Goal: Information Seeking & Learning: Find specific fact

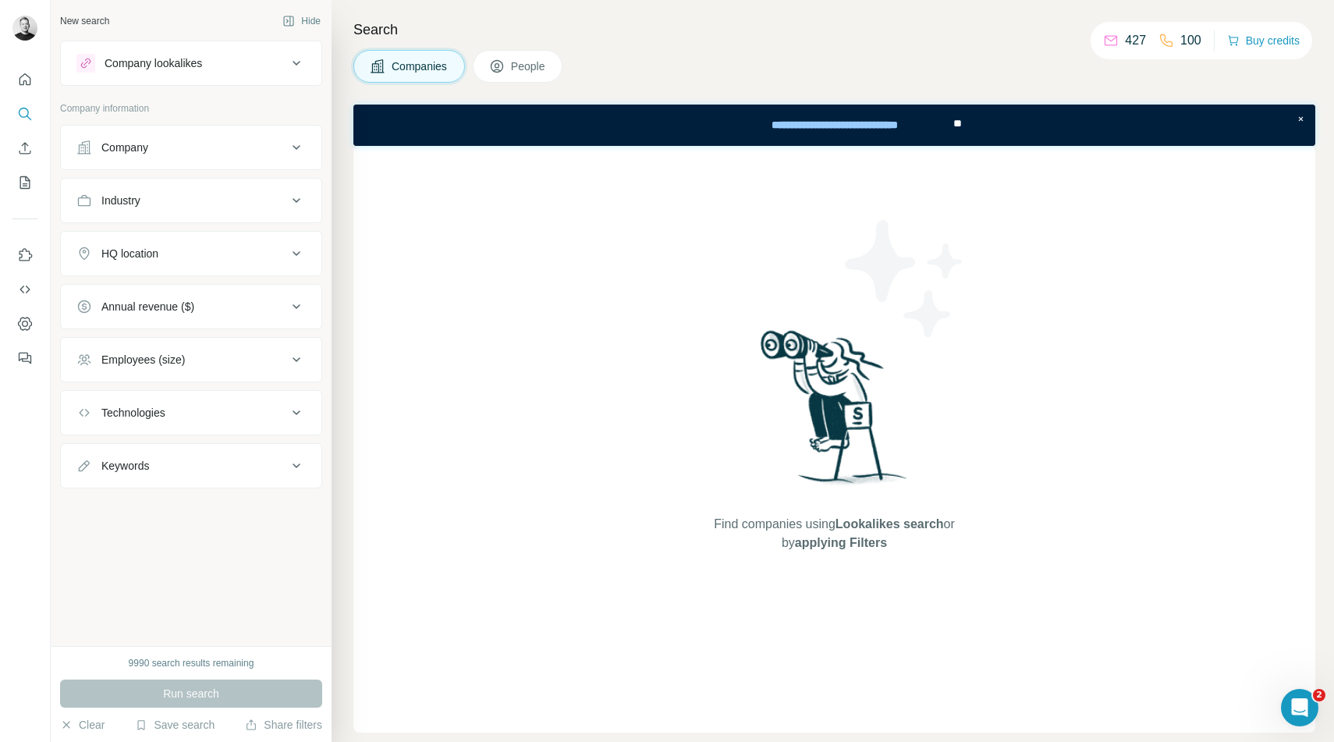
click at [264, 145] on div "Company" at bounding box center [181, 148] width 211 height 16
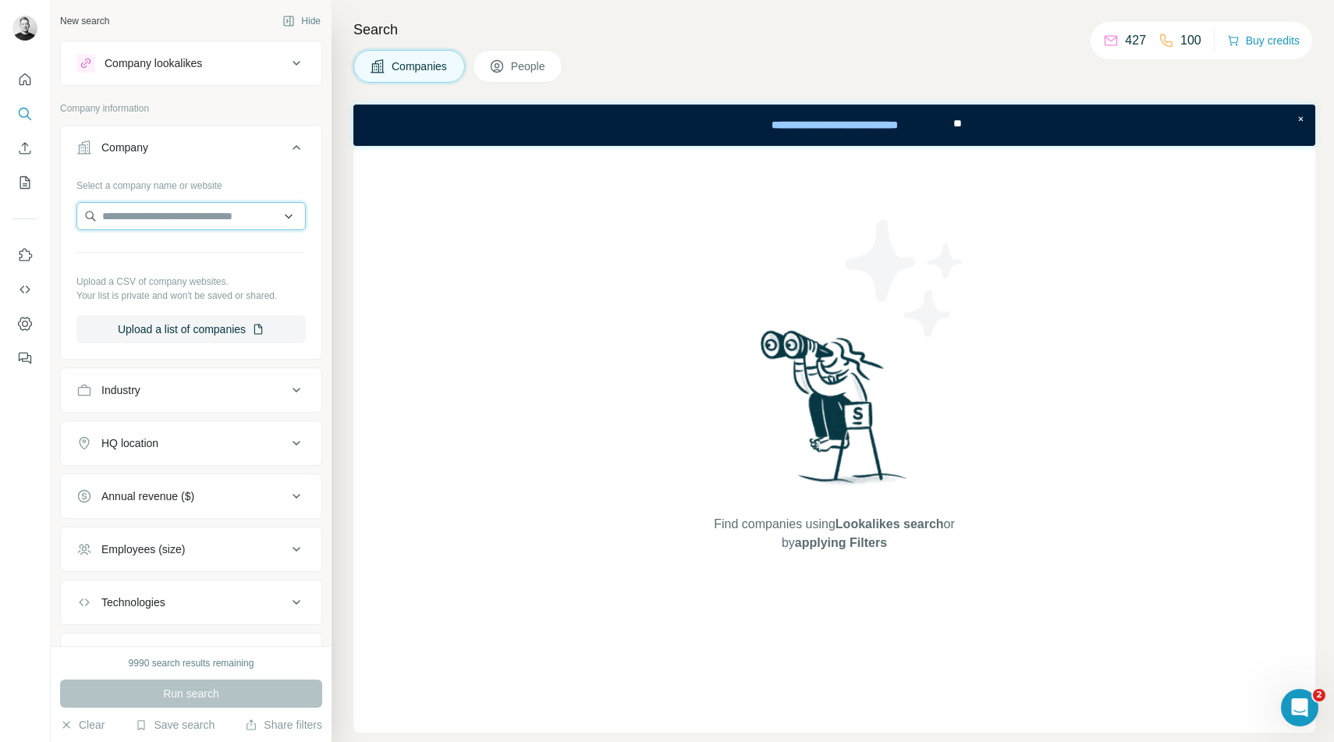
click at [230, 224] on input "text" at bounding box center [190, 216] width 229 height 28
click at [257, 447] on div "HQ location" at bounding box center [181, 443] width 211 height 16
click at [201, 482] on input "text" at bounding box center [190, 482] width 229 height 28
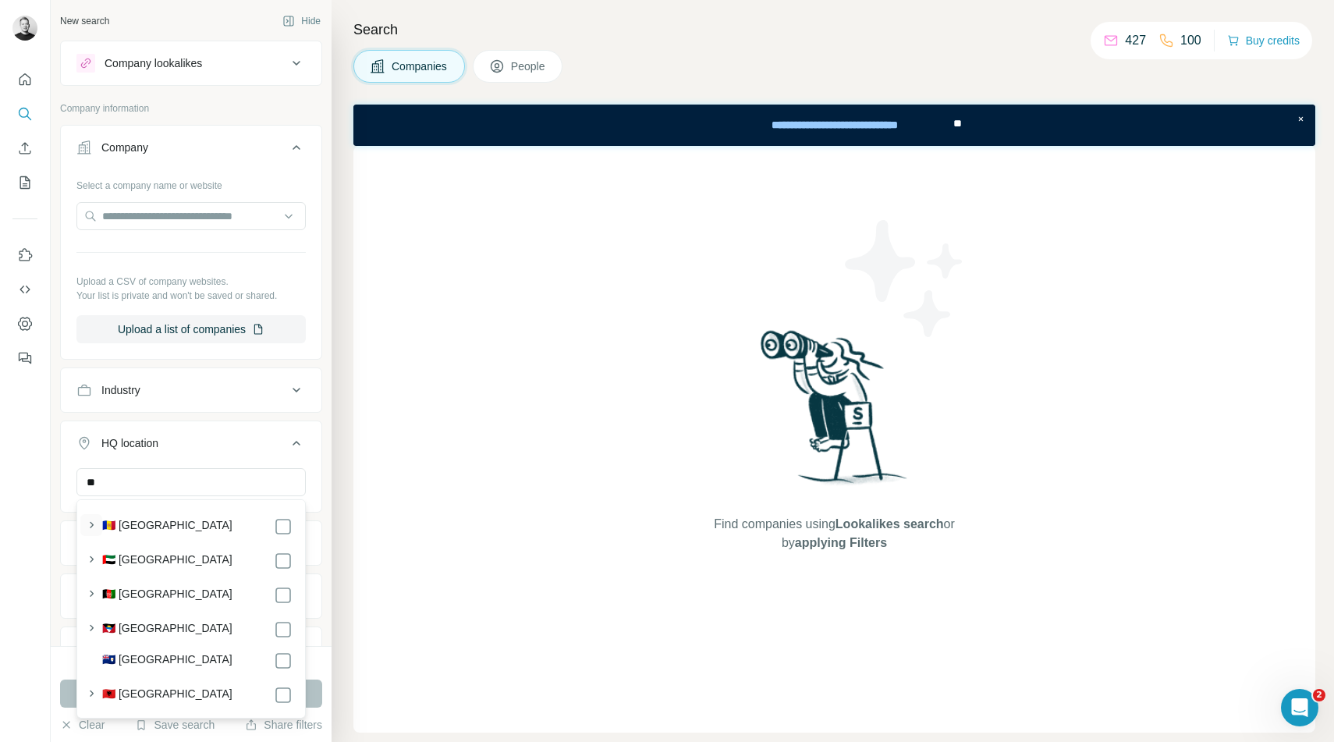
click at [93, 524] on icon "button" at bounding box center [91, 525] width 16 height 16
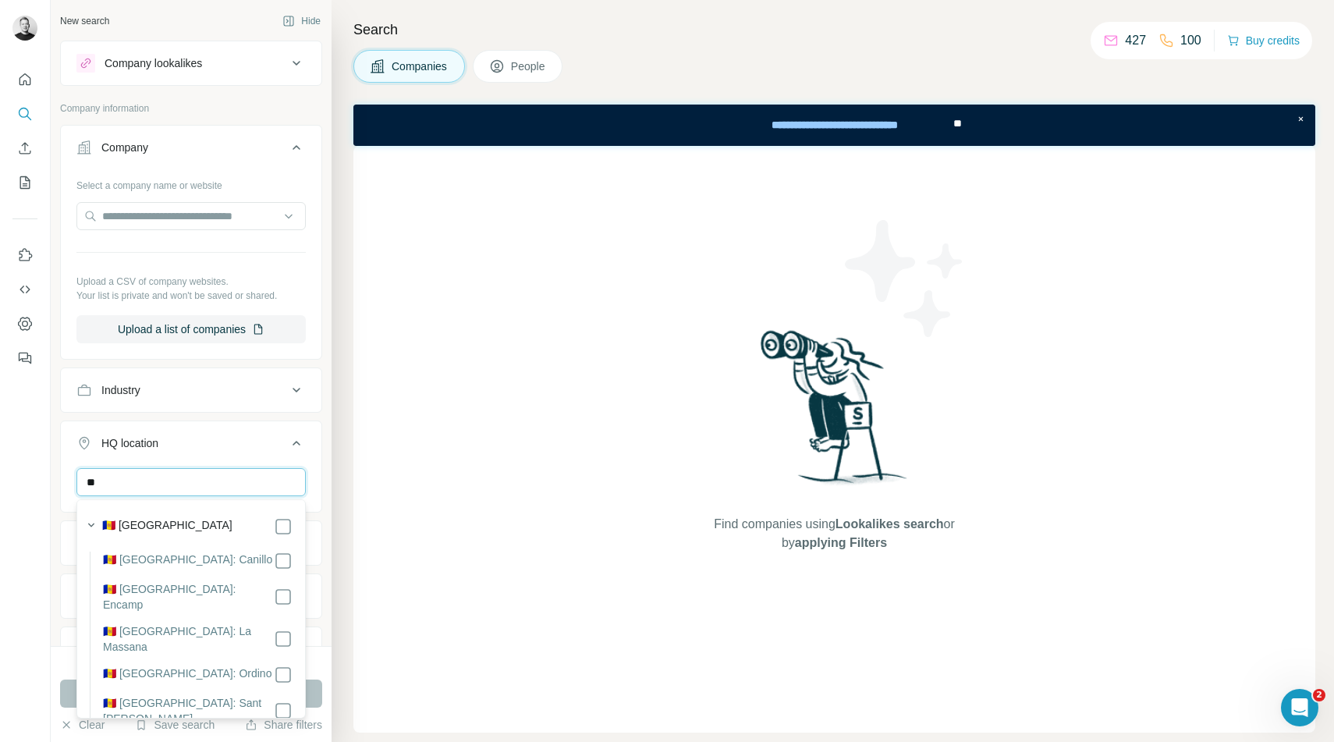
click at [176, 480] on input "**" at bounding box center [190, 482] width 229 height 28
type input "*"
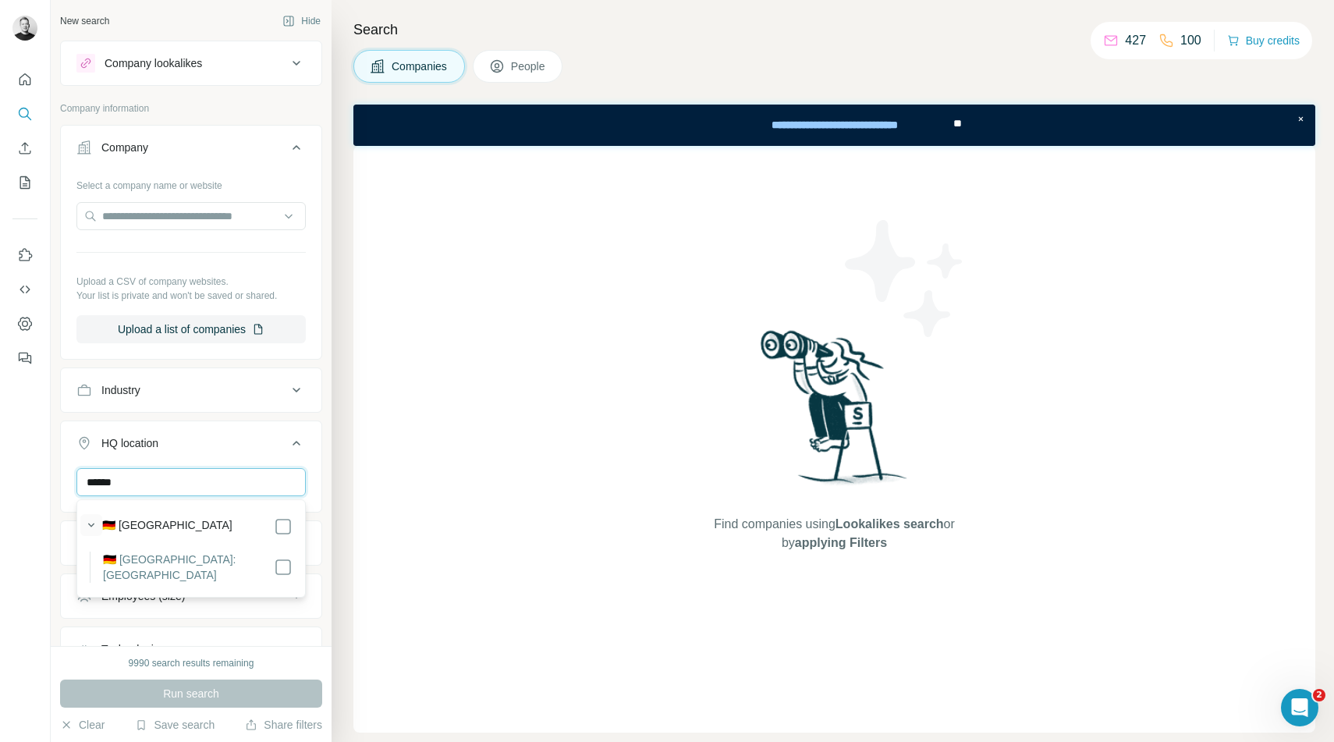
type input "******"
click at [91, 524] on icon "button" at bounding box center [91, 525] width 16 height 16
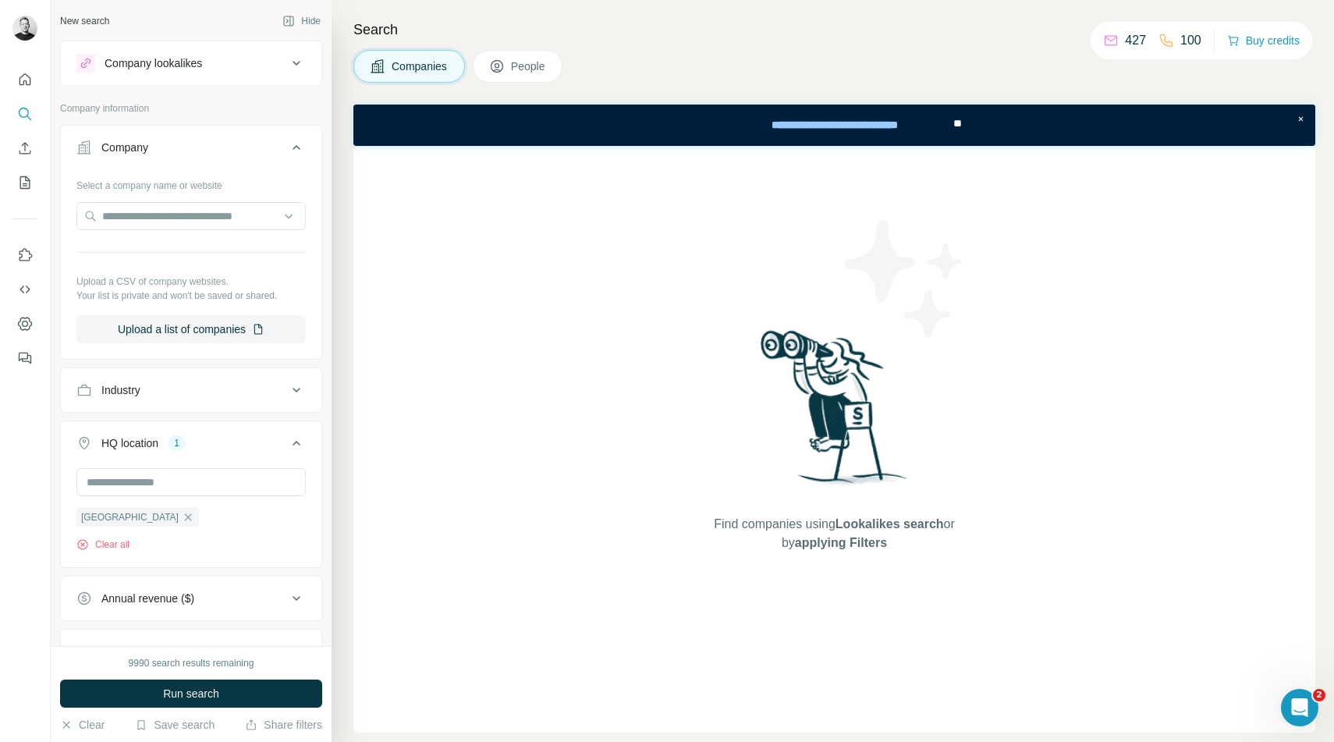
click at [328, 503] on div "New search Hide Company lookalikes Company information Company Select a company…" at bounding box center [191, 323] width 281 height 646
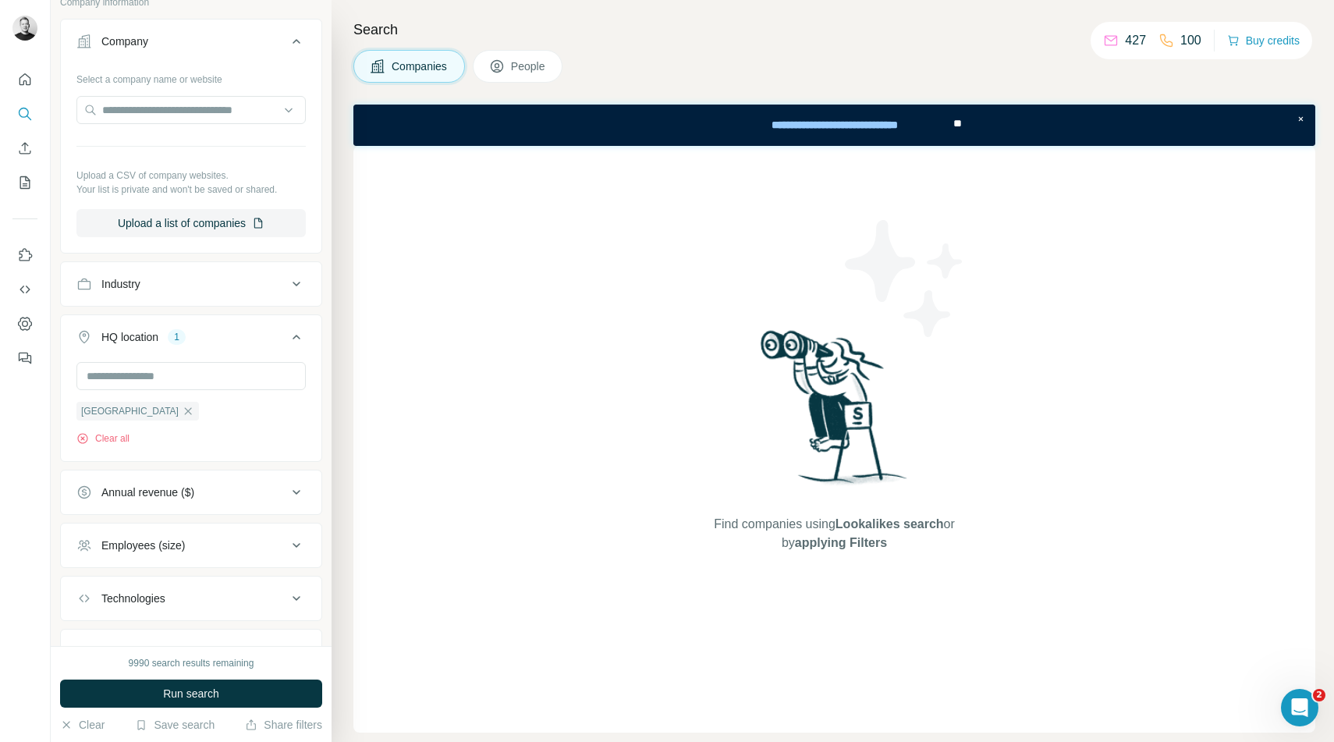
scroll to position [126, 0]
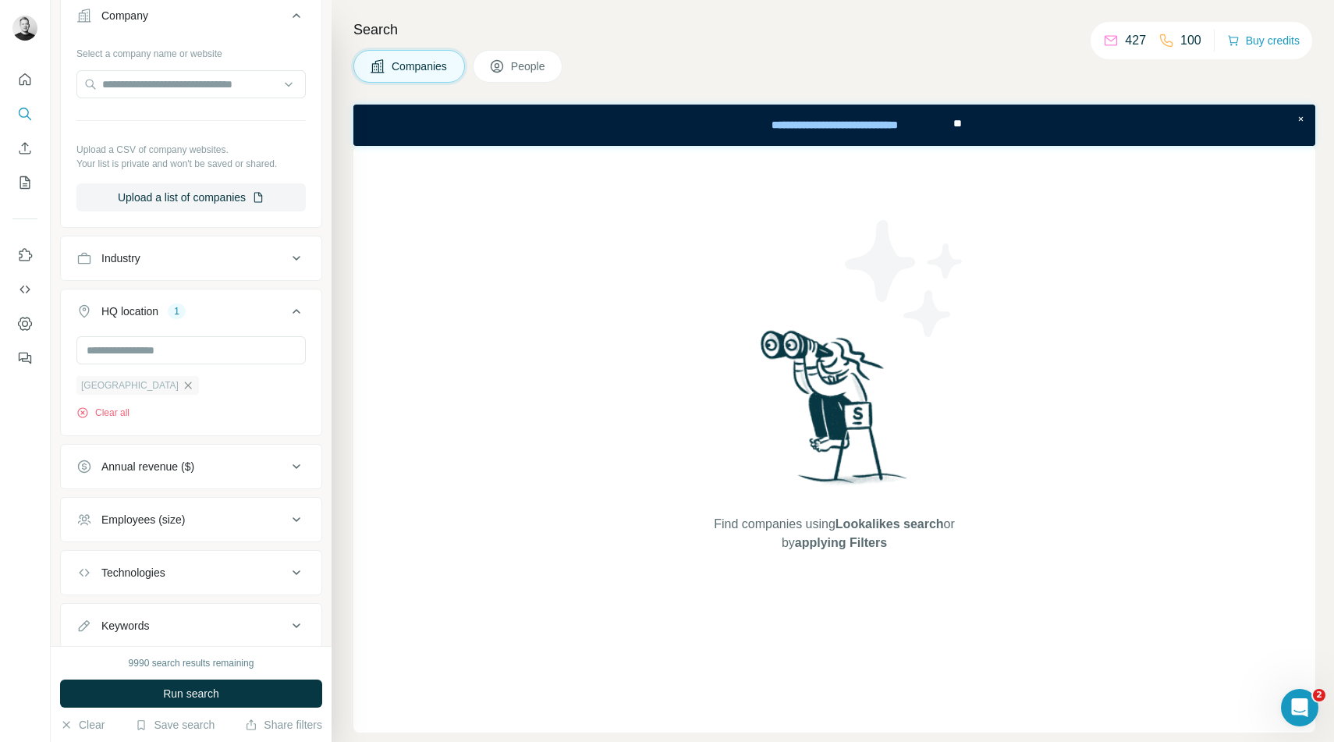
click at [182, 385] on icon "button" at bounding box center [188, 385] width 12 height 12
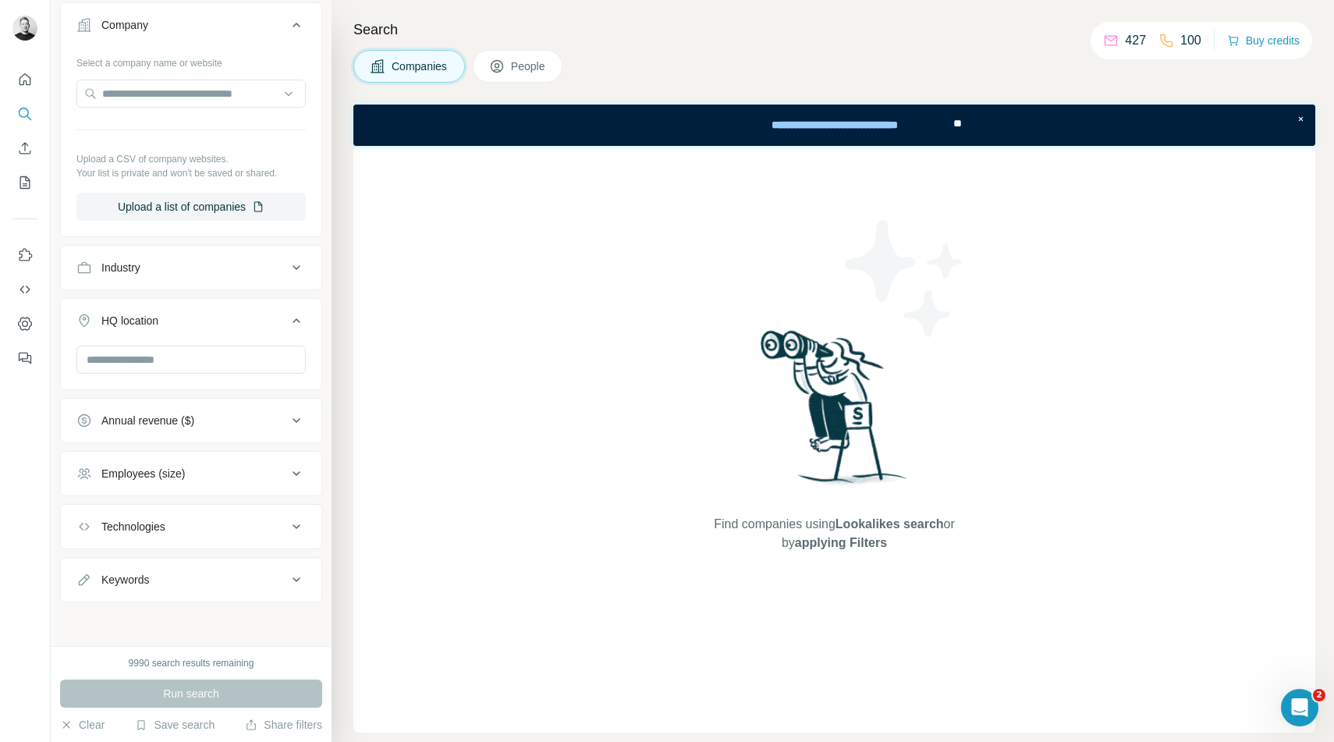
click at [245, 474] on div "Employees (size)" at bounding box center [181, 474] width 211 height 16
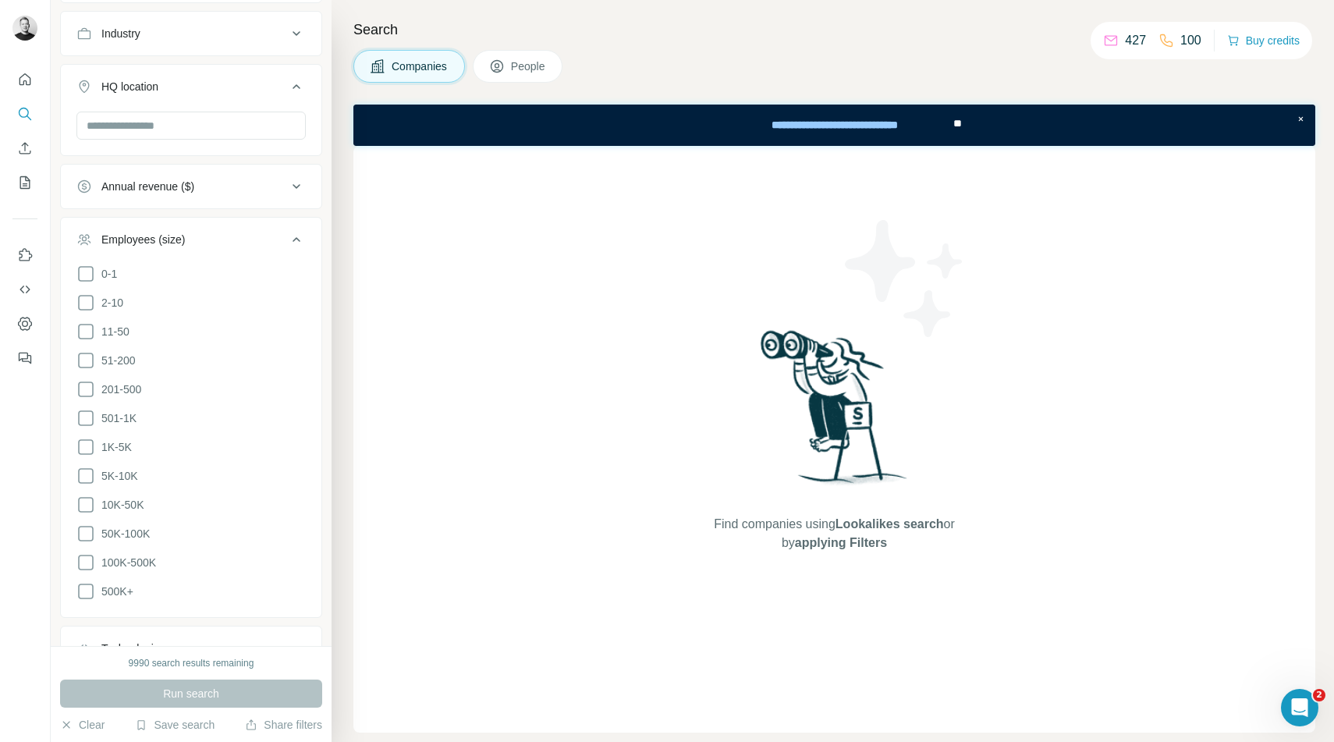
scroll to position [395, 0]
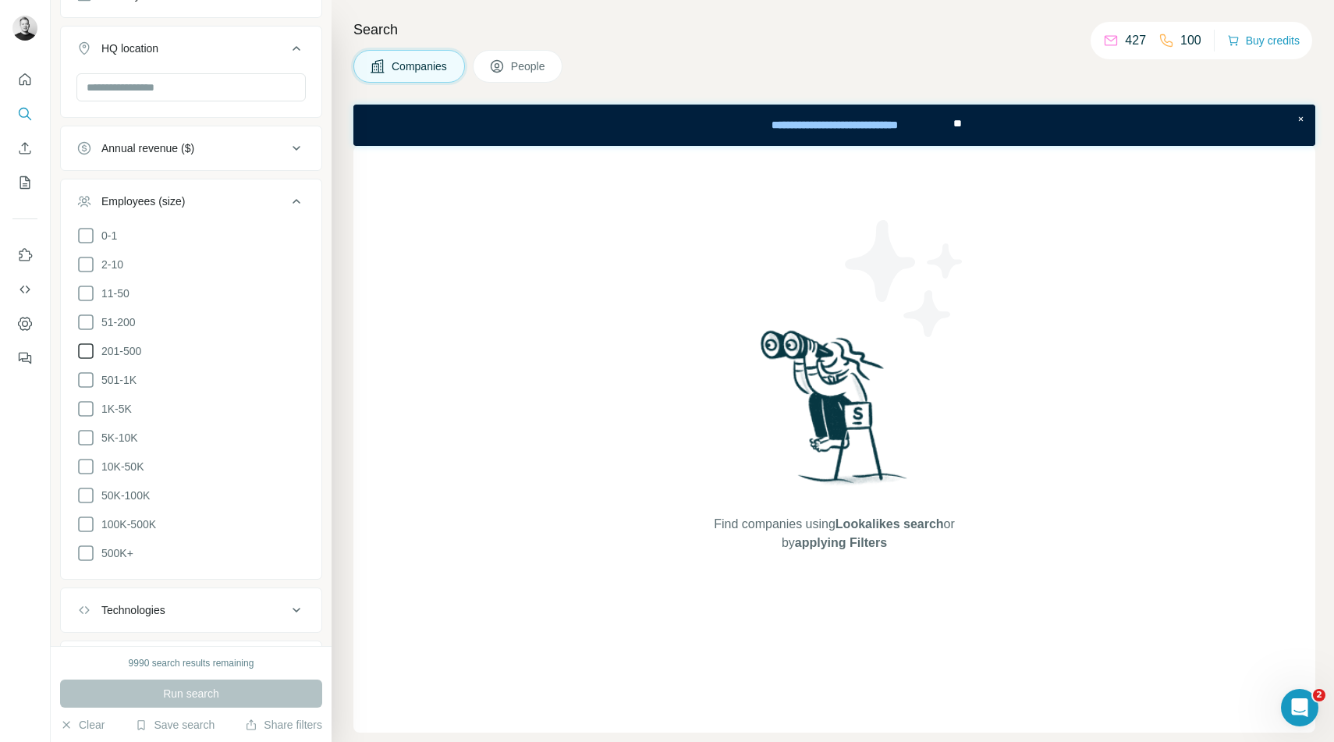
click at [86, 347] on icon at bounding box center [85, 351] width 19 height 19
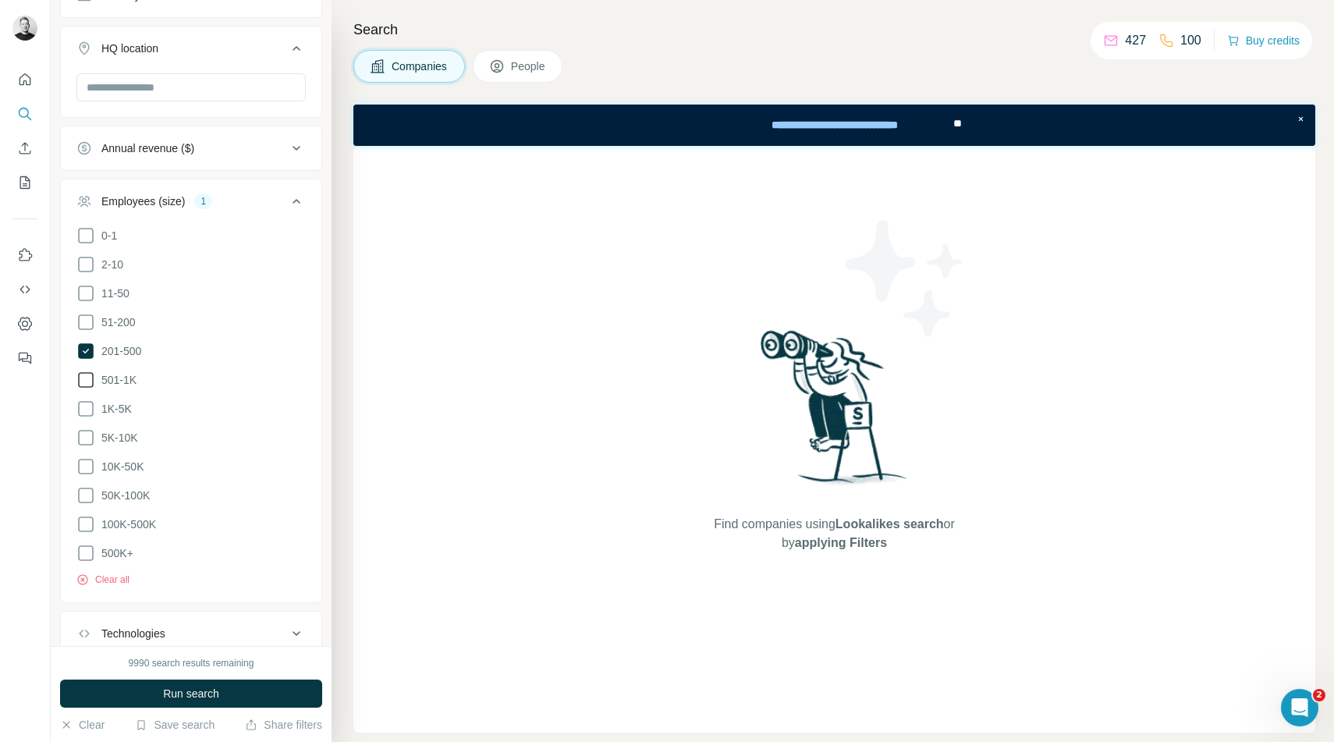
click at [87, 381] on icon at bounding box center [85, 380] width 19 height 19
click at [231, 689] on button "Run search" at bounding box center [191, 694] width 262 height 28
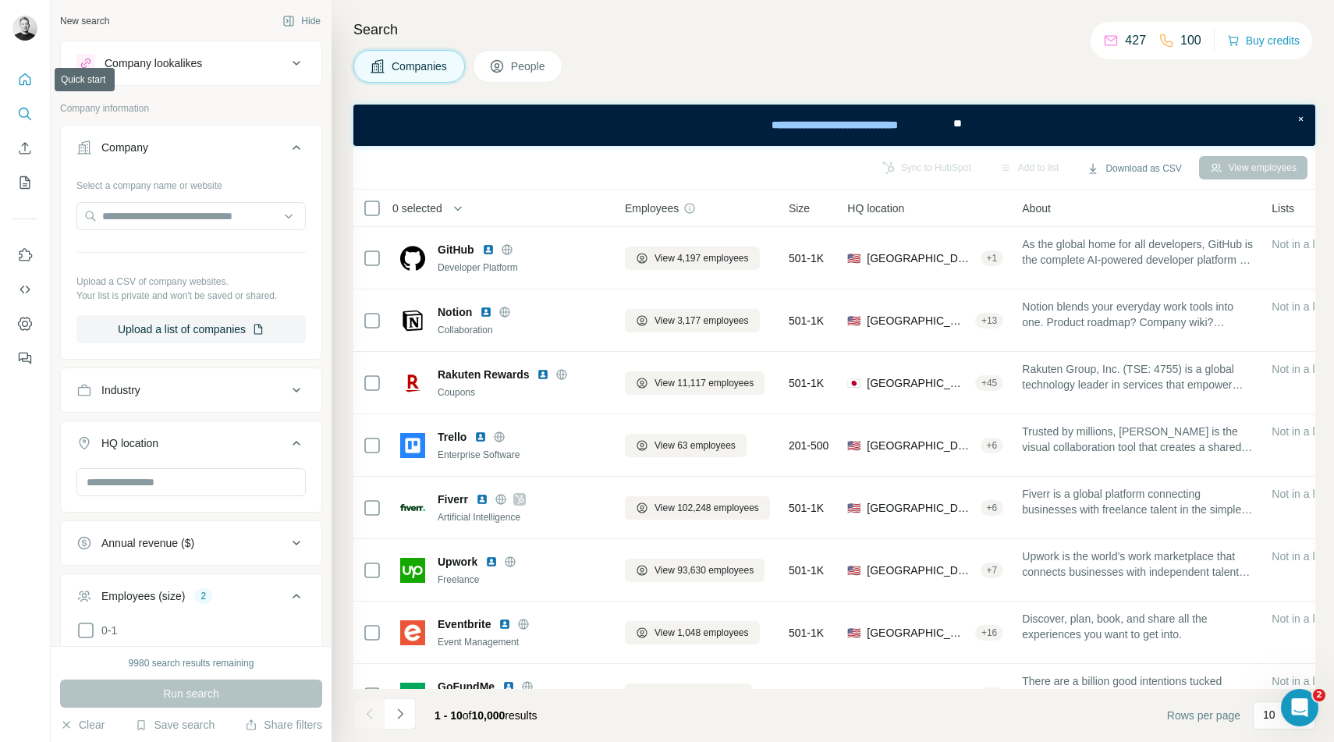
click at [24, 82] on icon "Quick start" at bounding box center [25, 80] width 16 height 16
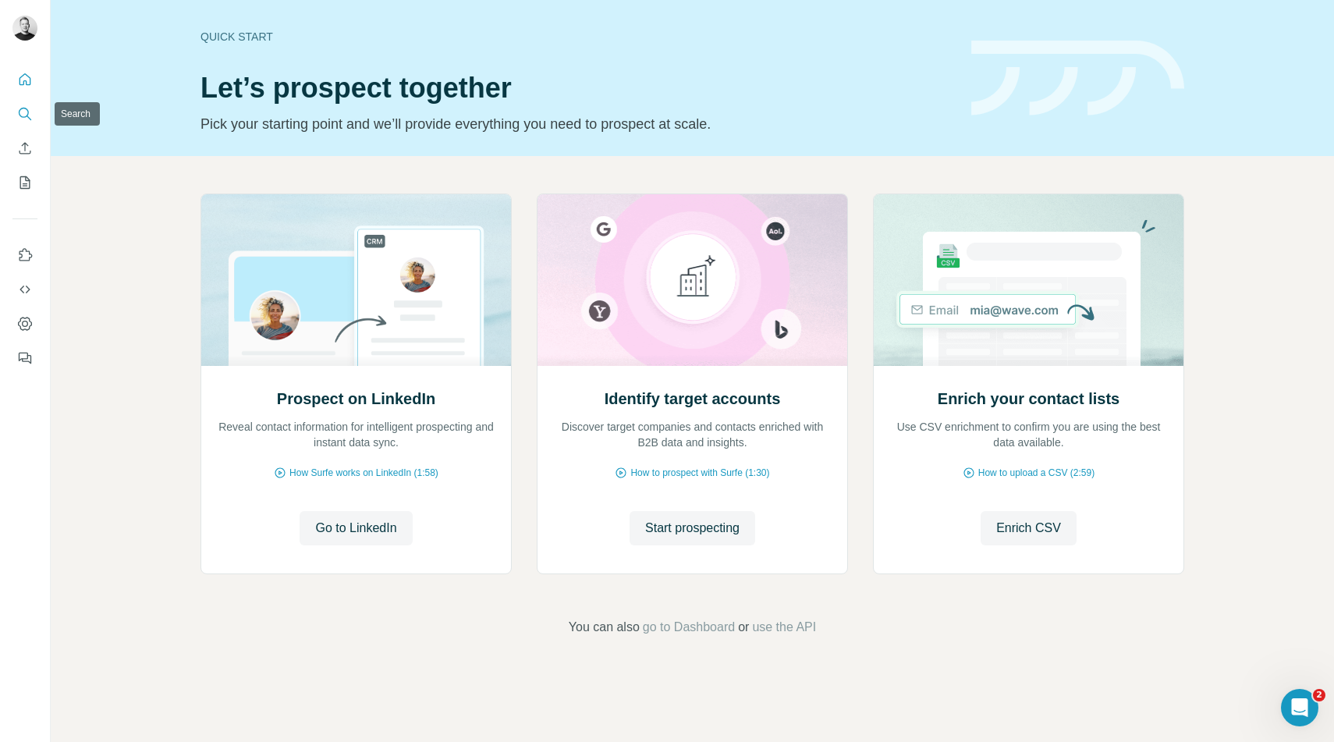
click at [25, 112] on icon "Search" at bounding box center [25, 114] width 16 height 16
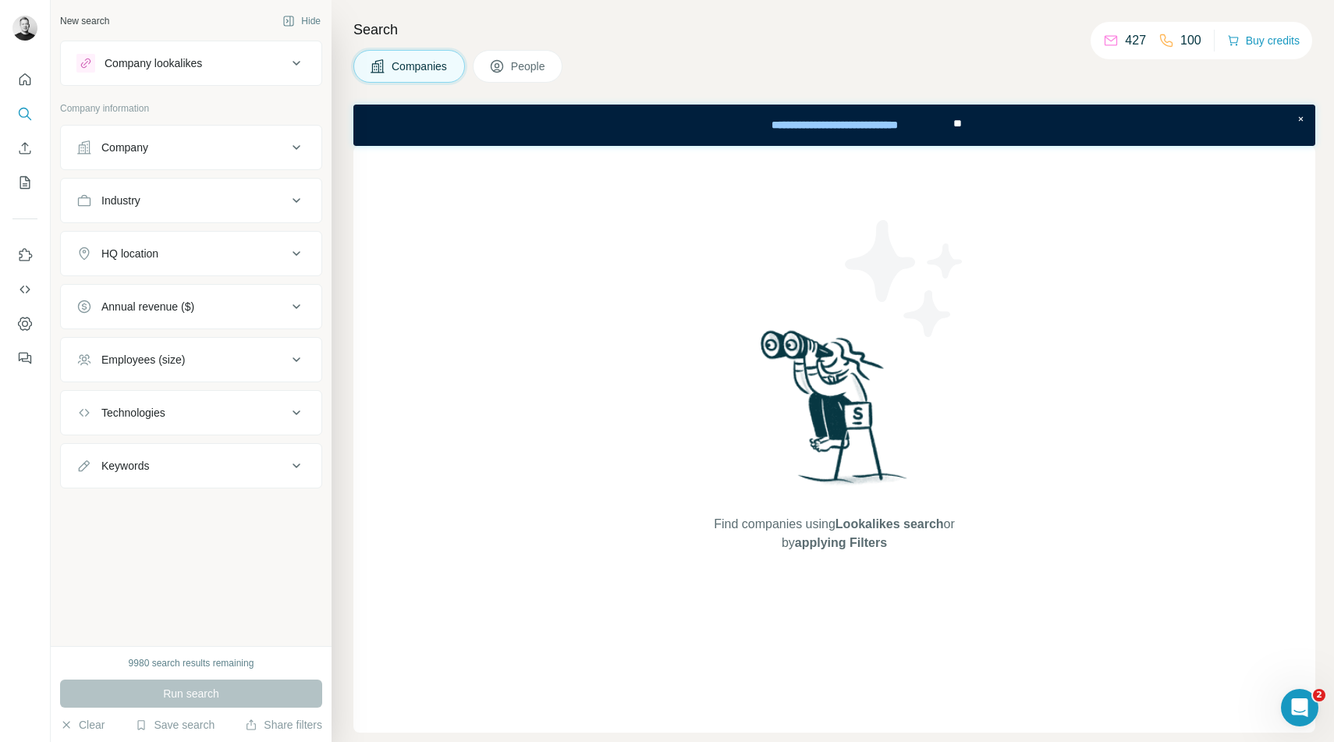
click at [502, 75] on body "New search Hide Company lookalikes Company information Company Industry HQ loca…" at bounding box center [667, 371] width 1334 height 742
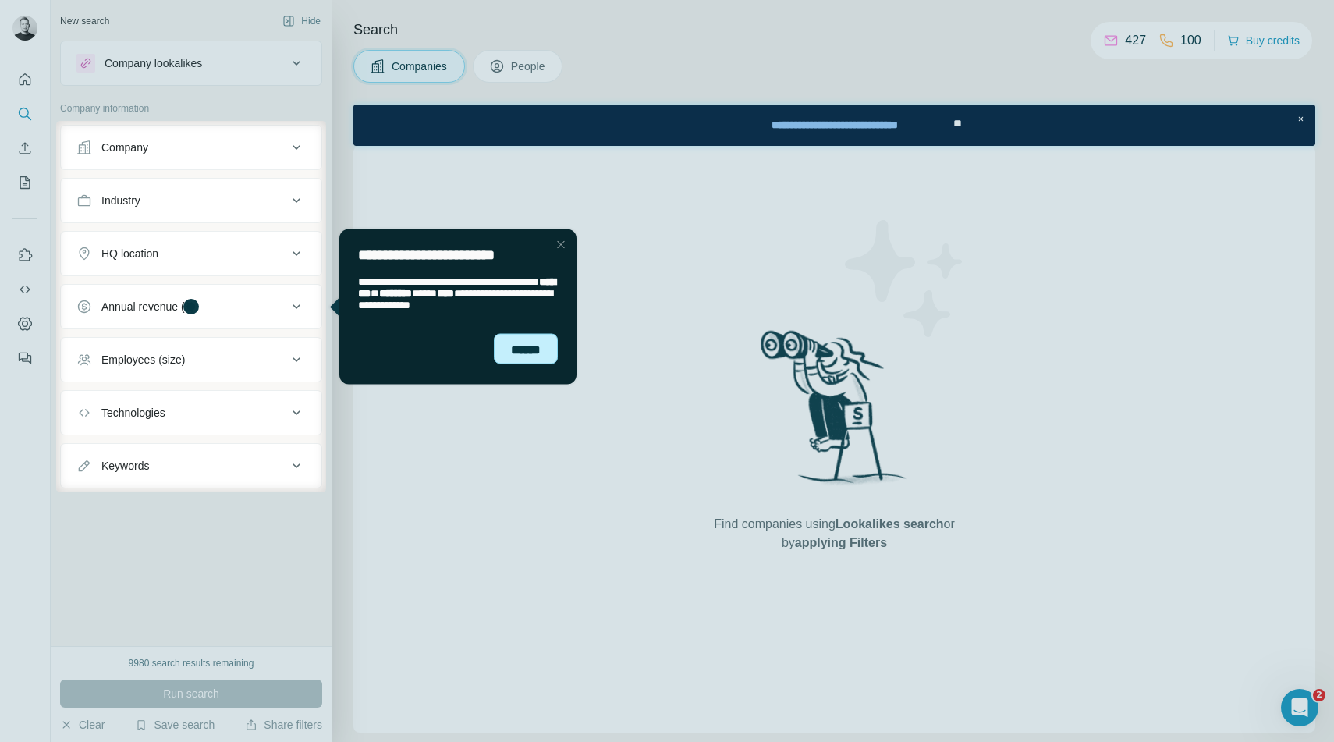
click at [520, 357] on div "******" at bounding box center [526, 348] width 64 height 31
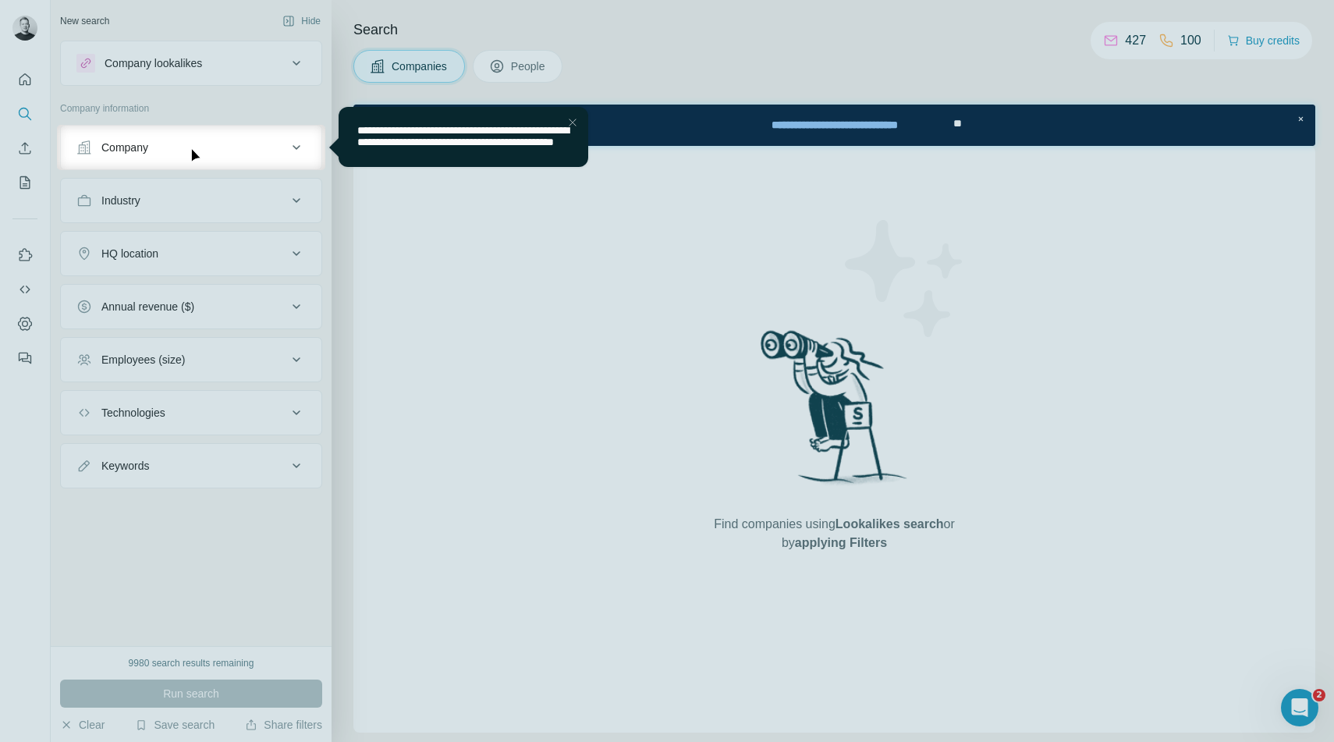
click at [571, 117] on div "Close Step" at bounding box center [572, 122] width 19 height 19
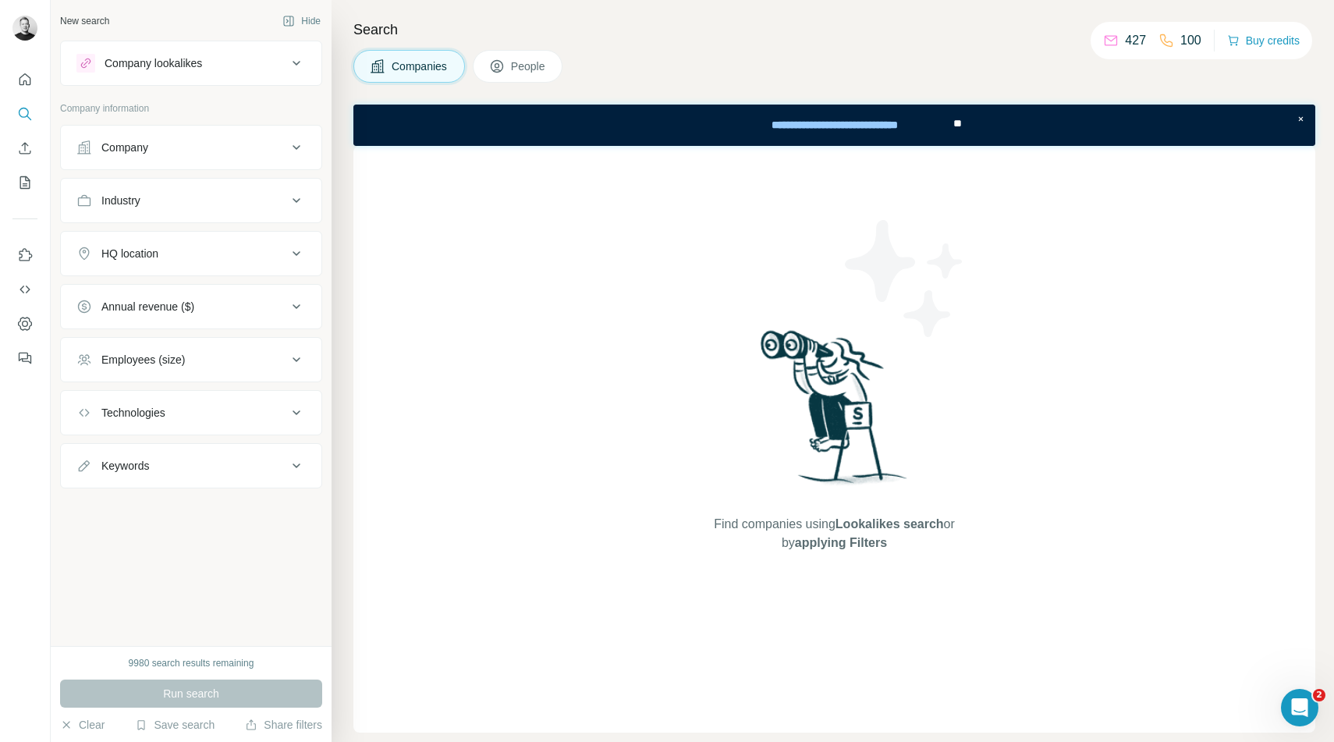
click at [298, 251] on icon at bounding box center [296, 253] width 19 height 19
click at [200, 299] on input "text" at bounding box center [190, 293] width 229 height 28
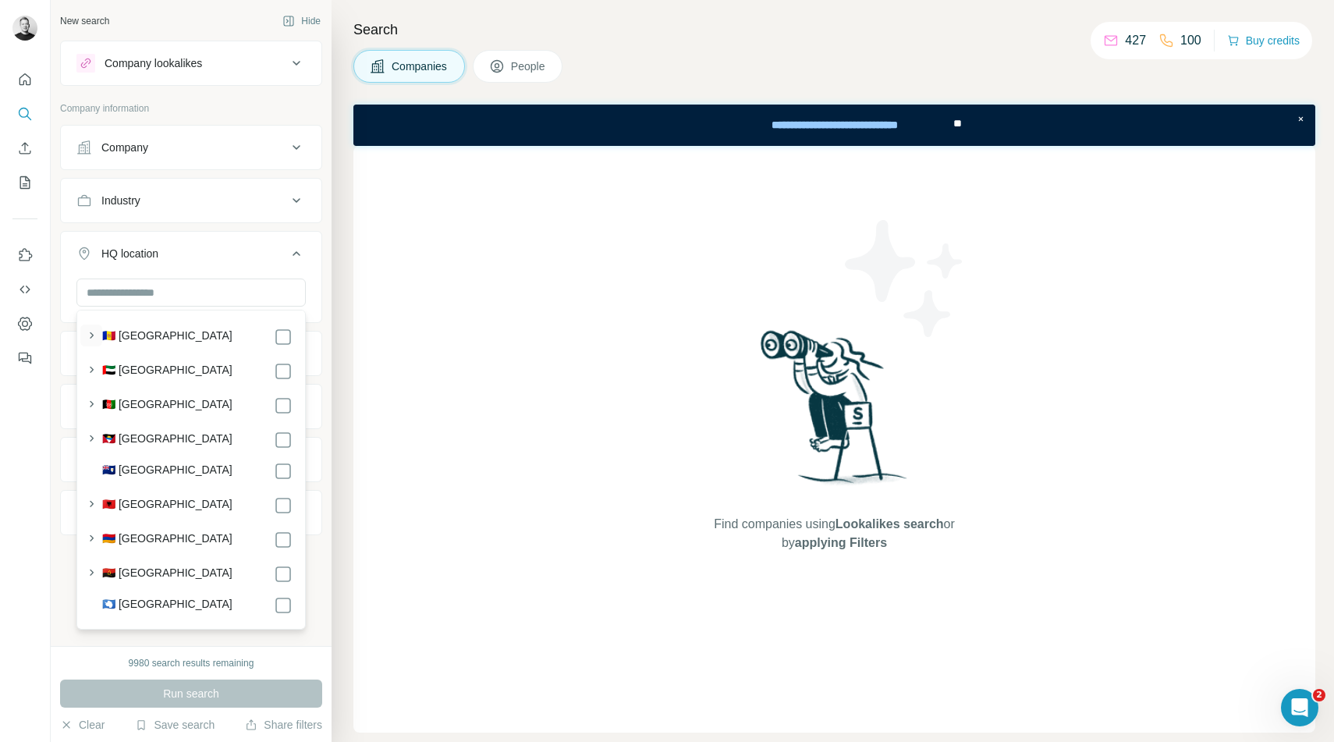
click at [91, 326] on button "button" at bounding box center [91, 336] width 22 height 22
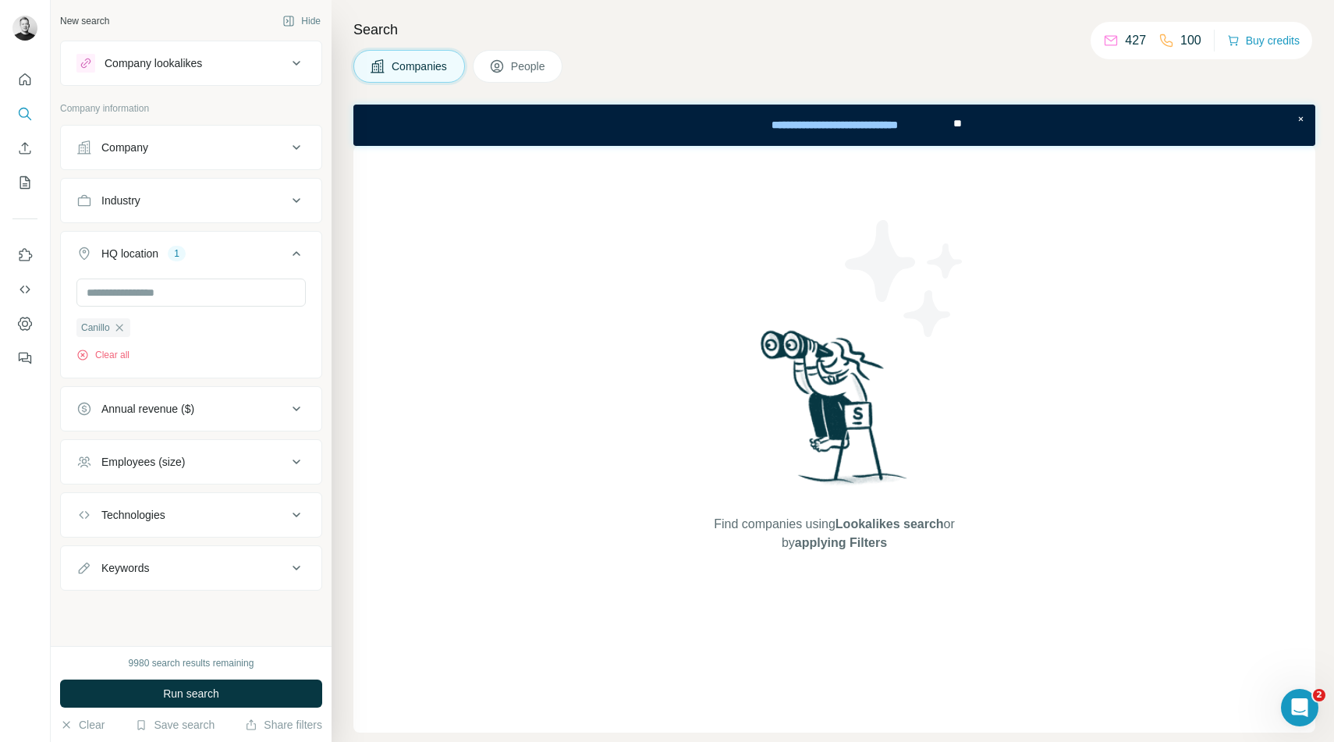
click at [208, 264] on button "HQ location 1" at bounding box center [191, 257] width 261 height 44
click at [191, 262] on button "HQ location 1" at bounding box center [191, 253] width 261 height 37
click at [115, 328] on icon "button" at bounding box center [119, 327] width 12 height 12
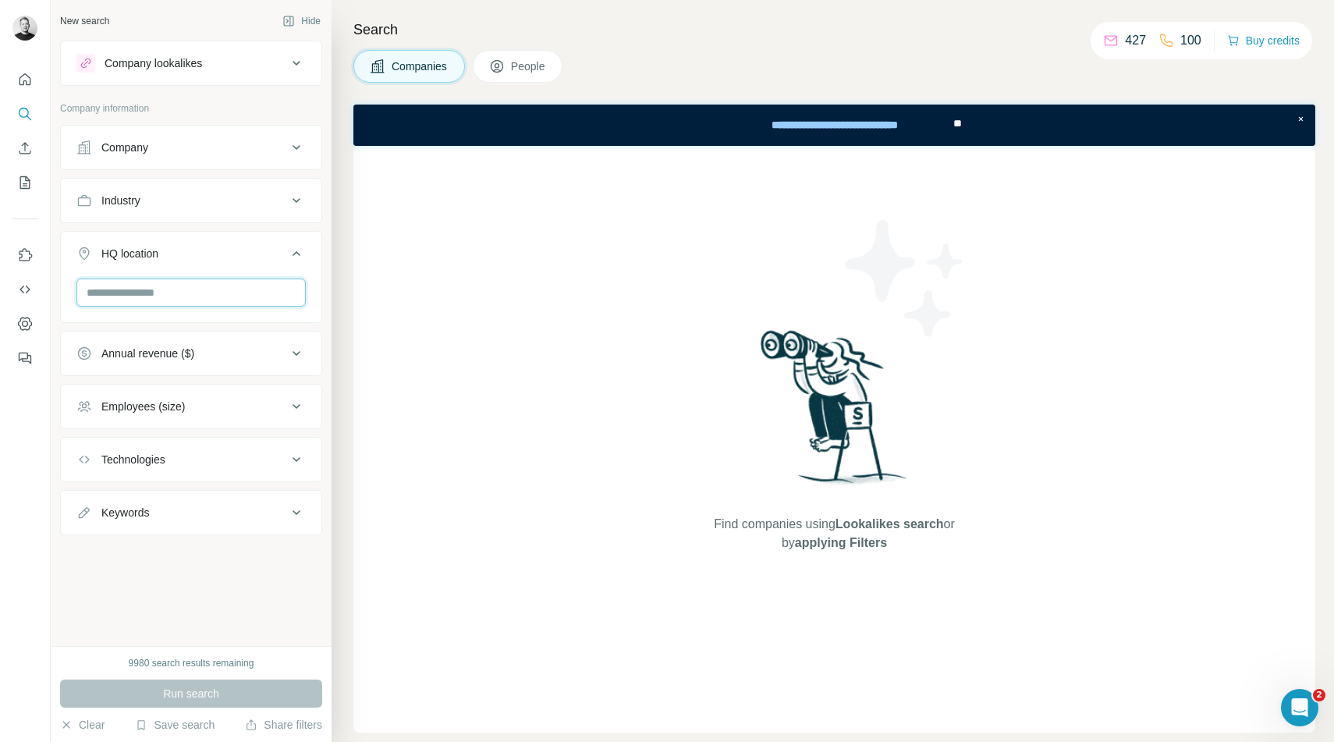
click at [132, 296] on input "text" at bounding box center [190, 293] width 229 height 28
type input "******"
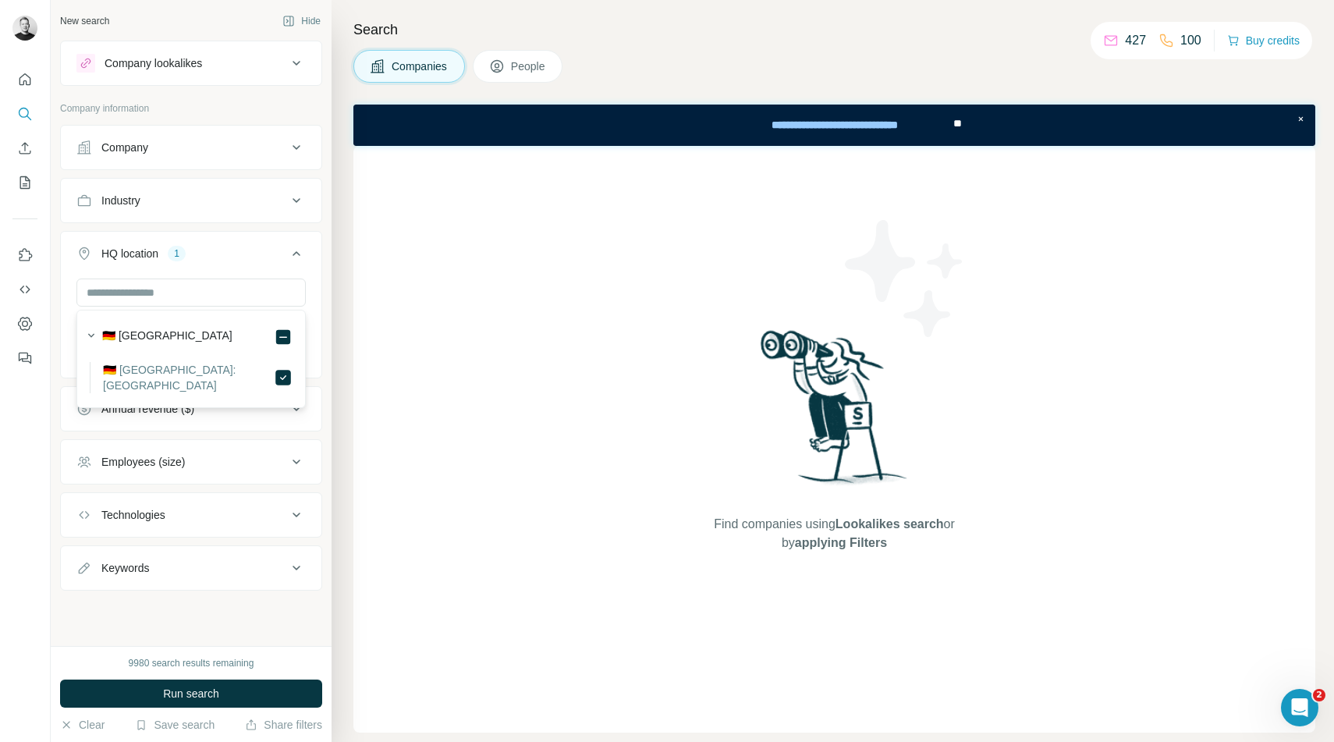
click at [272, 598] on div "New search Hide Company lookalikes Company information Company Industry HQ loca…" at bounding box center [191, 323] width 281 height 646
click at [219, 412] on div "Annual revenue ($)" at bounding box center [181, 409] width 211 height 16
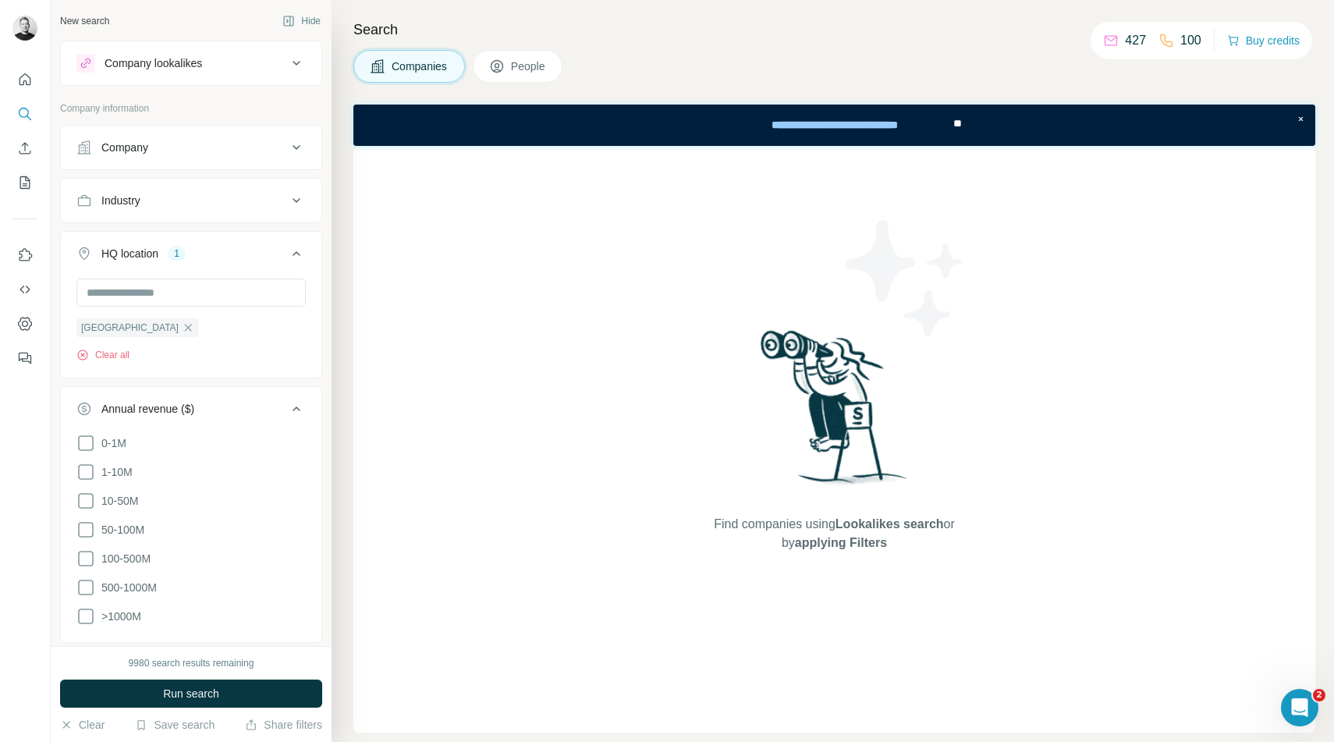
click at [213, 417] on button "Annual revenue ($)" at bounding box center [191, 412] width 261 height 44
click at [197, 464] on div "Employees (size)" at bounding box center [181, 462] width 211 height 16
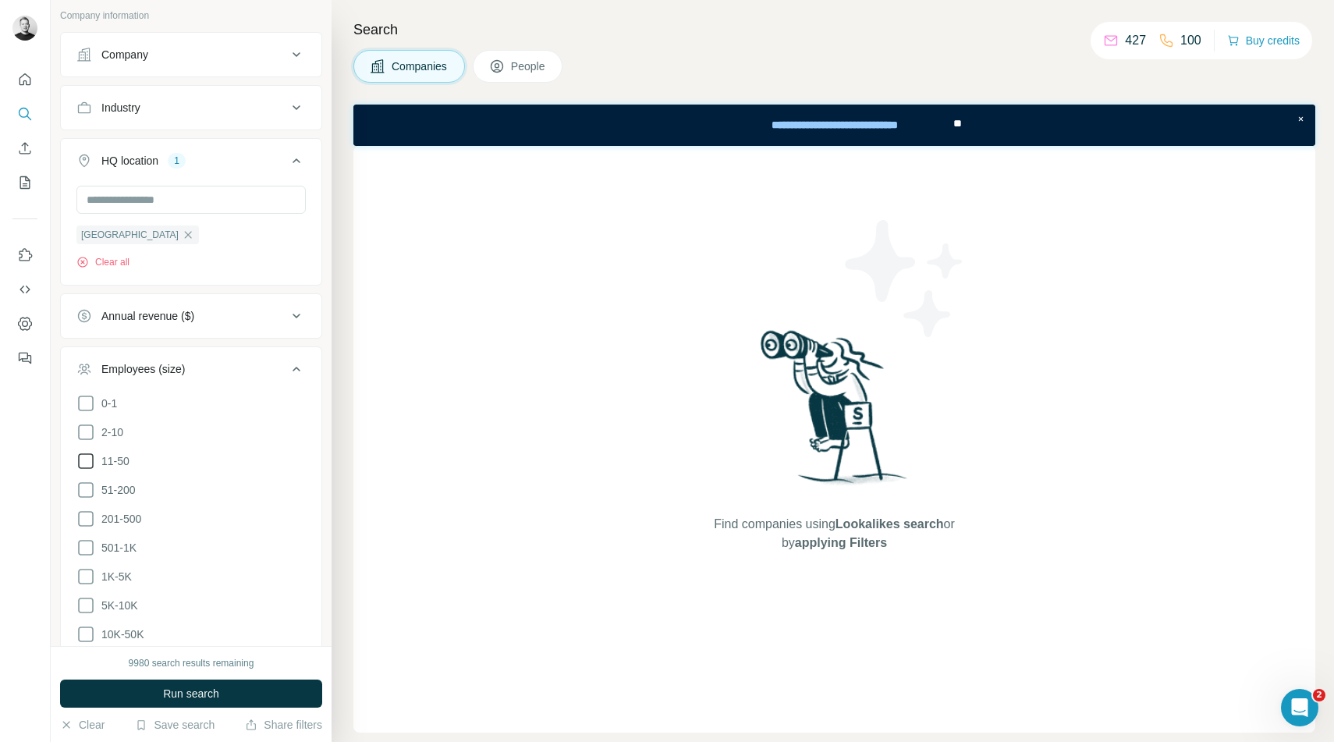
scroll to position [95, 0]
click at [120, 520] on span "201-500" at bounding box center [118, 517] width 46 height 16
click at [119, 551] on span "501-1K" at bounding box center [115, 546] width 41 height 16
click at [115, 580] on span "1K-5K" at bounding box center [113, 574] width 37 height 16
click at [181, 691] on span "Run search" at bounding box center [191, 694] width 56 height 16
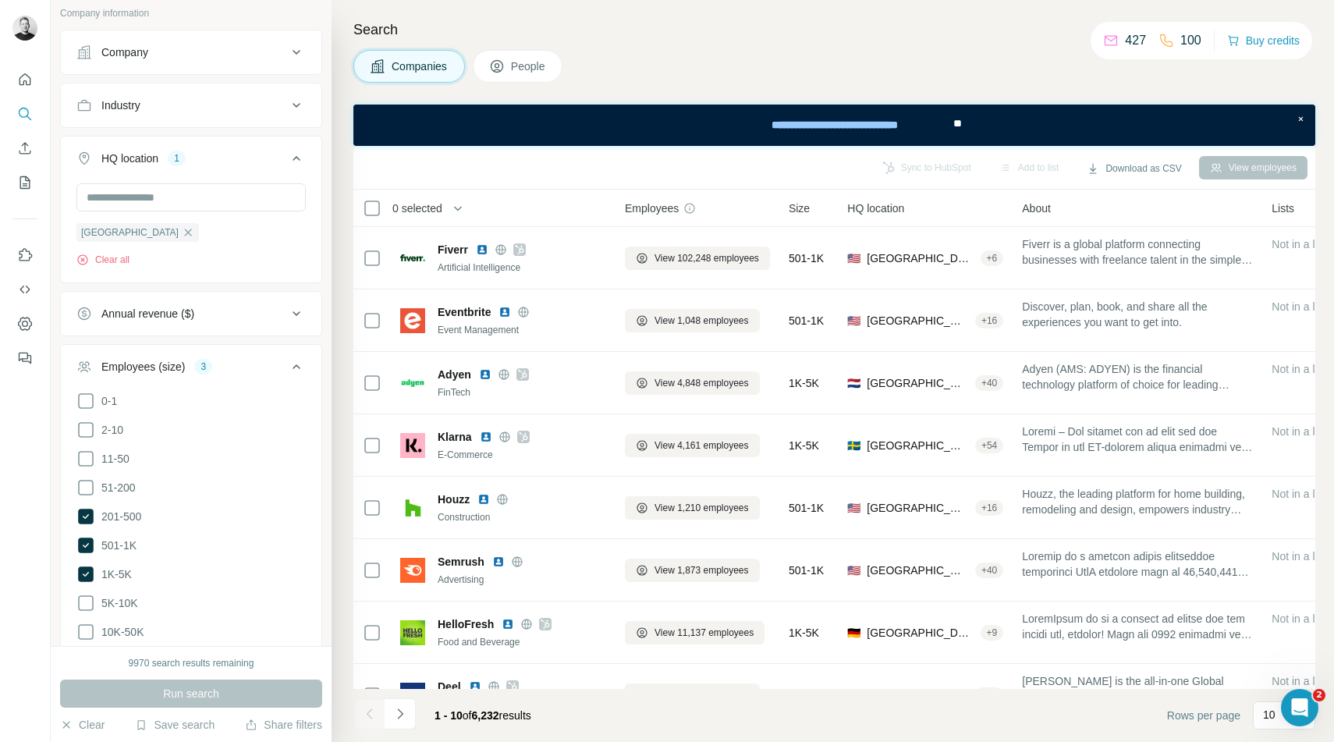
click at [531, 61] on span "People" at bounding box center [529, 67] width 36 height 16
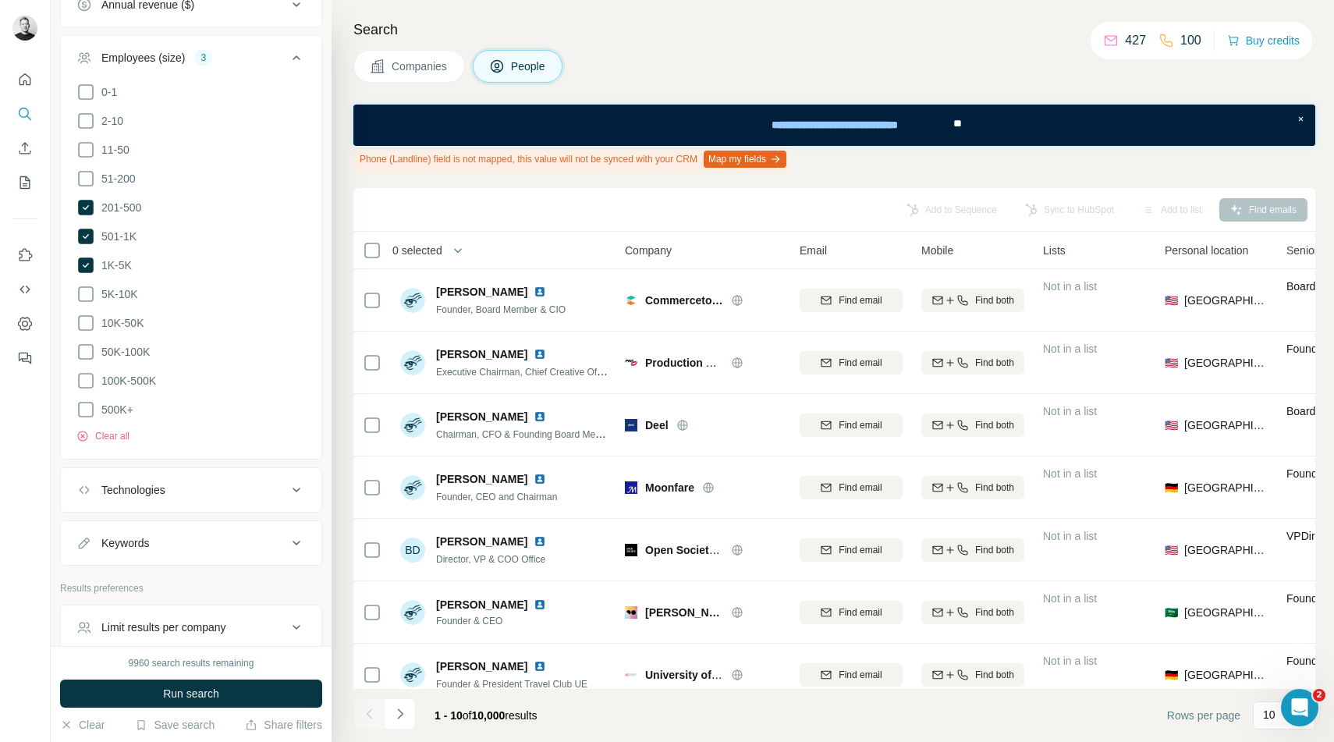
scroll to position [657, 0]
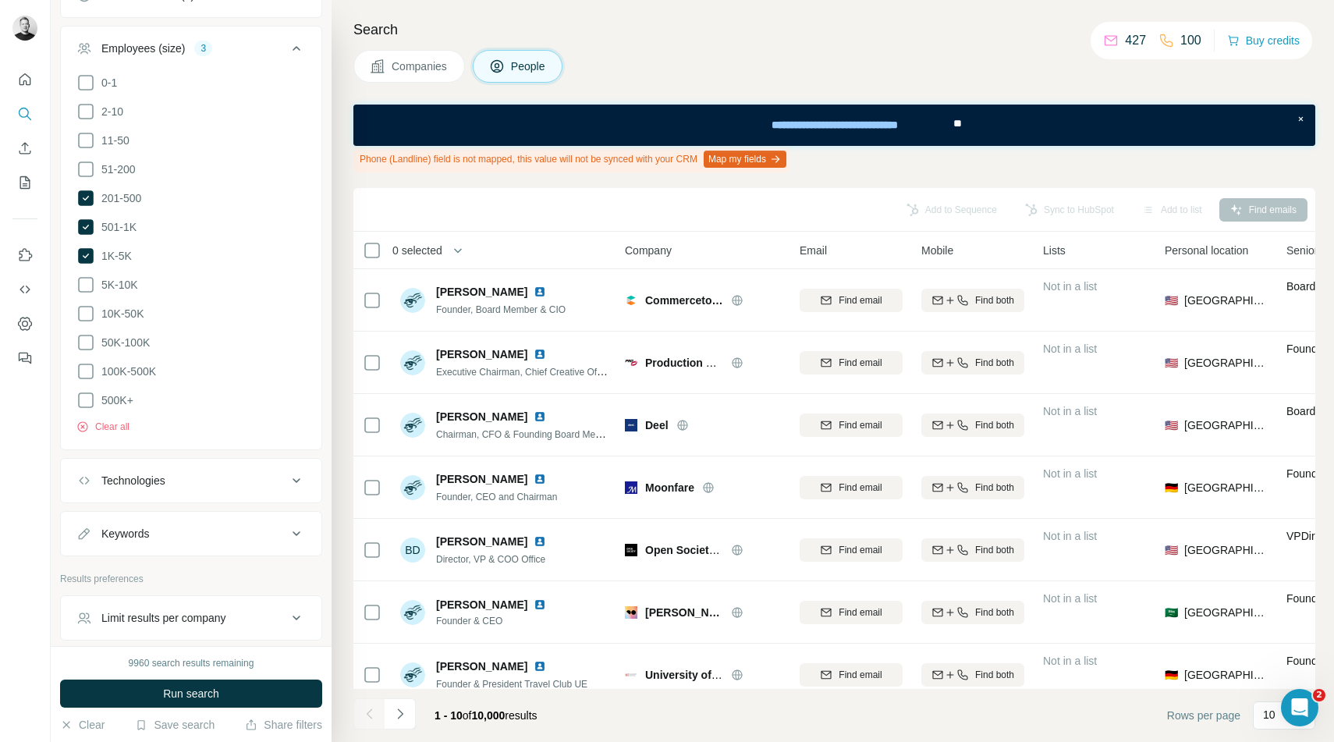
click at [215, 515] on button "Keywords" at bounding box center [191, 533] width 261 height 37
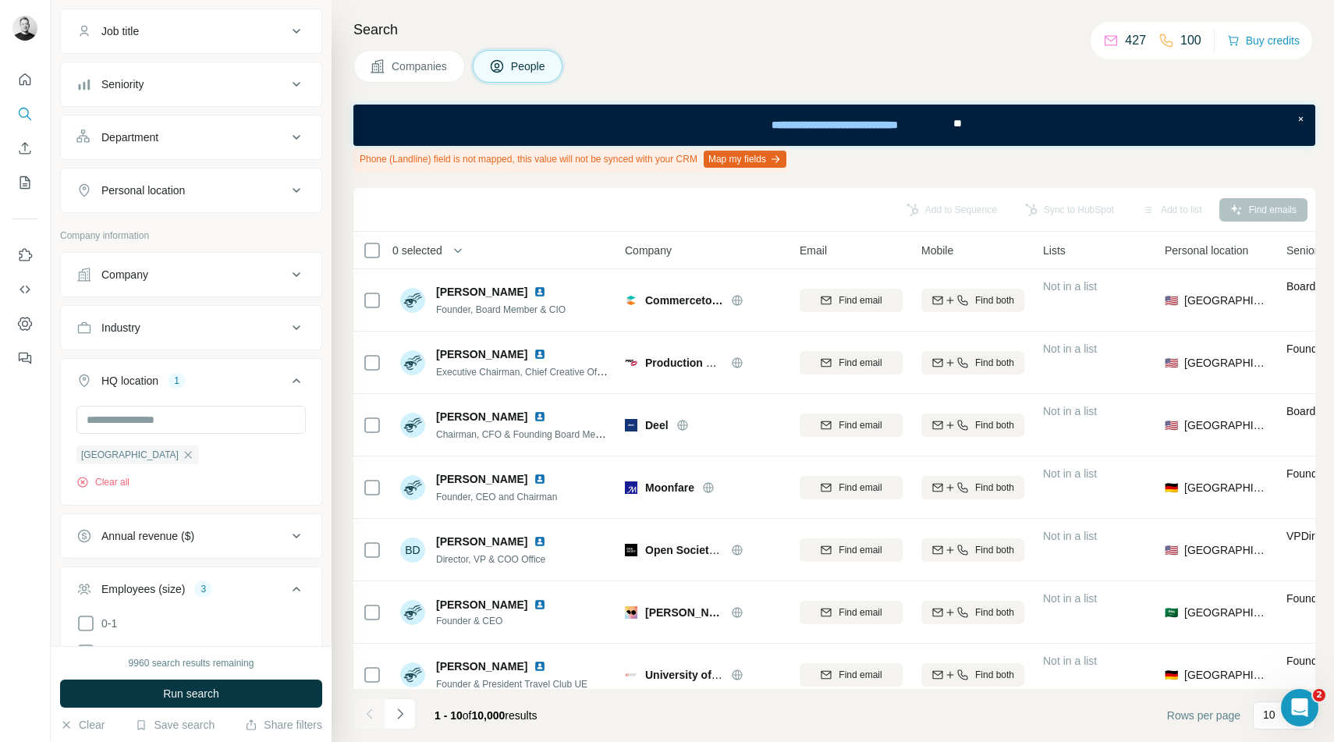
scroll to position [0, 0]
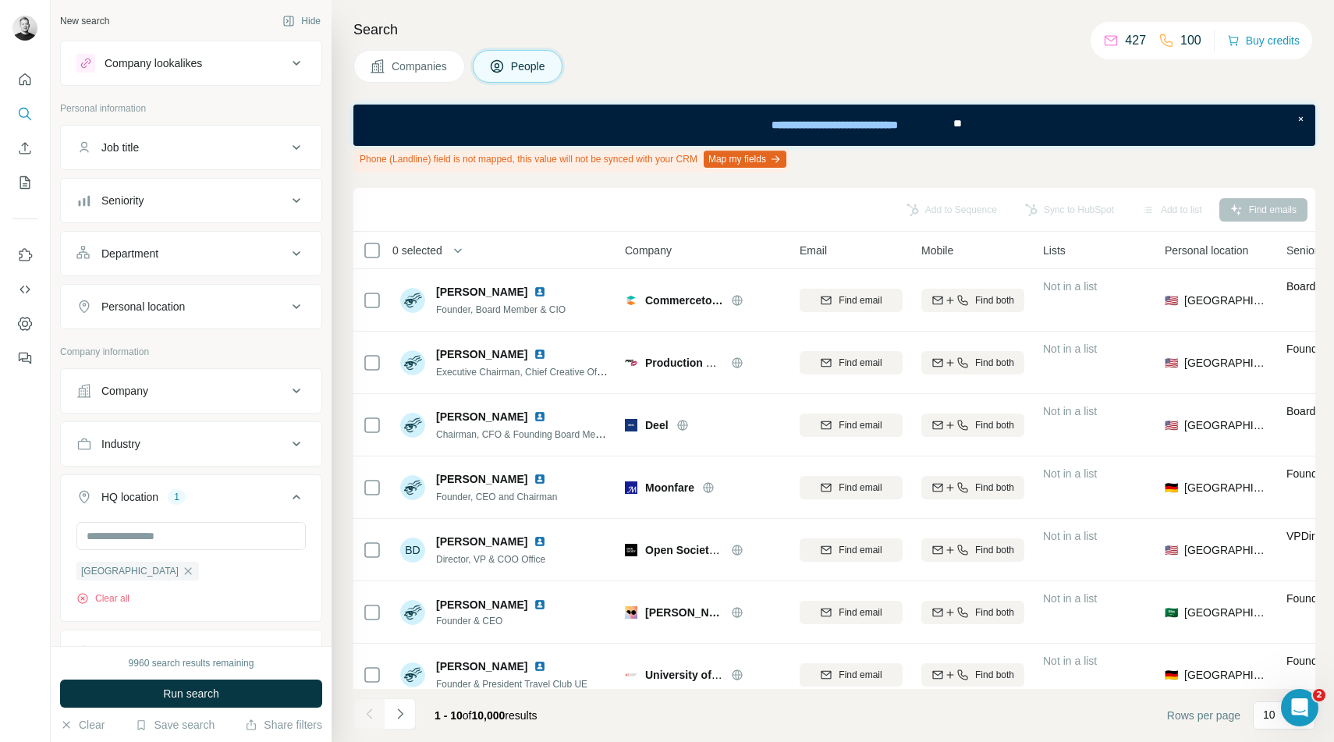
click at [211, 190] on button "Seniority" at bounding box center [191, 200] width 261 height 37
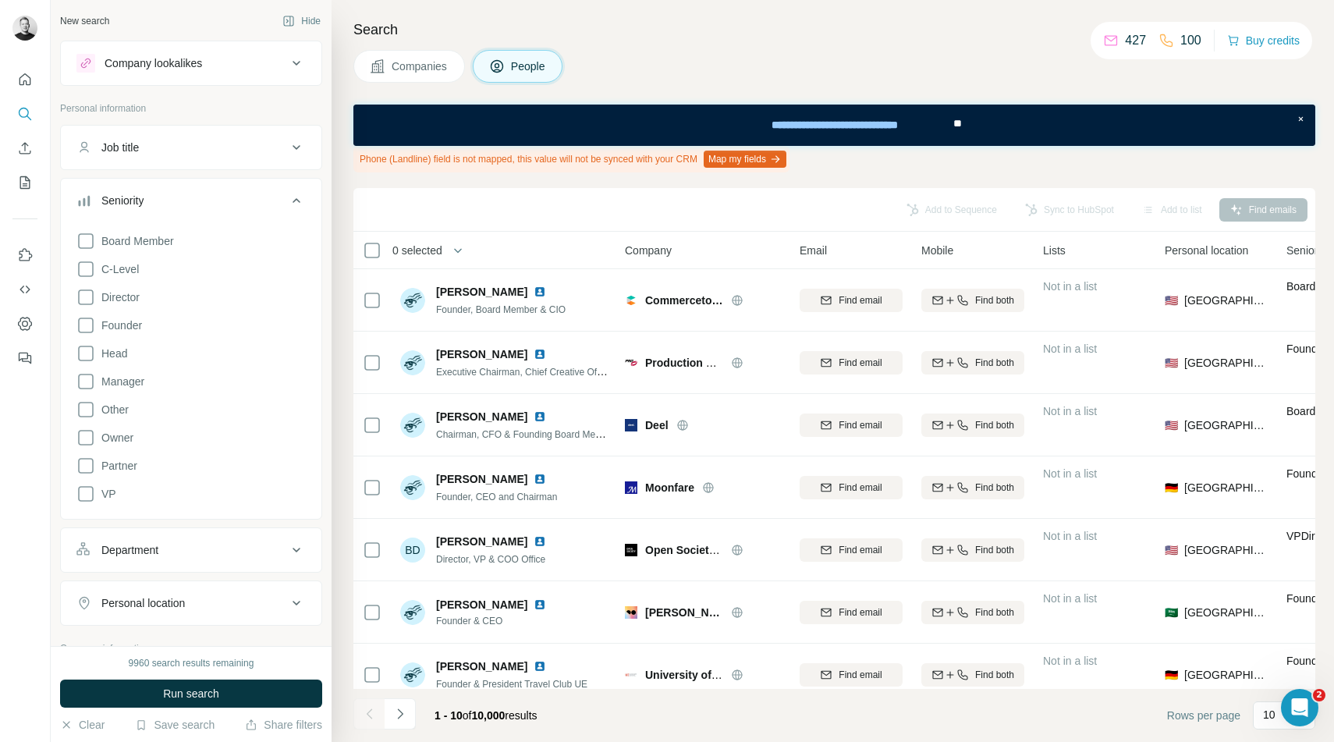
click at [230, 558] on button "Department" at bounding box center [191, 549] width 261 height 37
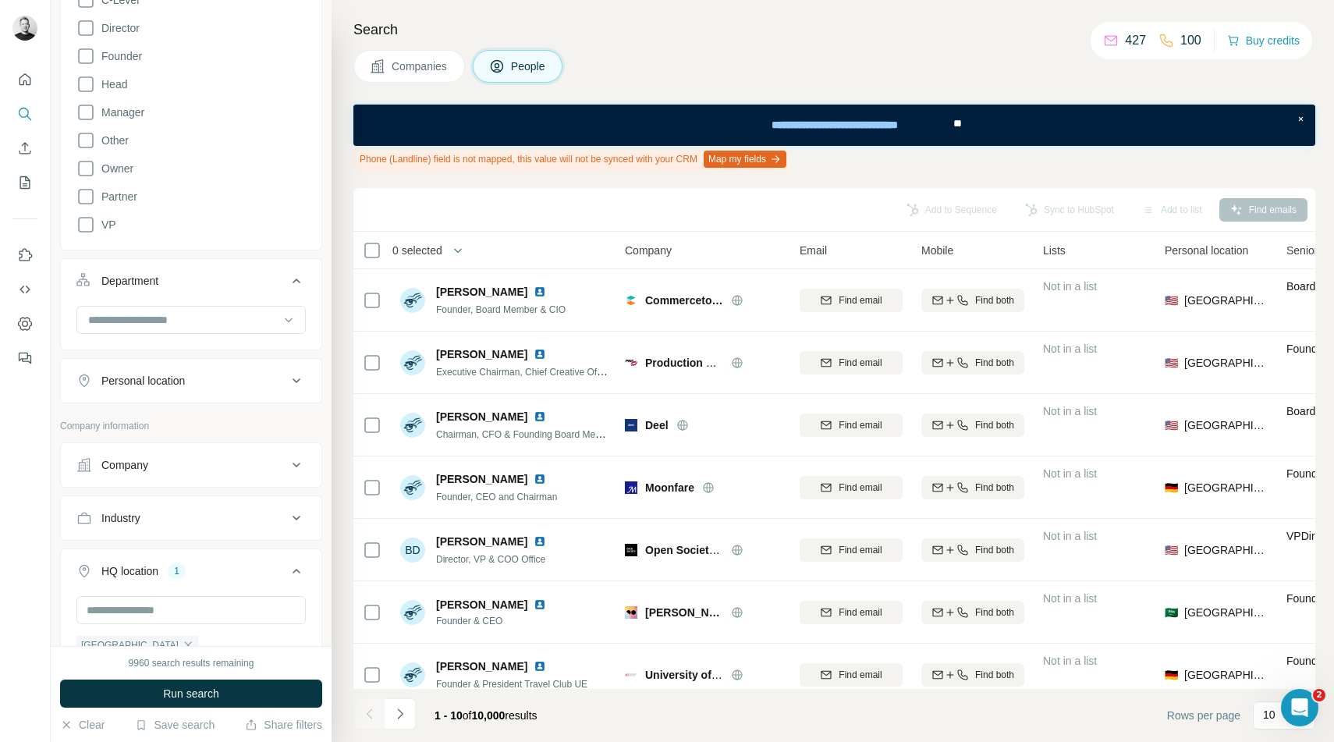
scroll to position [272, 0]
click at [240, 310] on input at bounding box center [183, 317] width 193 height 17
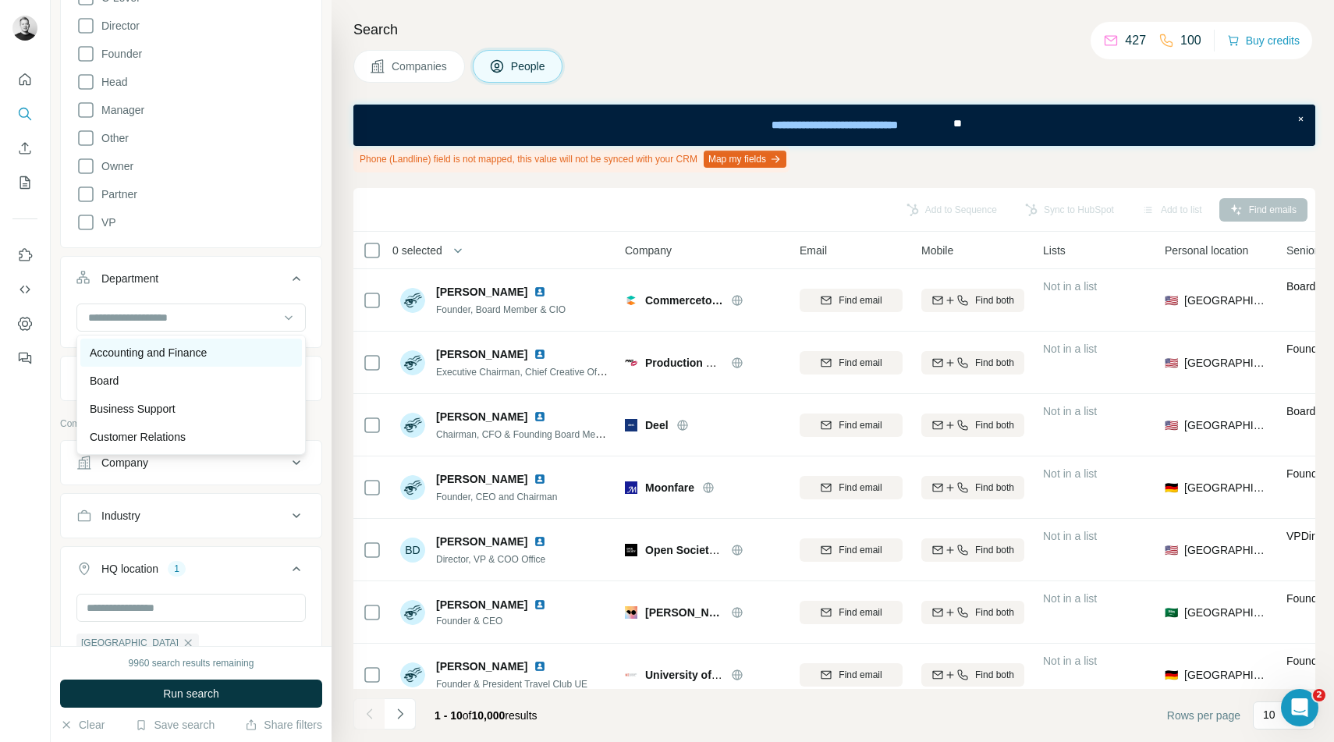
click at [207, 348] on p "Accounting and Finance" at bounding box center [148, 353] width 117 height 16
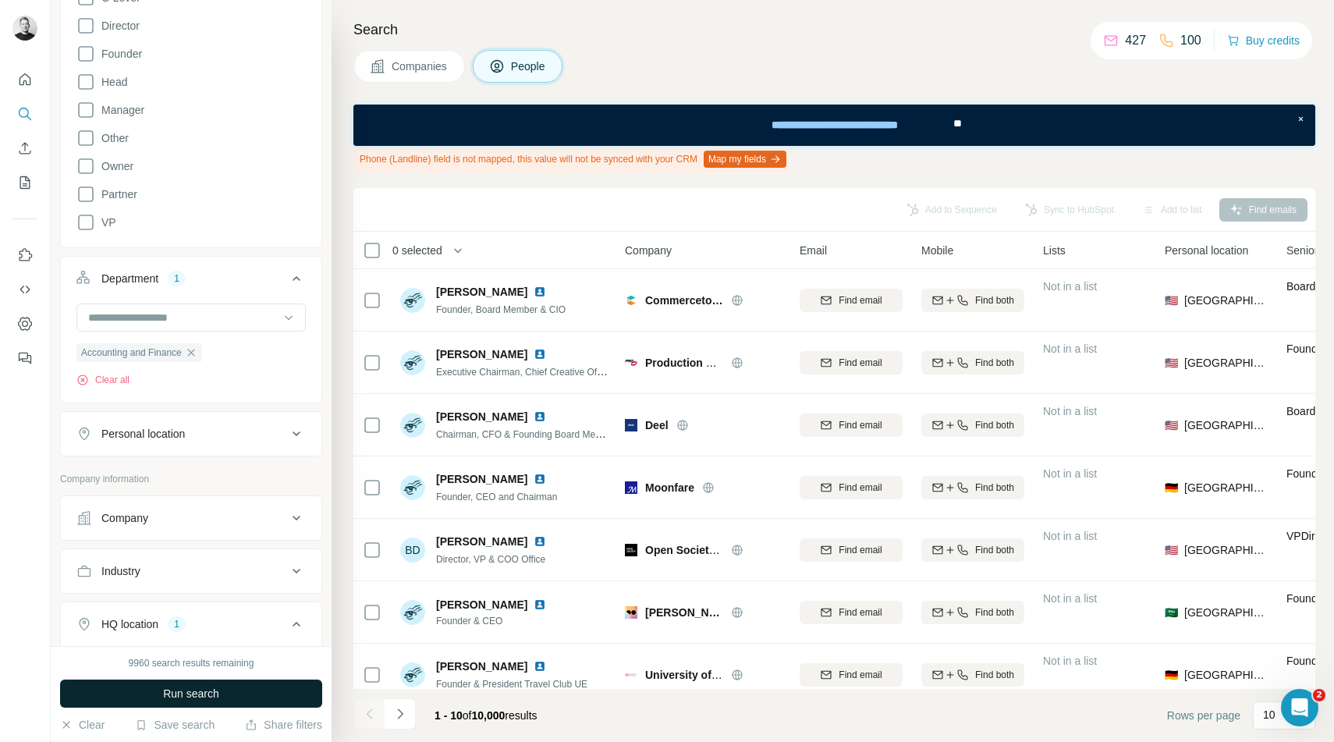
click at [226, 698] on button "Run search" at bounding box center [191, 694] width 262 height 28
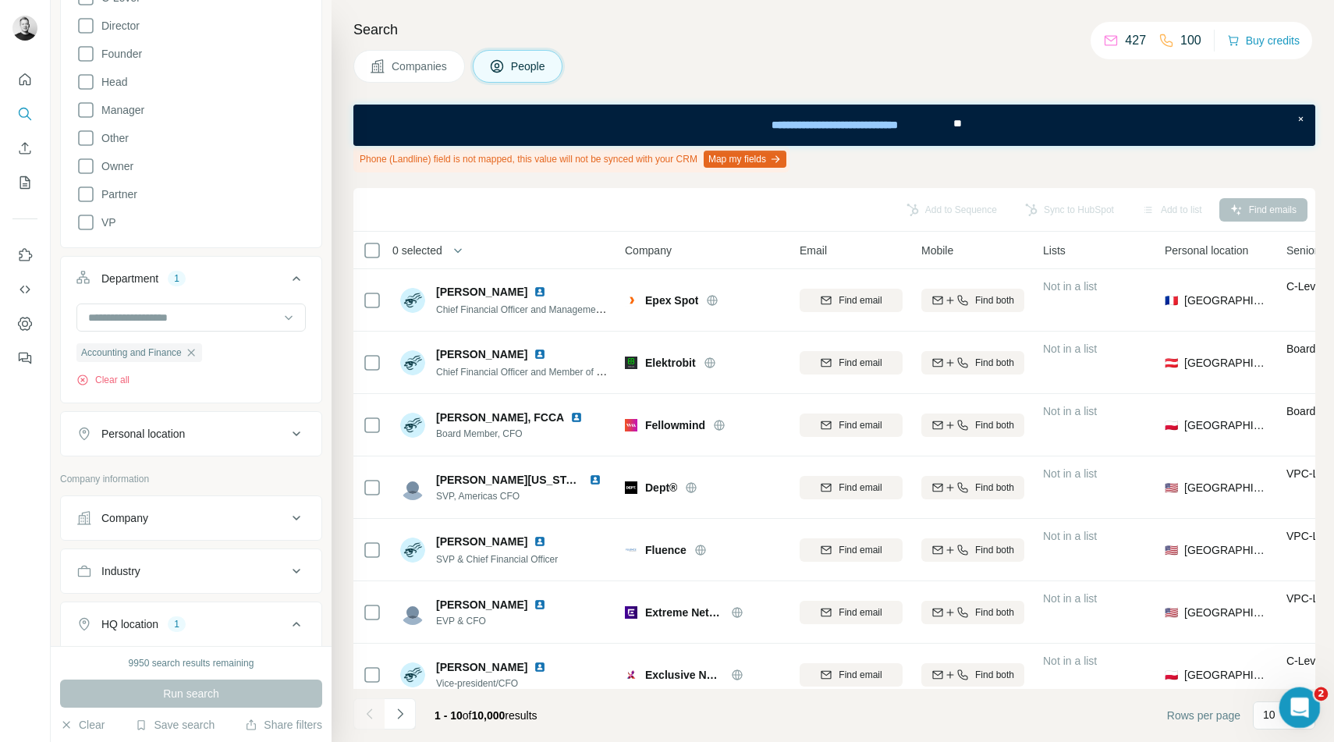
drag, startPoint x: 2593, startPoint y: 1383, endPoint x: 1276, endPoint y: 566, distance: 1548.8
click at [1279, 687] on html at bounding box center [1297, 705] width 37 height 37
click at [1294, 701] on icon "Open Intercom Messenger" at bounding box center [1298, 706] width 26 height 26
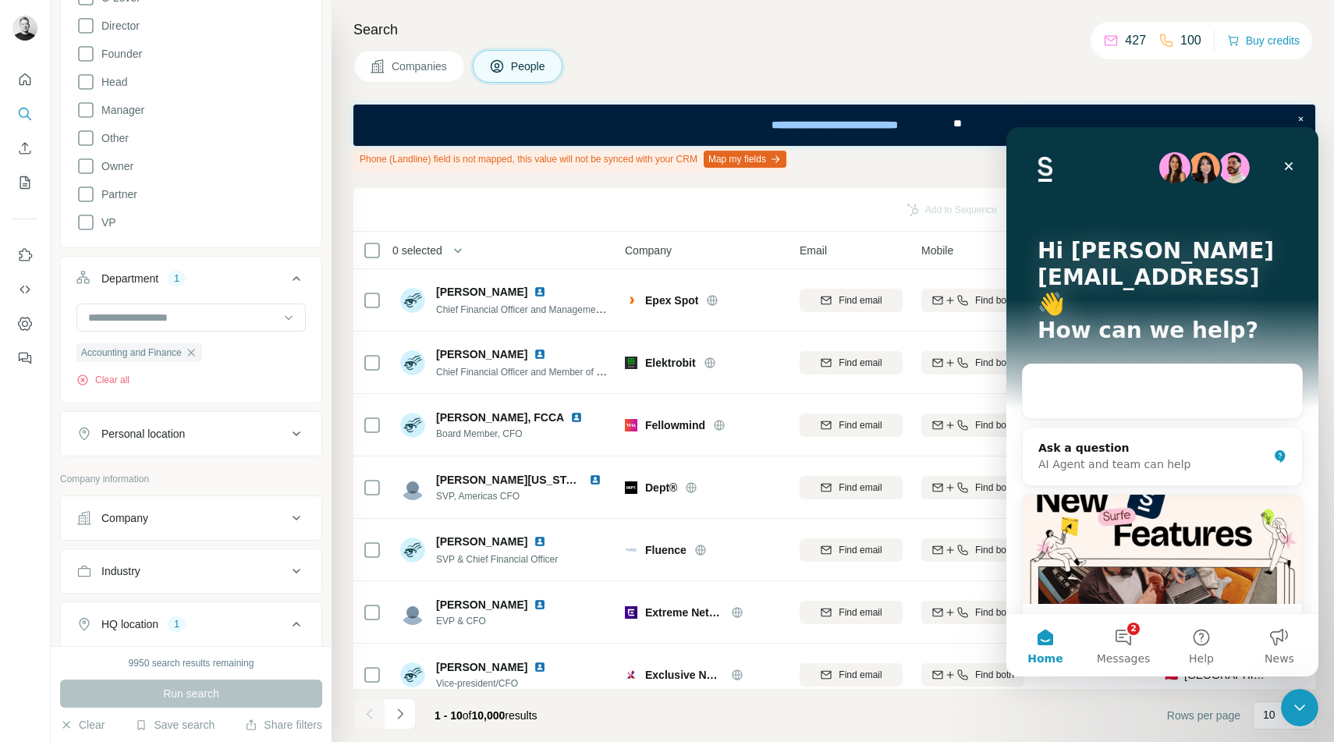
click at [1234, 715] on span "Rows per page" at bounding box center [1203, 716] width 73 height 16
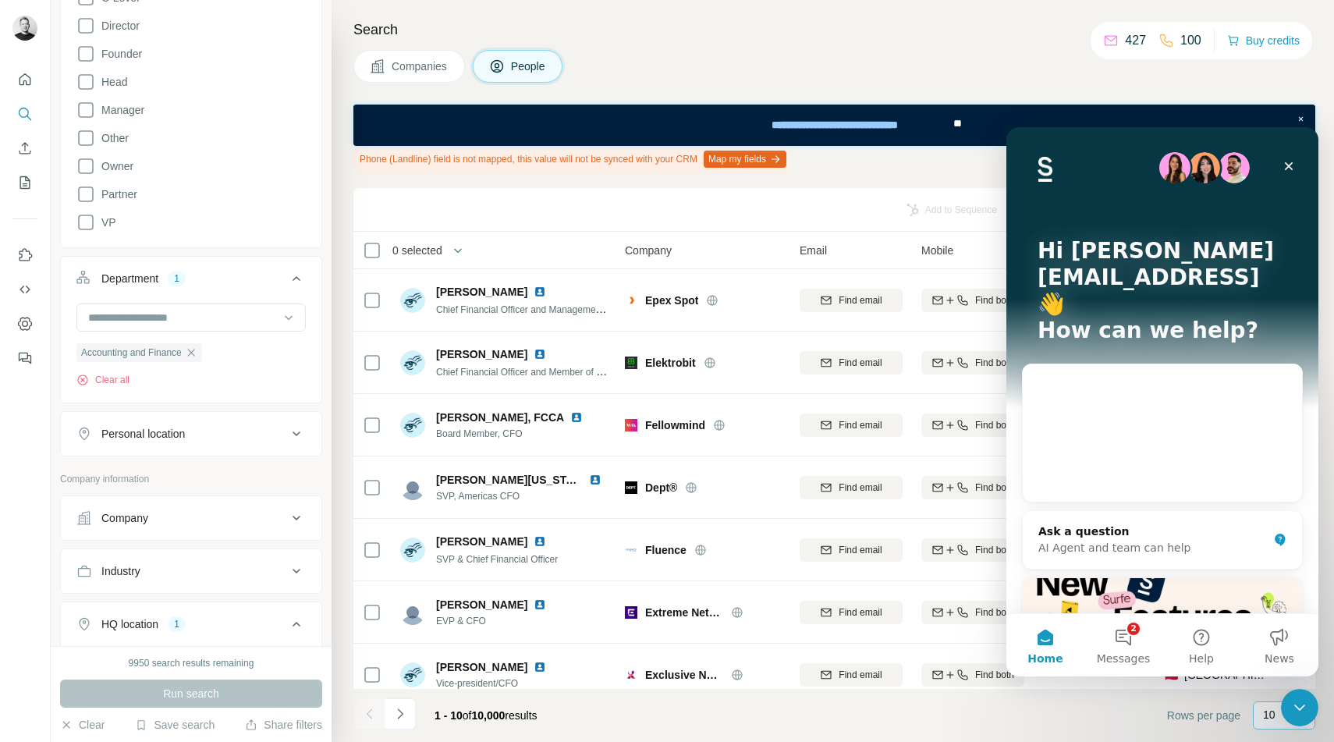
click at [1270, 716] on p "10" at bounding box center [1269, 715] width 12 height 16
click at [1287, 168] on icon "Close" at bounding box center [1289, 166] width 9 height 9
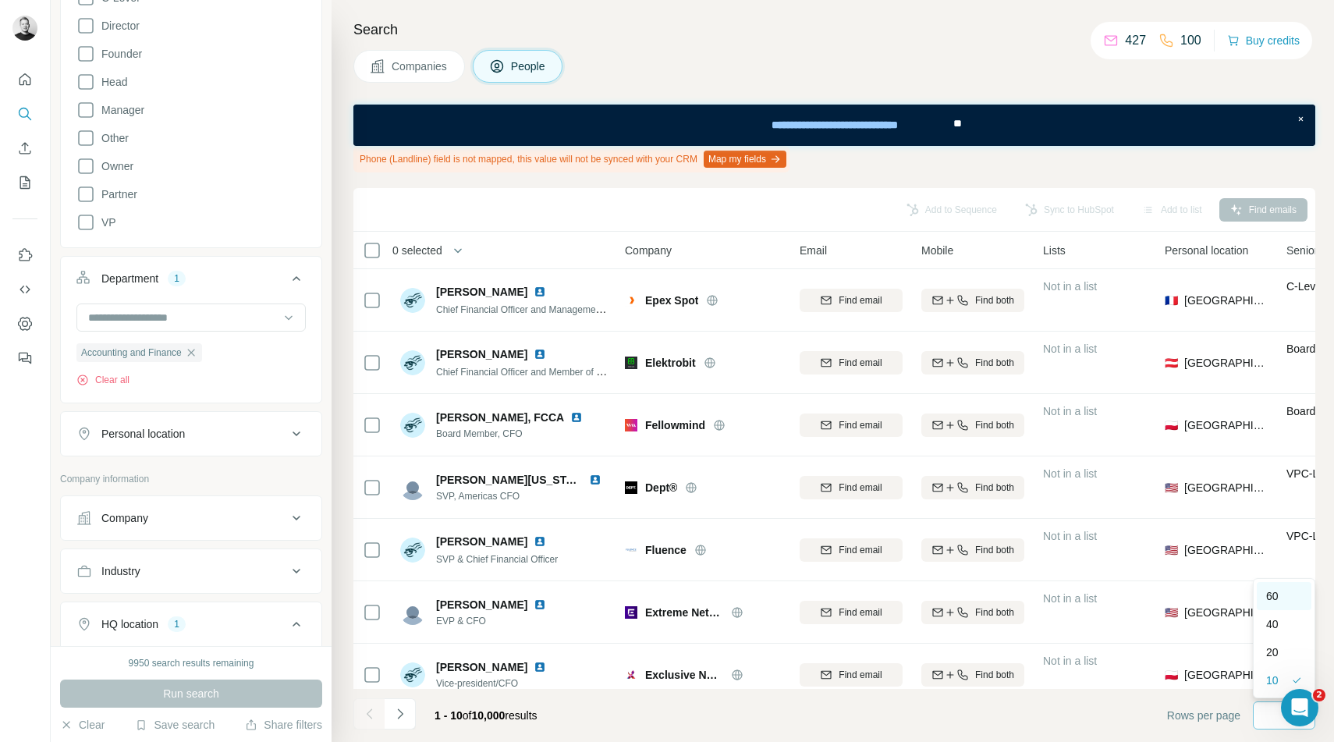
click at [1279, 590] on p "60" at bounding box center [1272, 596] width 12 height 16
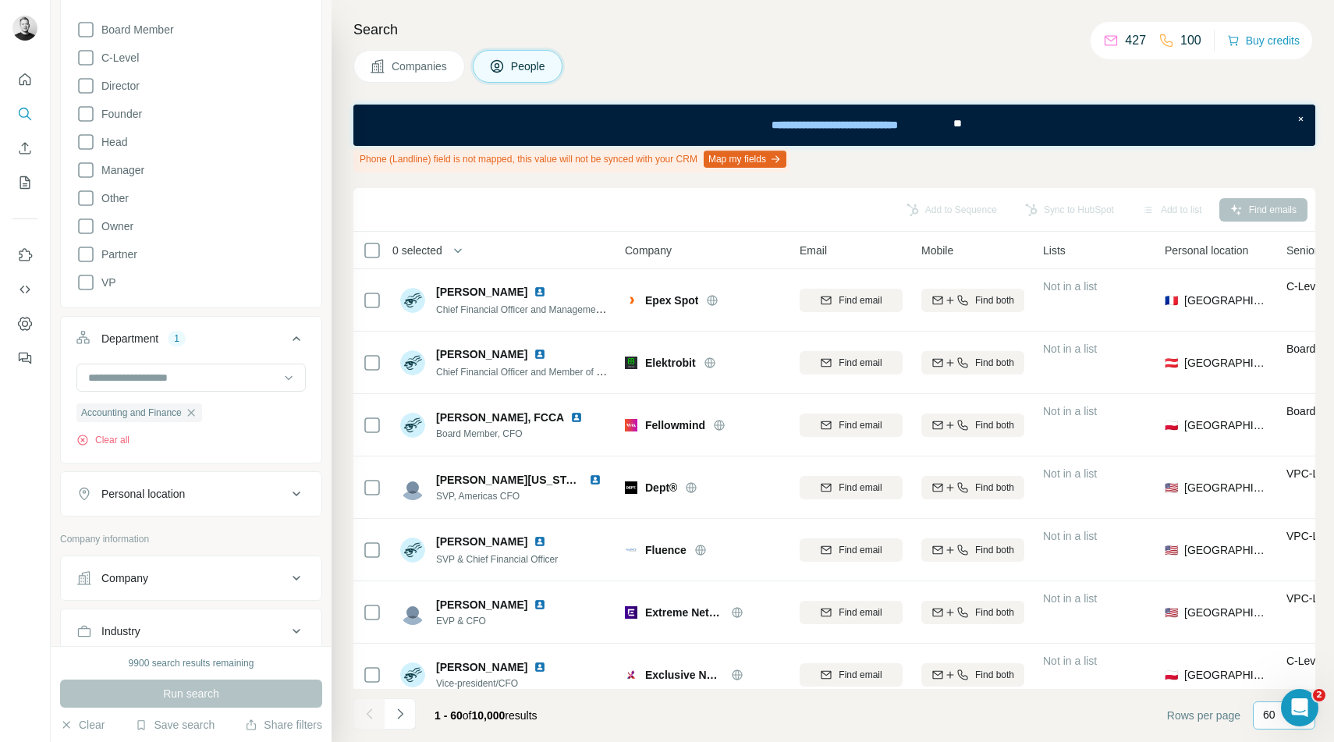
scroll to position [211, 0]
click at [229, 485] on button "Personal location" at bounding box center [191, 494] width 261 height 37
click at [205, 517] on button "Personal location" at bounding box center [191, 498] width 261 height 44
click at [237, 499] on div "Personal location" at bounding box center [181, 495] width 211 height 16
click at [207, 535] on input "text" at bounding box center [190, 534] width 229 height 28
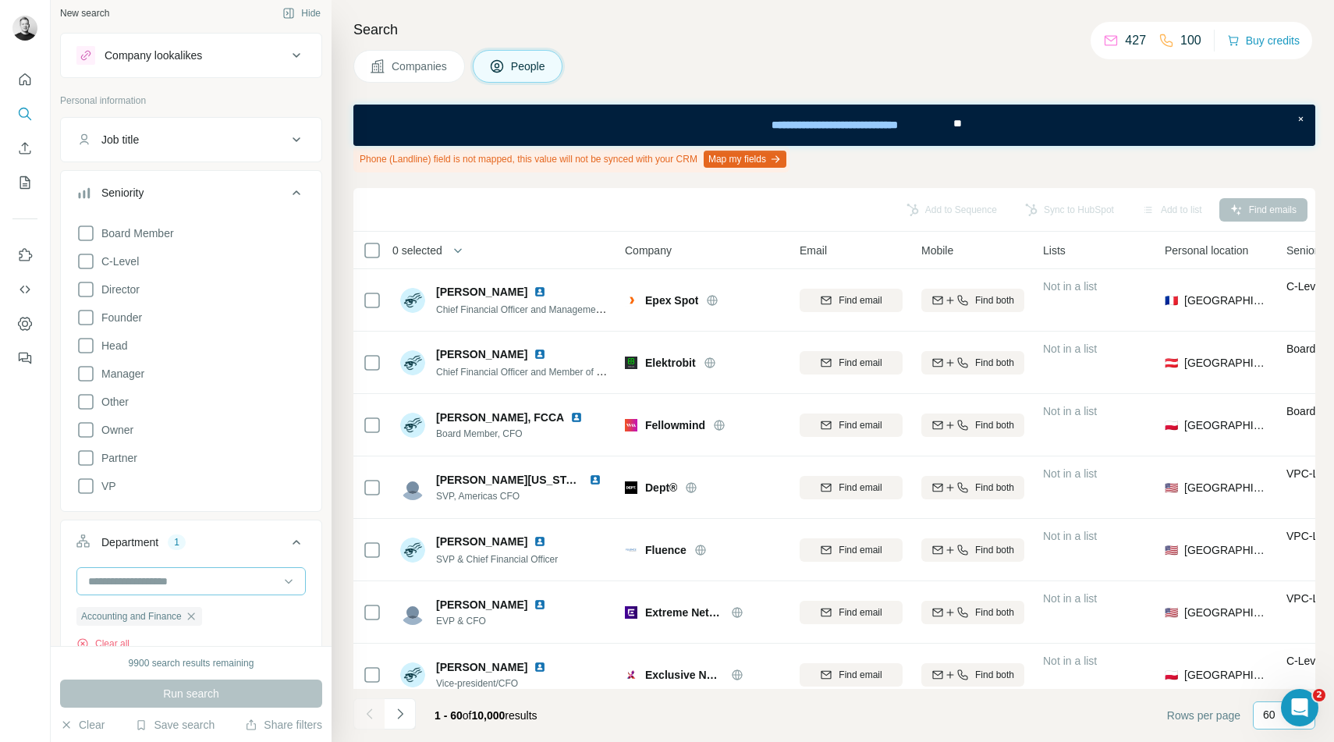
scroll to position [0, 0]
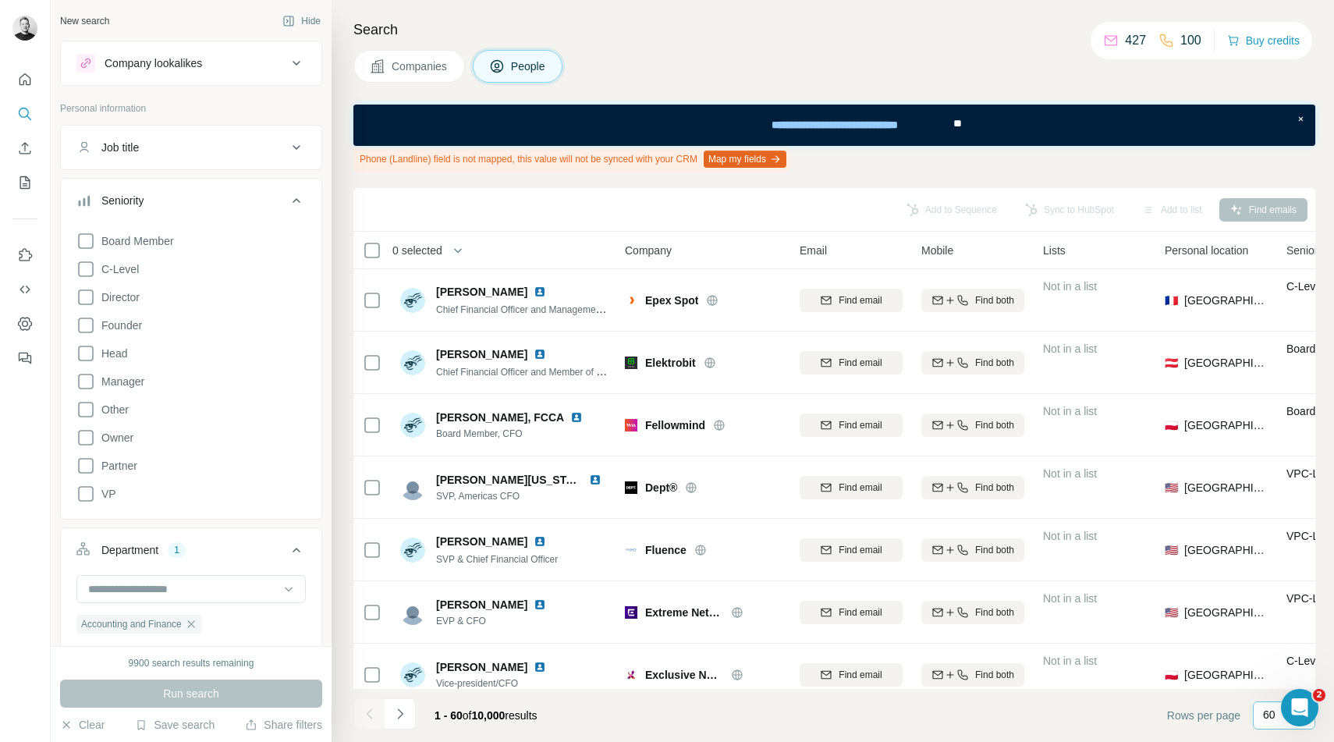
click at [287, 66] on icon at bounding box center [296, 63] width 19 height 19
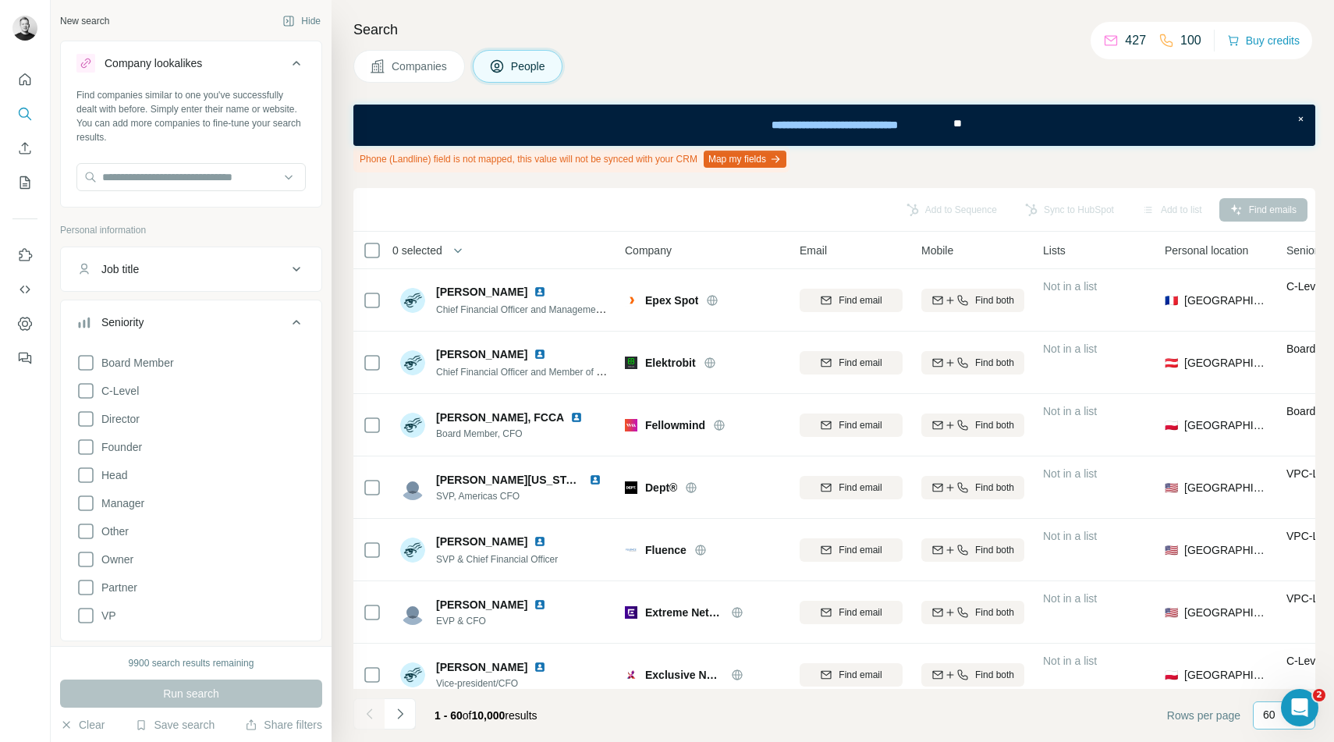
click at [287, 66] on icon at bounding box center [296, 63] width 19 height 19
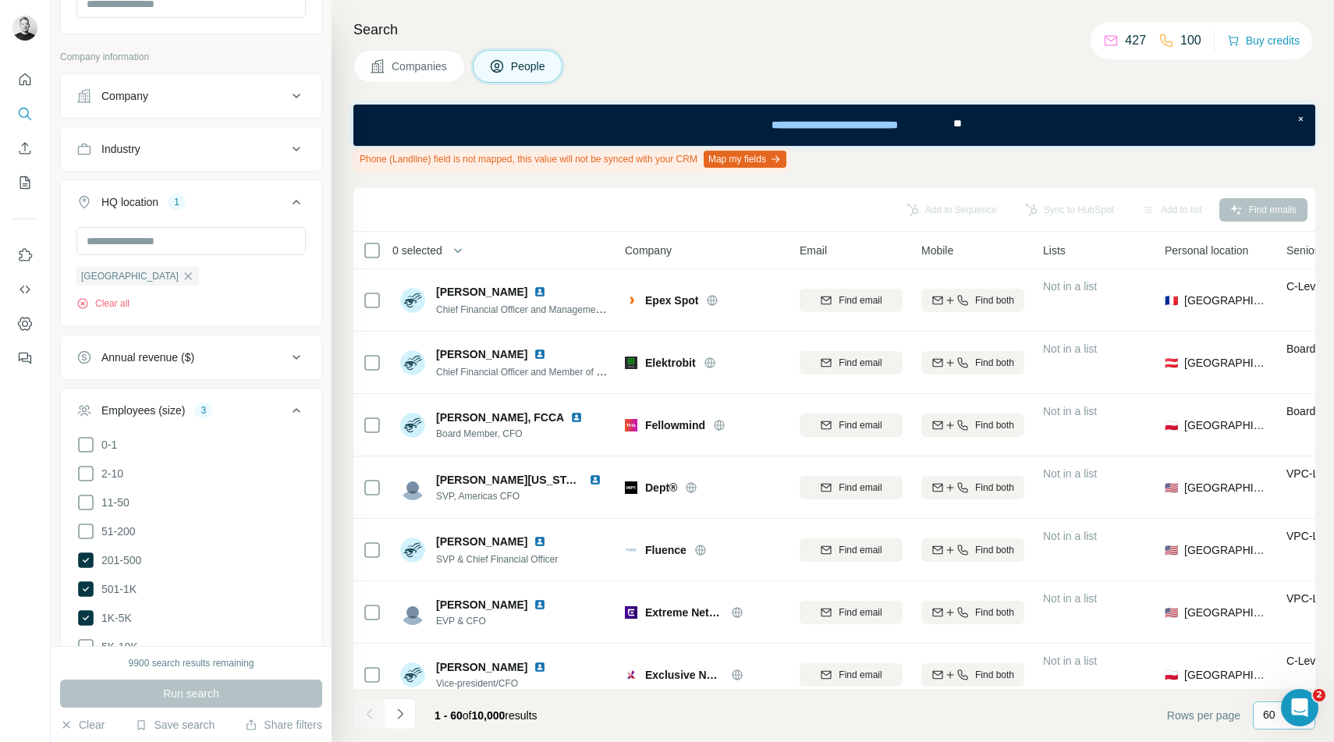
scroll to position [732, 0]
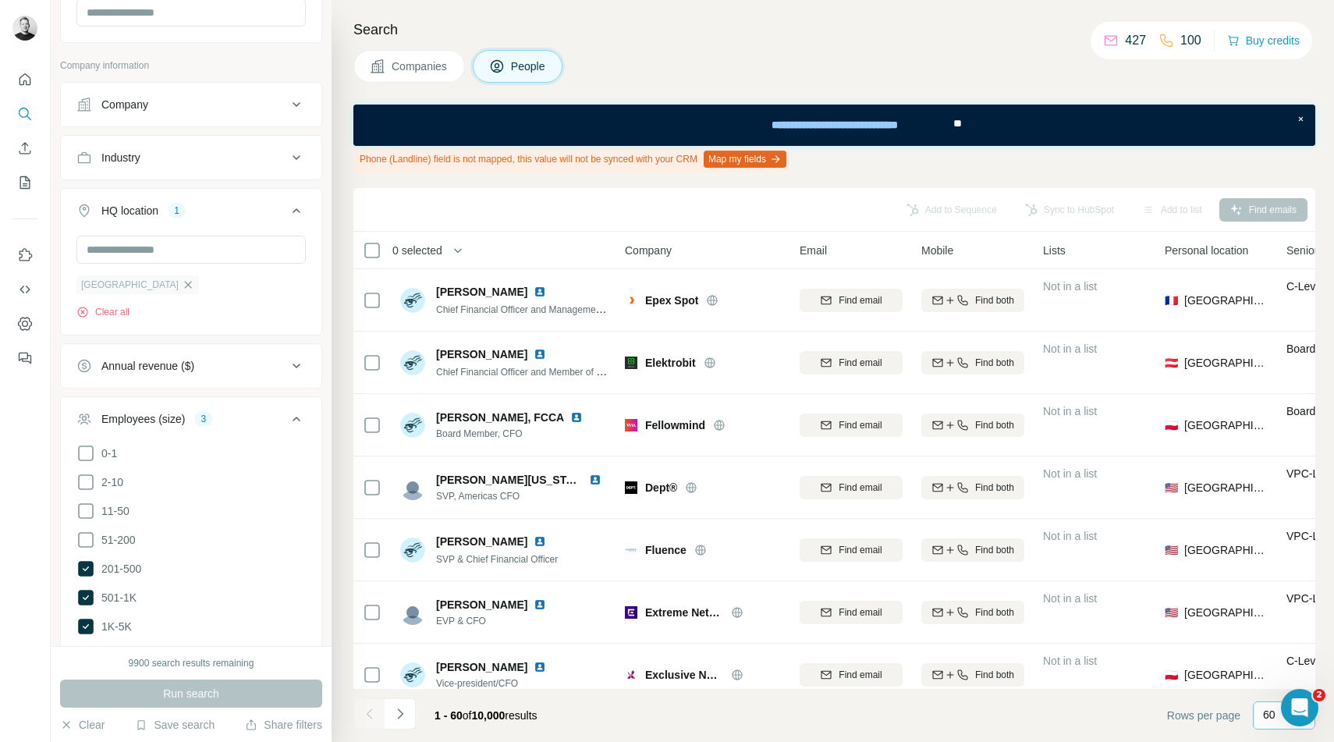
click at [182, 283] on icon "button" at bounding box center [188, 285] width 12 height 12
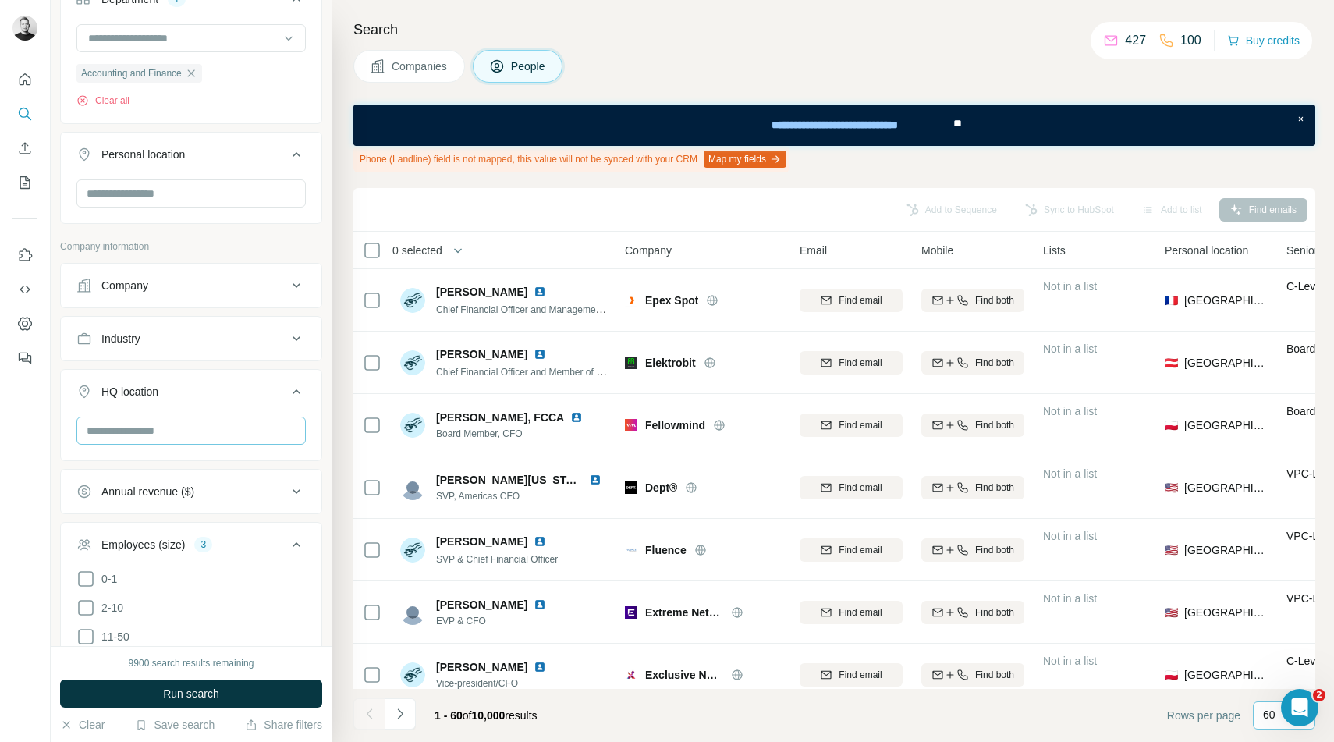
scroll to position [552, 0]
click at [298, 387] on icon at bounding box center [296, 390] width 19 height 19
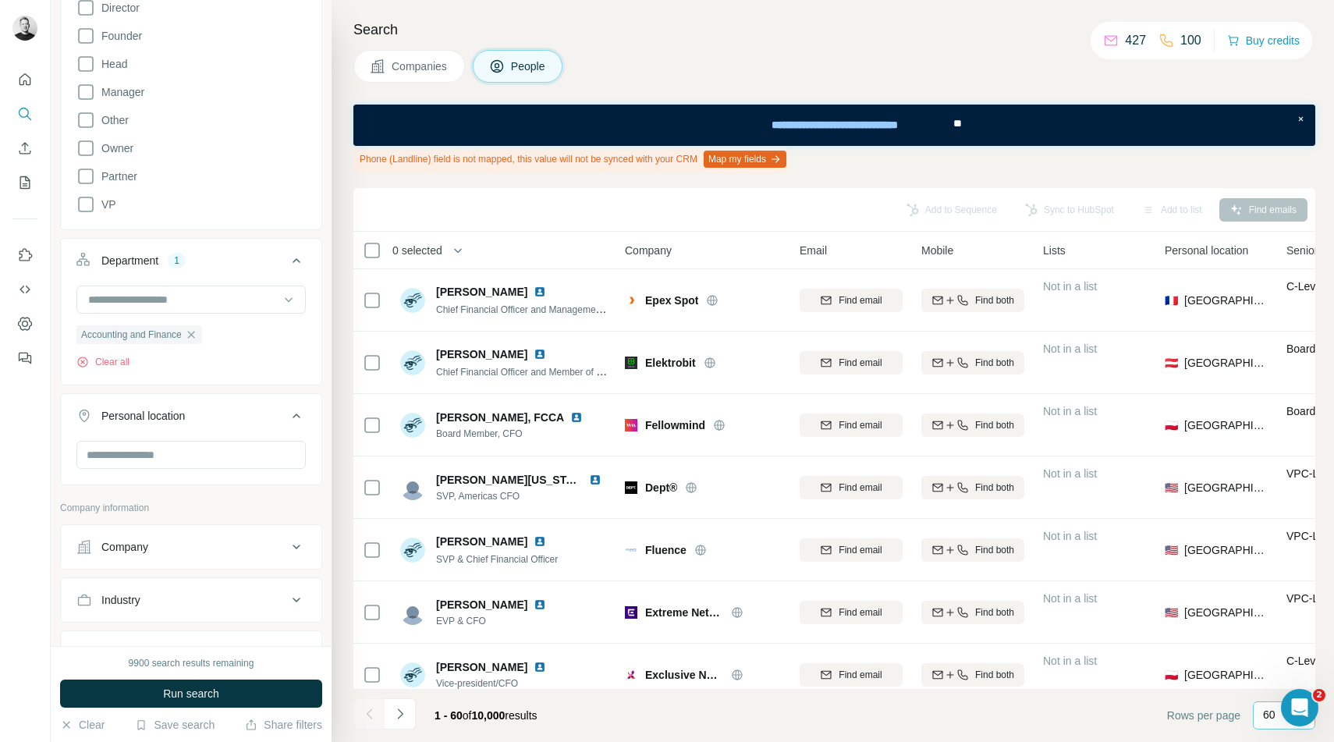
scroll to position [290, 0]
click at [260, 452] on input "text" at bounding box center [190, 454] width 229 height 28
type input "****"
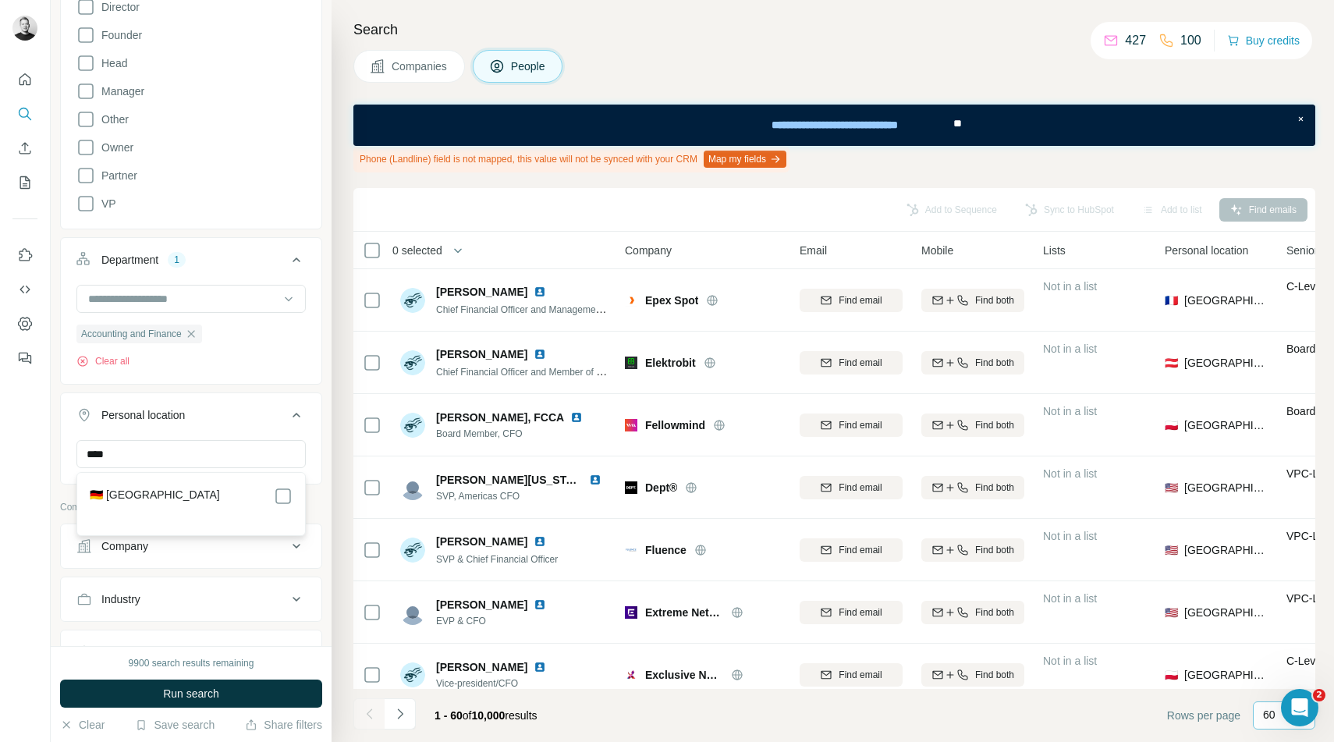
click at [216, 483] on div "🇩🇪 [GEOGRAPHIC_DATA]" at bounding box center [191, 504] width 222 height 56
click at [267, 489] on div "🇩🇪 [GEOGRAPHIC_DATA]" at bounding box center [191, 496] width 203 height 19
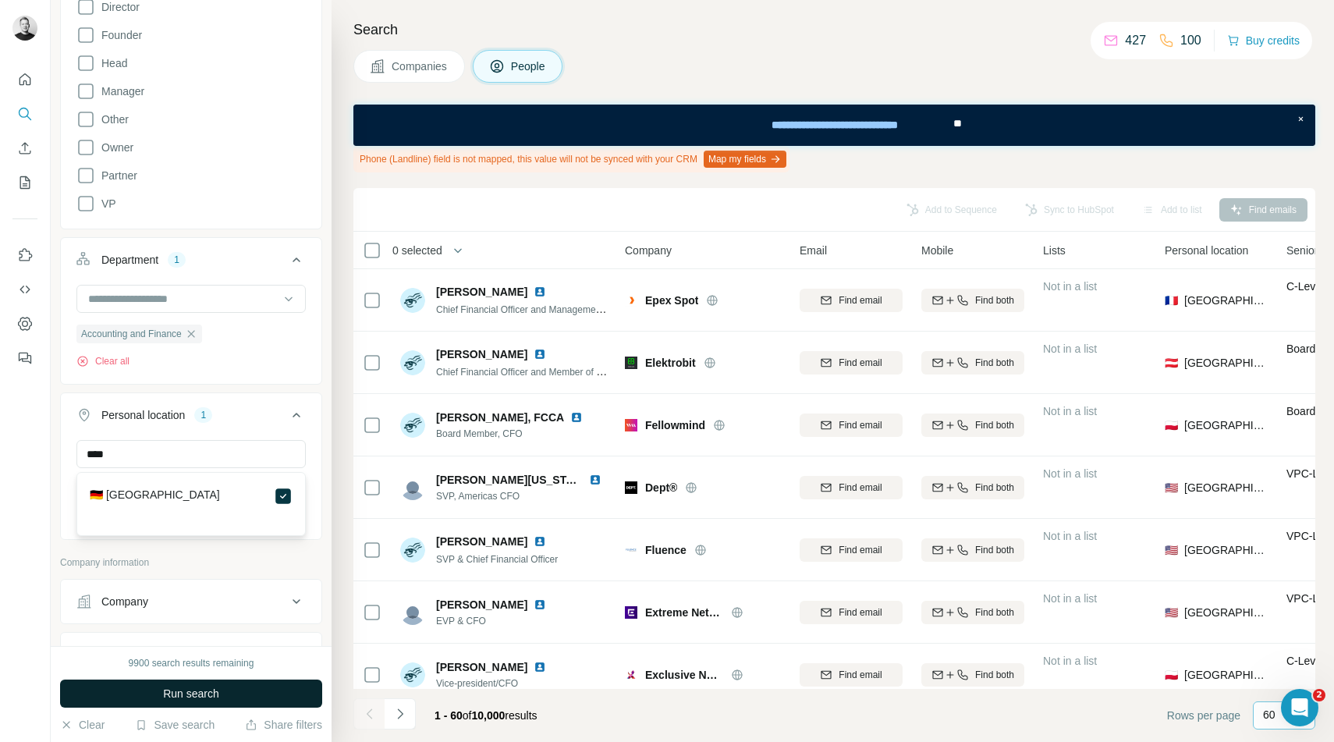
click at [213, 689] on span "Run search" at bounding box center [191, 694] width 56 height 16
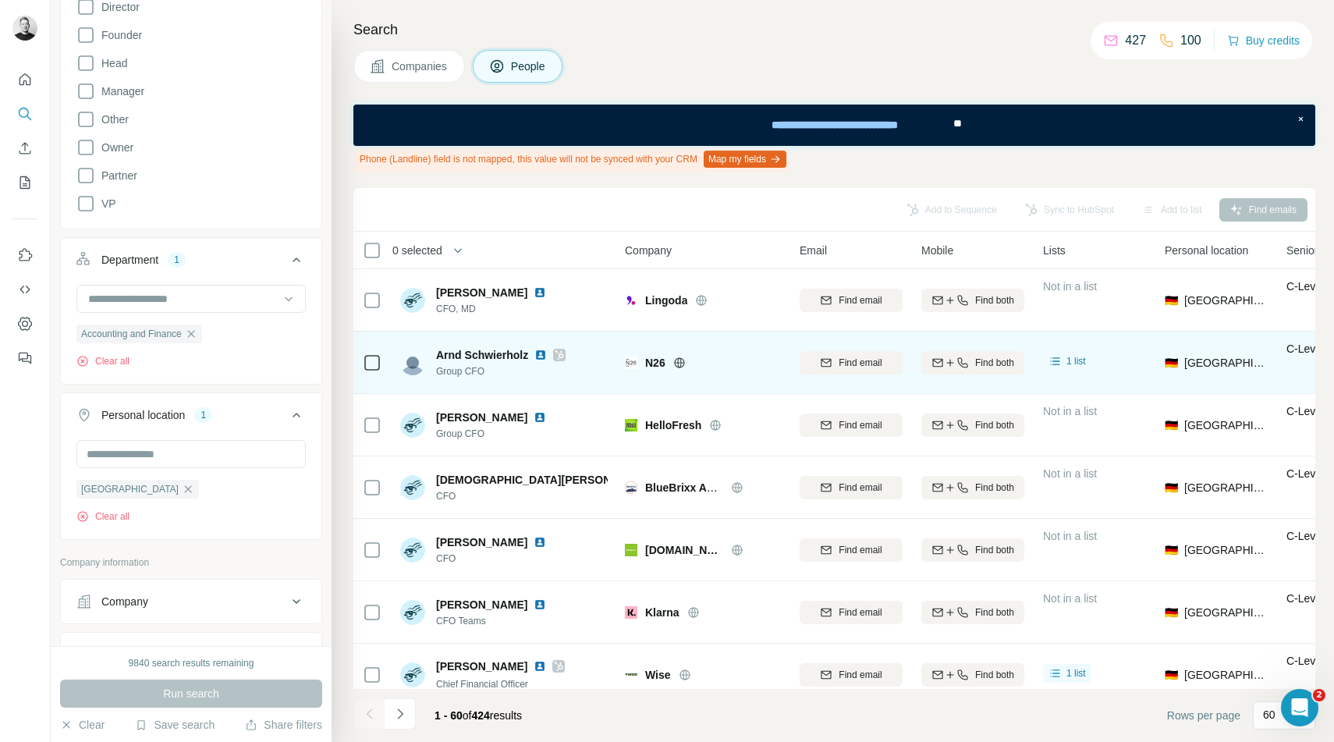
click at [498, 357] on span "Arnd Schwierholz" at bounding box center [482, 355] width 92 height 16
click at [523, 355] on span "Arnd Schwierholz" at bounding box center [482, 355] width 92 height 16
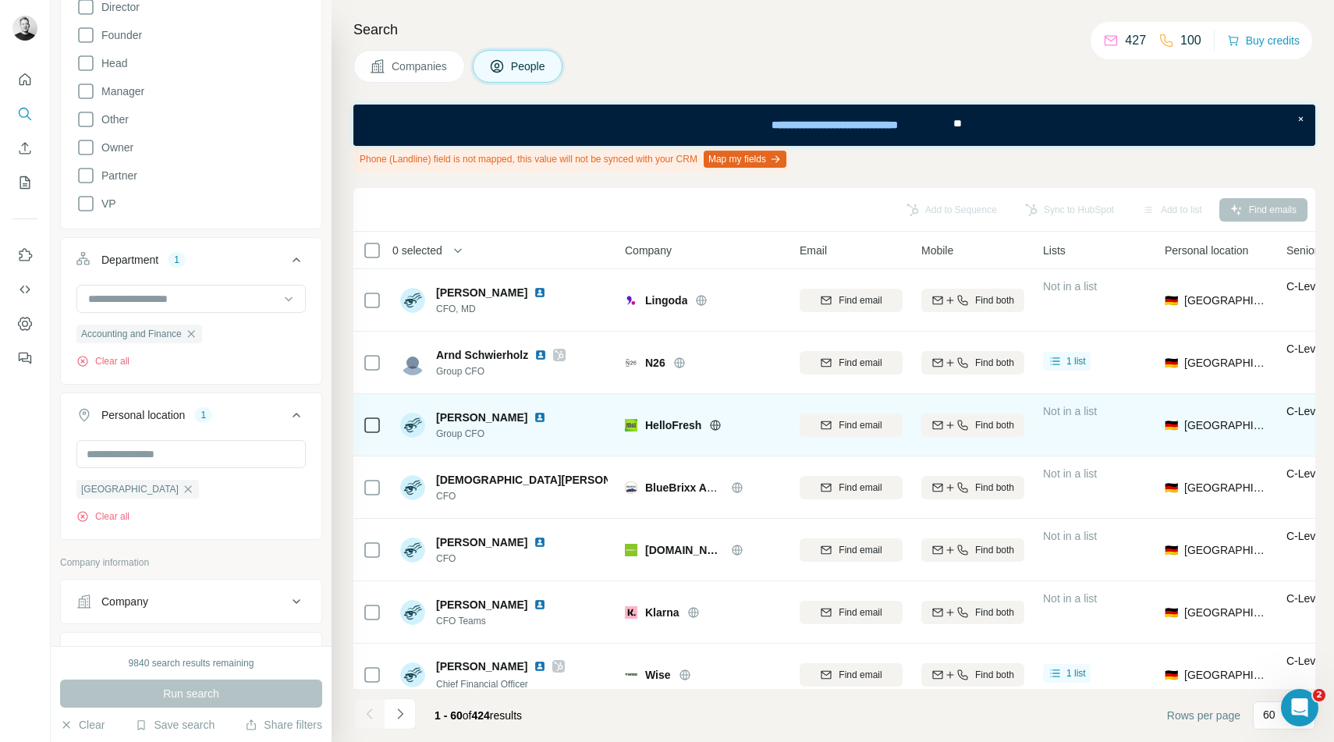
click at [520, 415] on span "[PERSON_NAME]" at bounding box center [481, 418] width 91 height 16
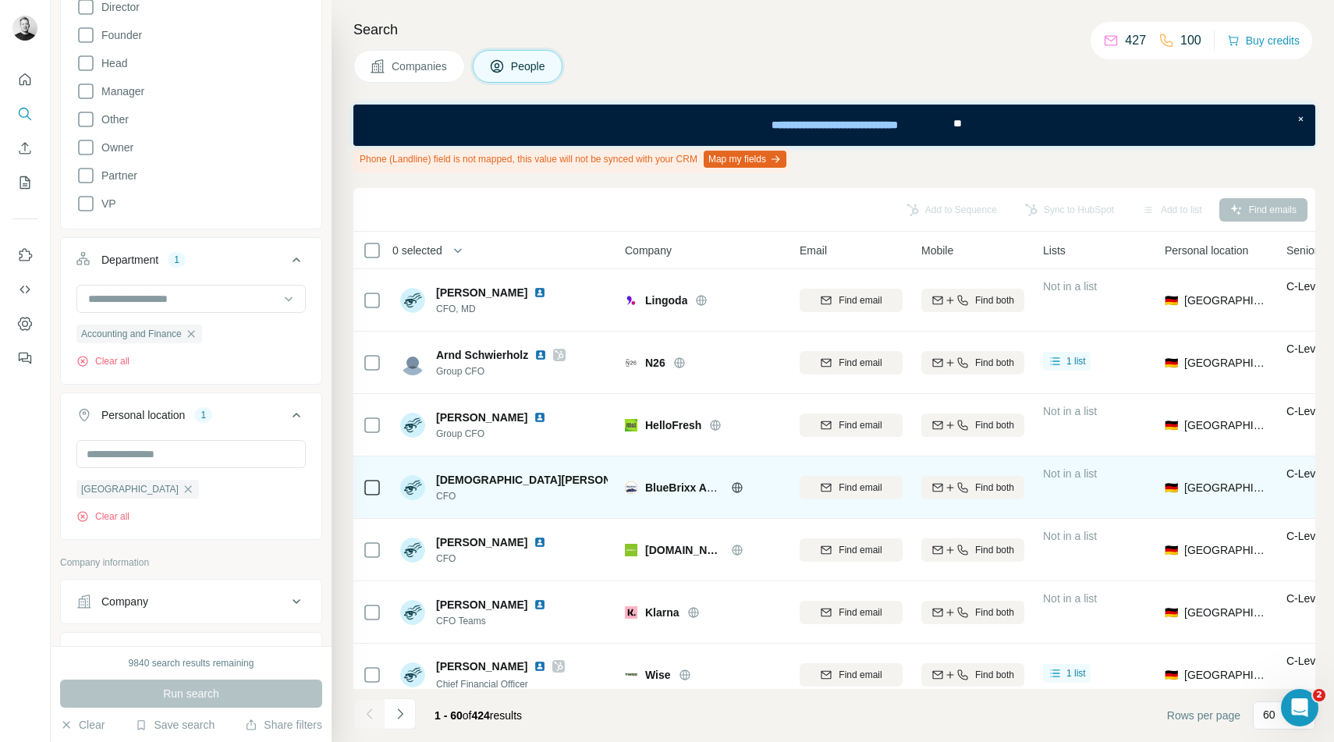
scroll to position [130, 0]
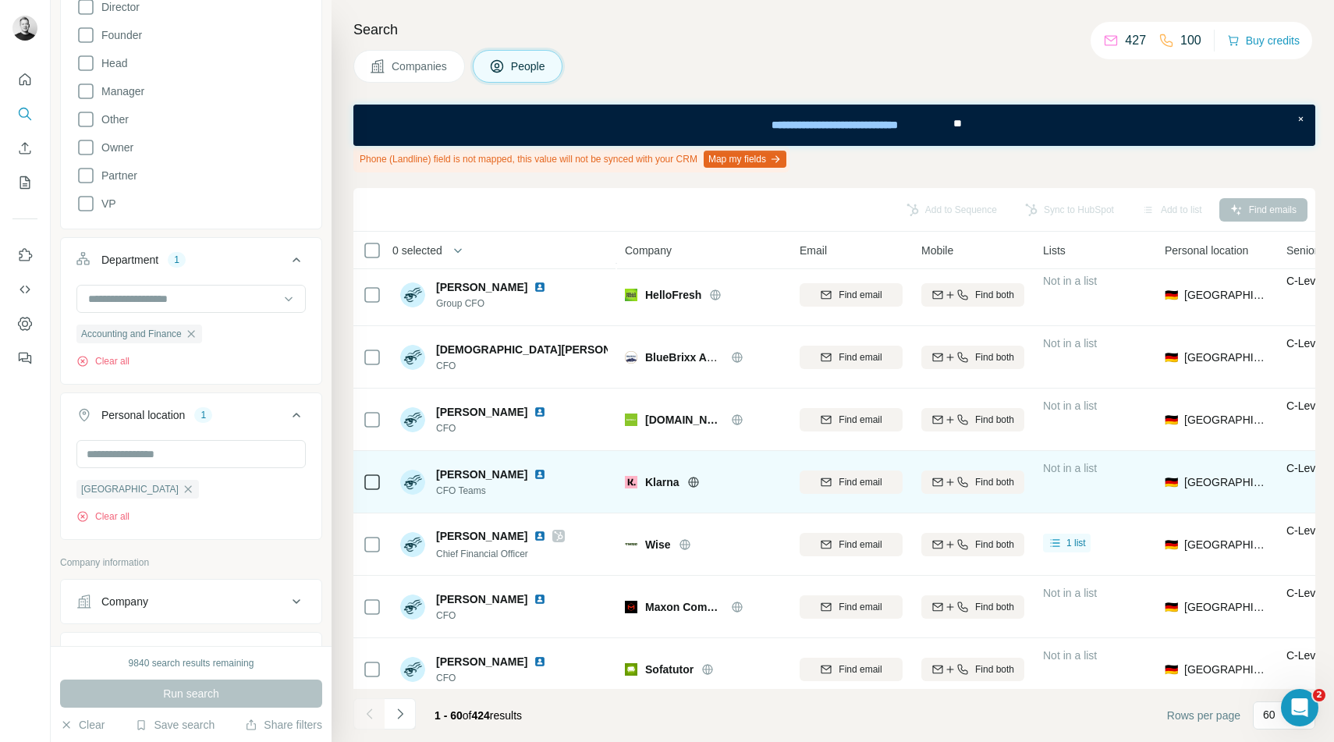
drag, startPoint x: 431, startPoint y: 479, endPoint x: 470, endPoint y: 479, distance: 39.0
click at [463, 479] on div "[PERSON_NAME] CFO Teams" at bounding box center [476, 482] width 152 height 31
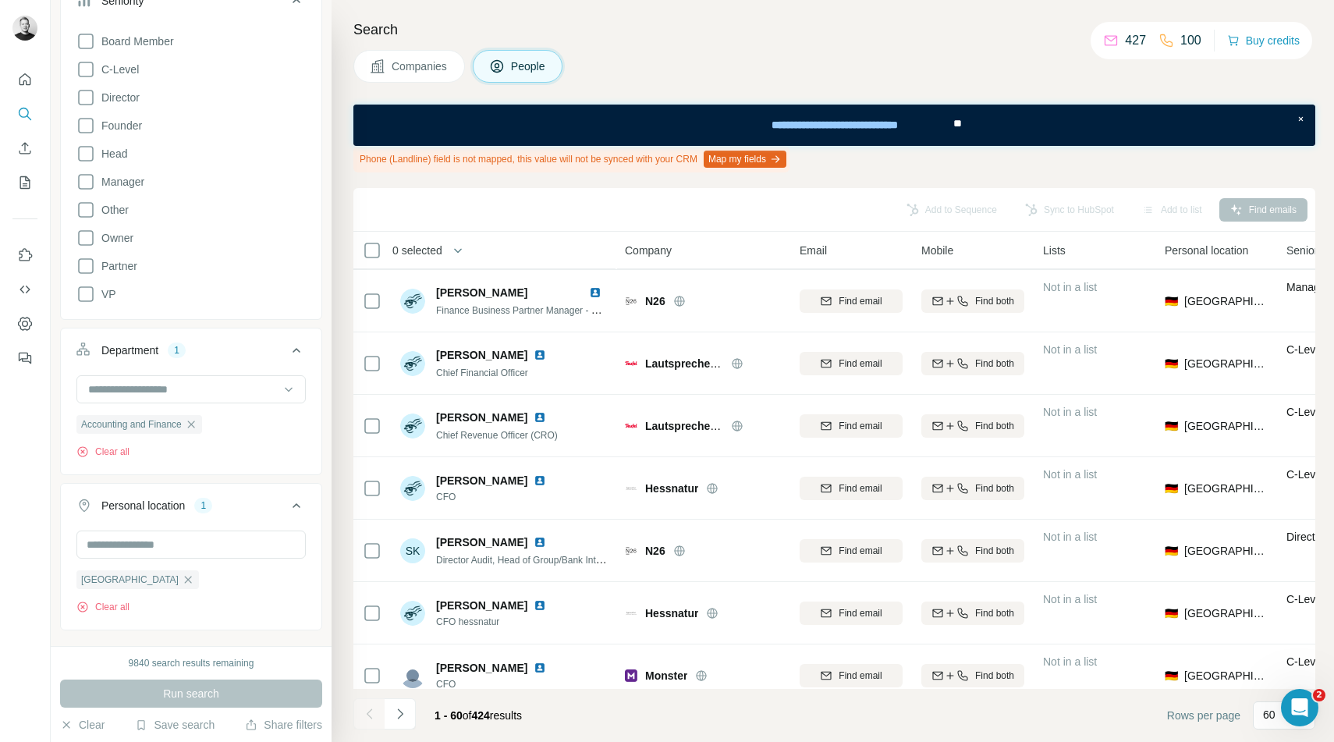
scroll to position [197, 0]
click at [239, 388] on input at bounding box center [183, 391] width 193 height 17
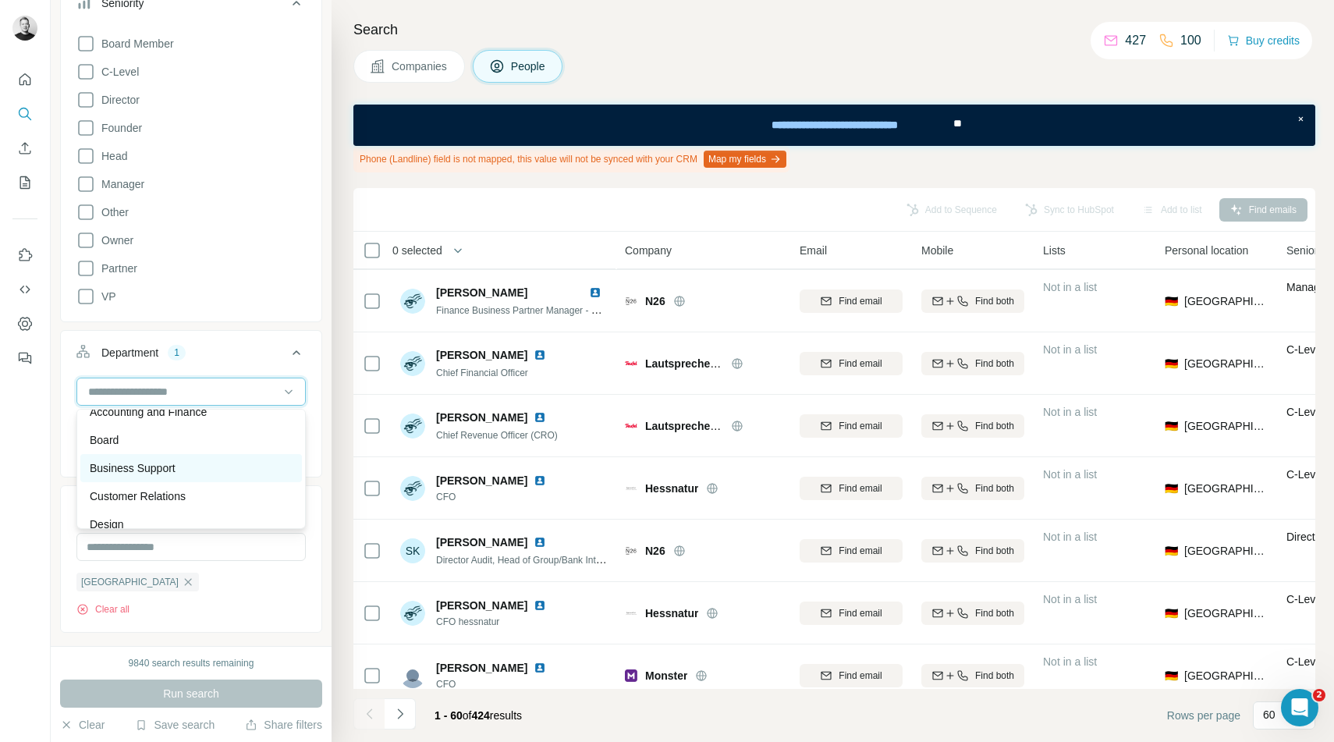
scroll to position [0, 0]
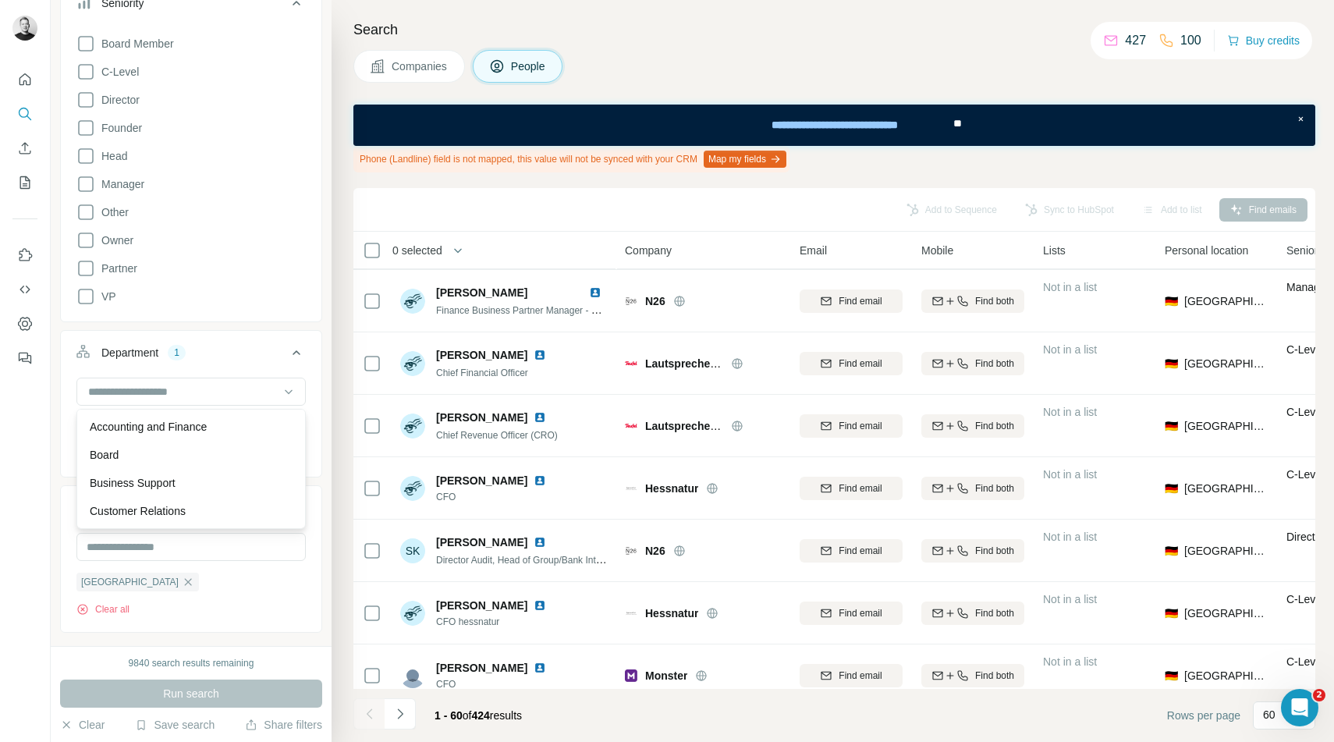
click at [255, 332] on div "Department 1 Accounting and Finance Clear all" at bounding box center [191, 403] width 262 height 147
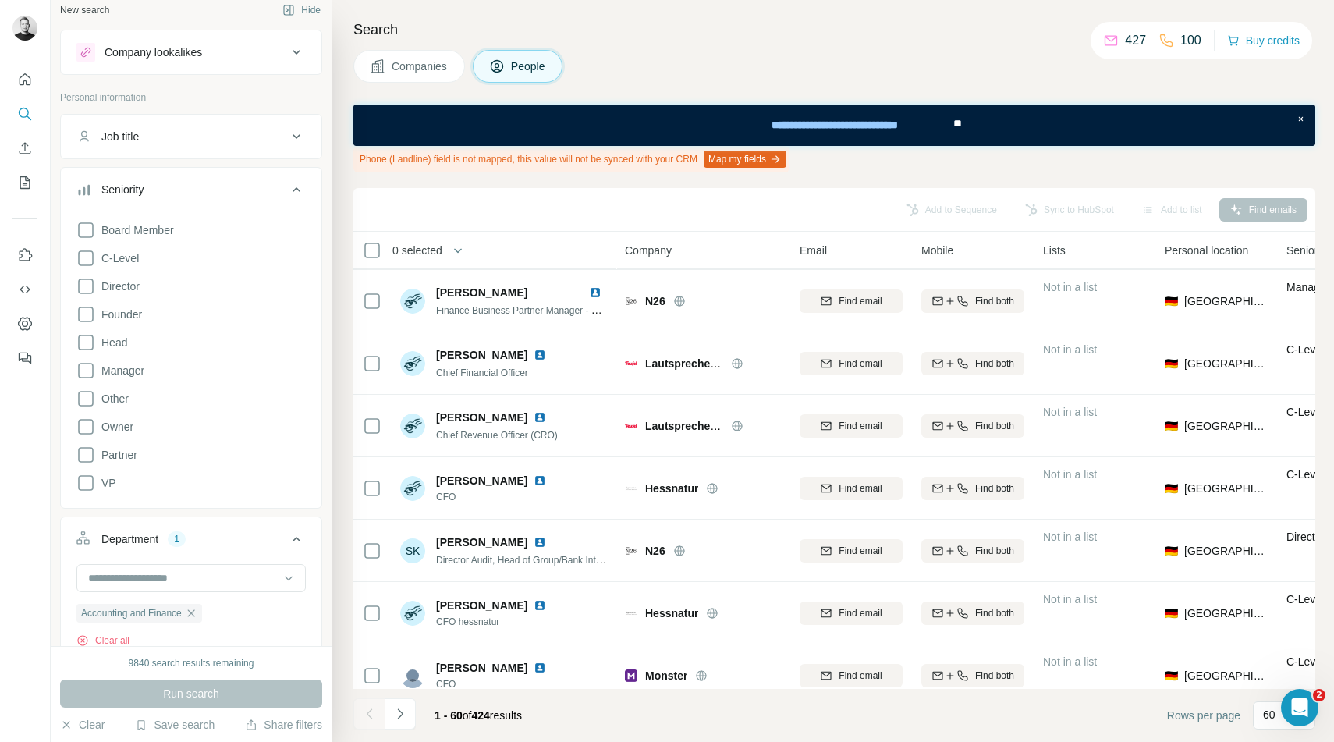
scroll to position [8, 0]
click at [85, 488] on icon at bounding box center [85, 486] width 19 height 19
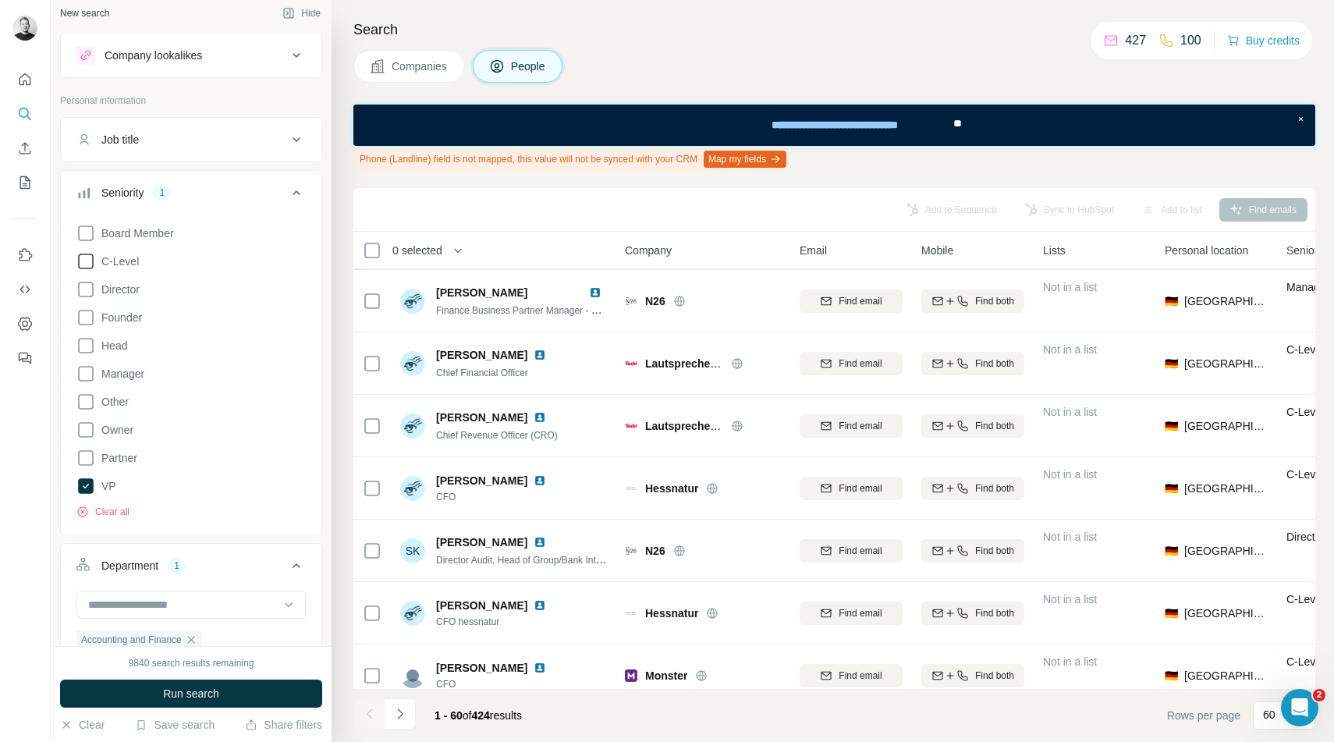
click at [91, 264] on icon at bounding box center [85, 261] width 19 height 19
click at [178, 691] on span "Run search" at bounding box center [191, 694] width 56 height 16
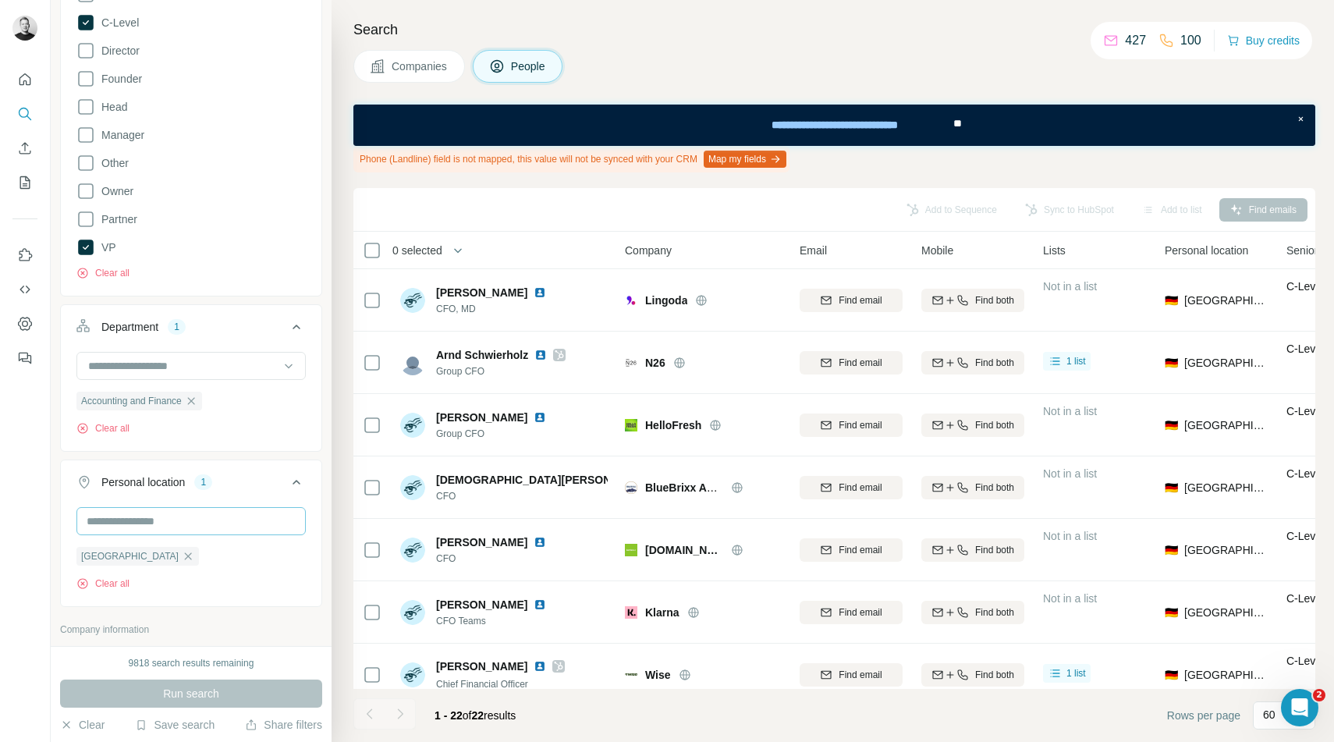
scroll to position [239, 0]
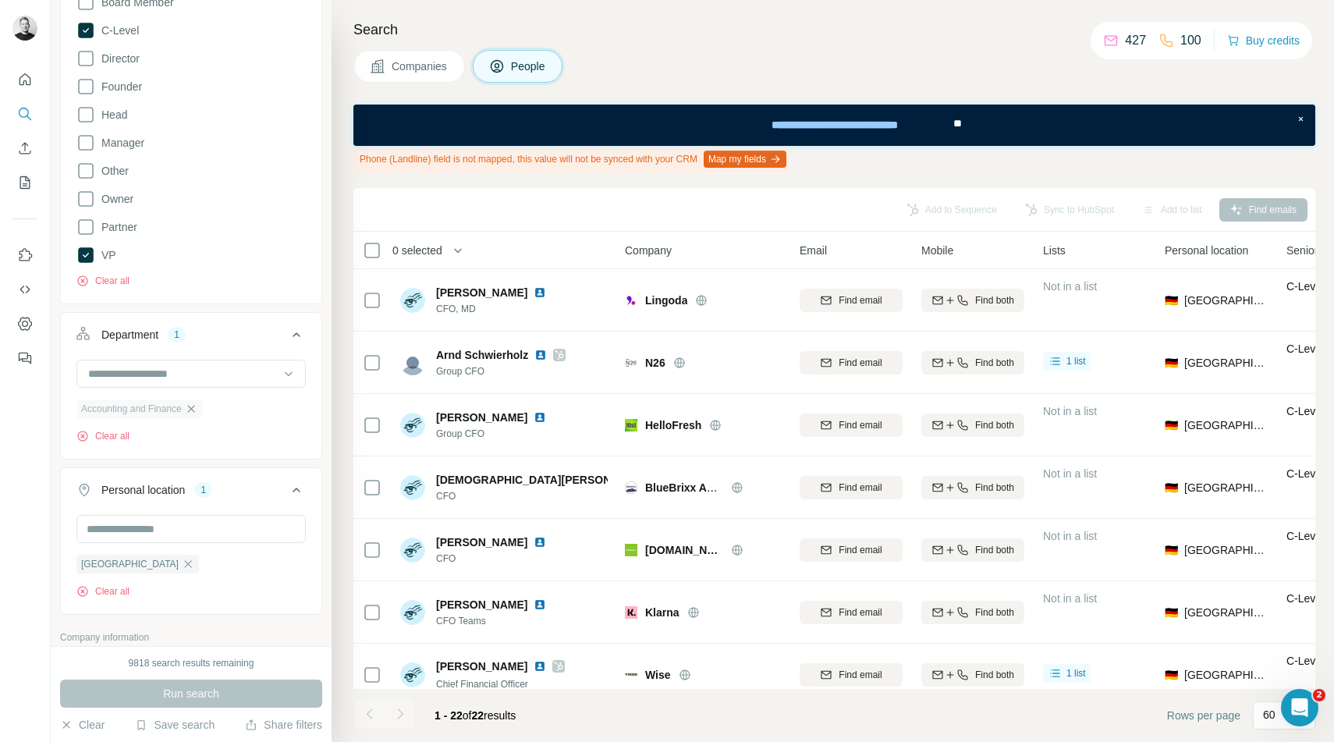
click at [196, 407] on icon "button" at bounding box center [191, 409] width 12 height 12
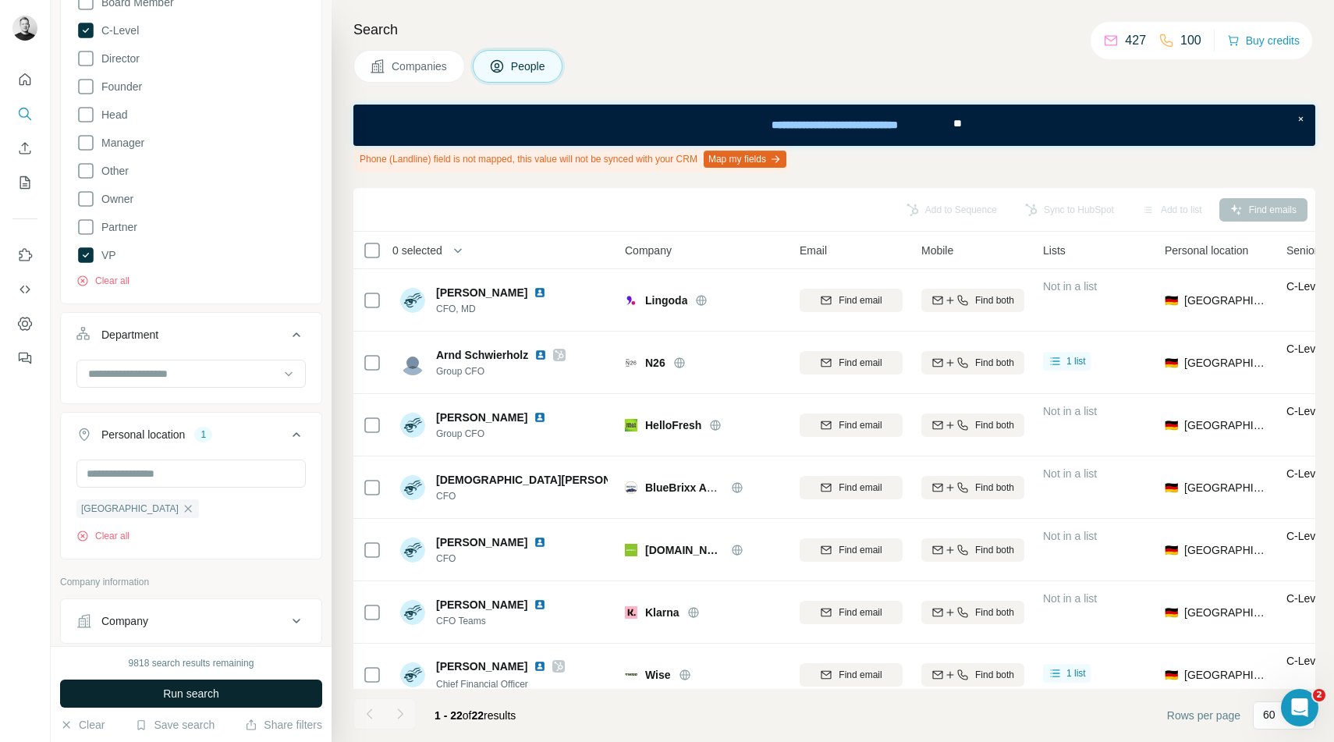
click at [225, 691] on button "Run search" at bounding box center [191, 694] width 262 height 28
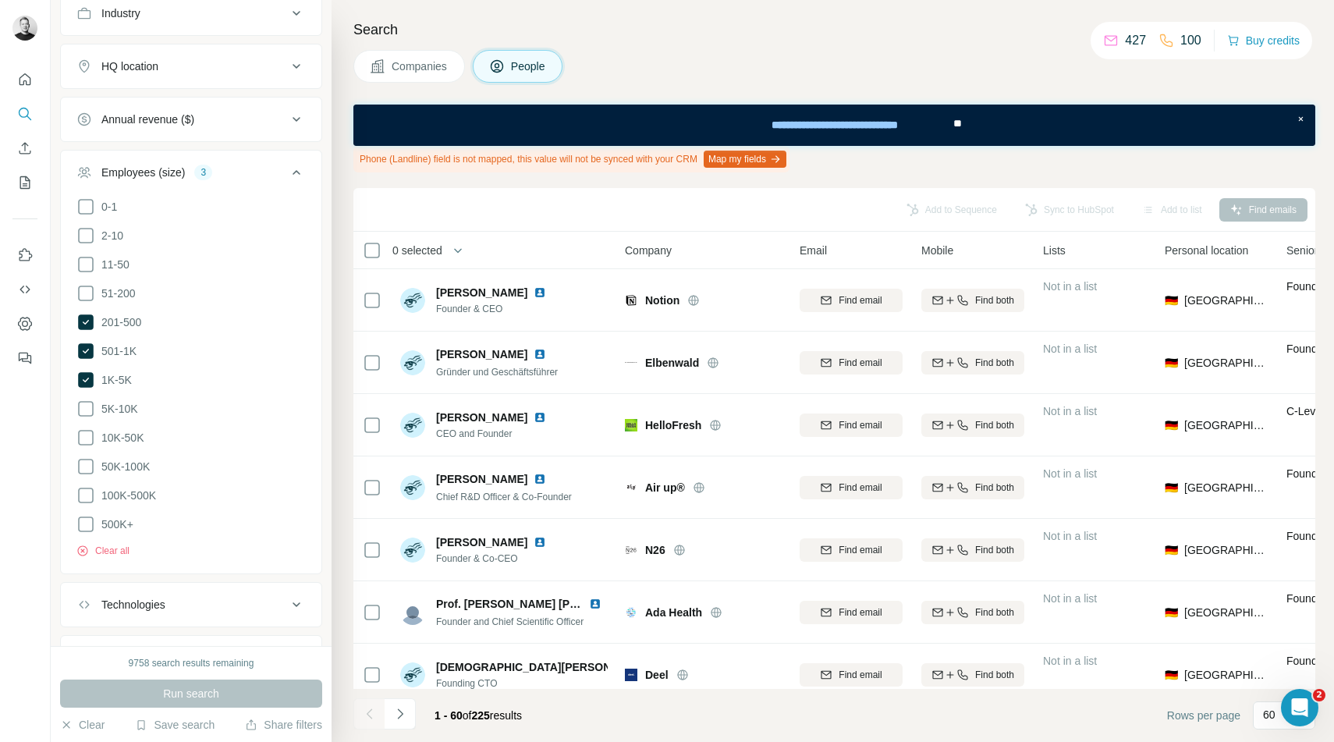
scroll to position [899, 0]
click at [110, 547] on button "Clear all" at bounding box center [102, 552] width 53 height 14
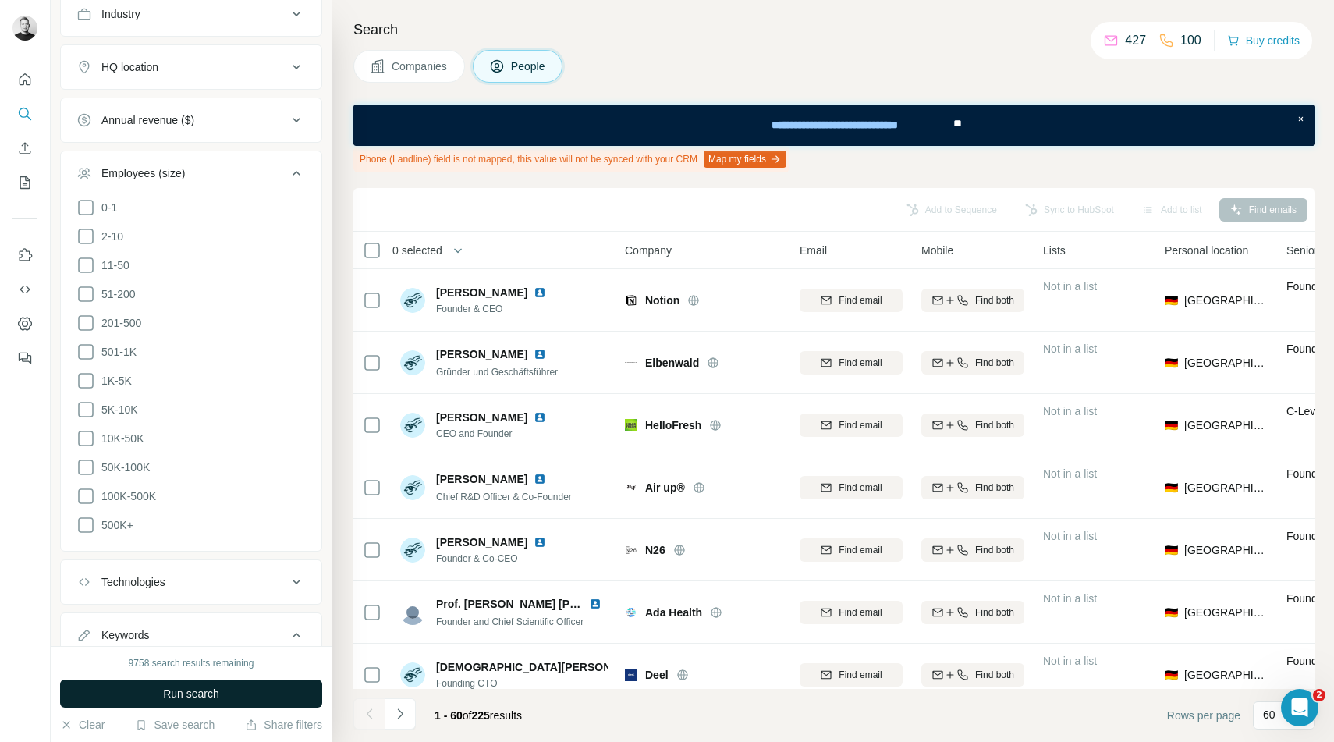
click at [180, 698] on span "Run search" at bounding box center [191, 694] width 56 height 16
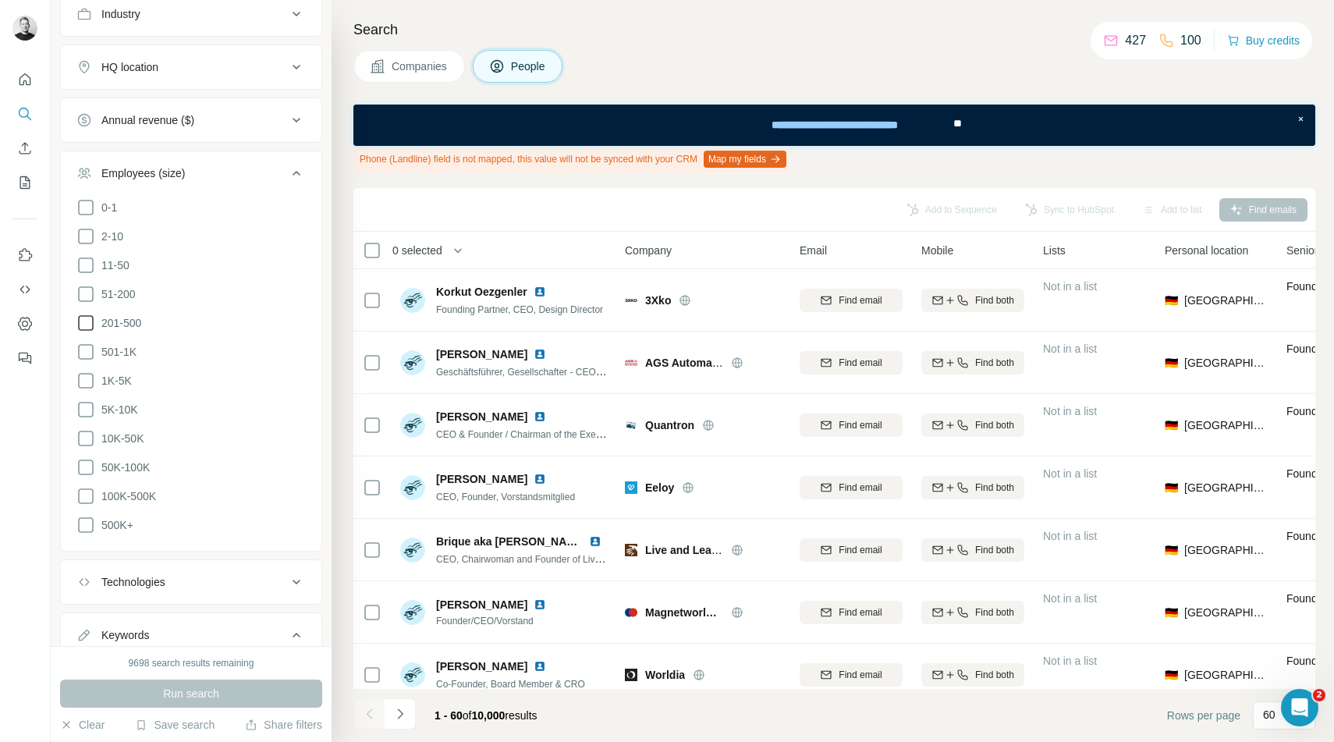
click at [86, 315] on icon at bounding box center [86, 323] width 16 height 16
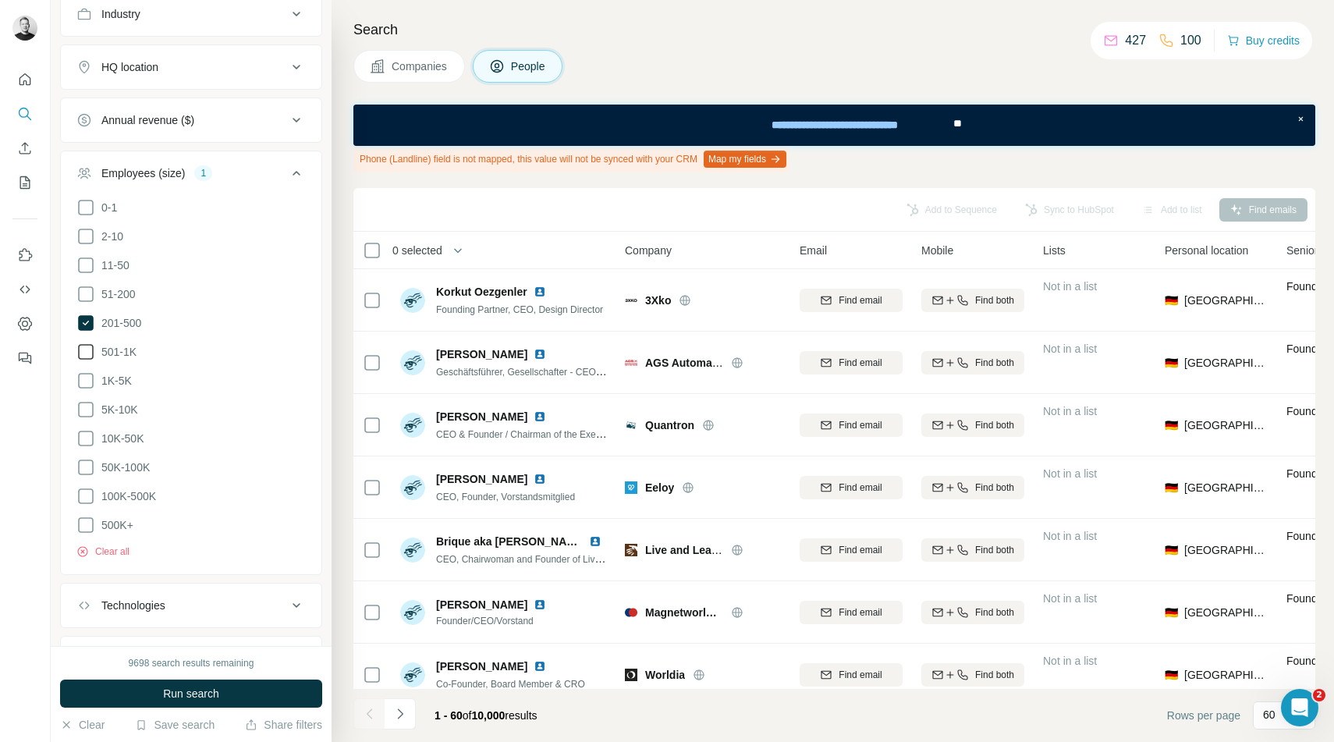
click at [86, 344] on icon at bounding box center [86, 352] width 16 height 16
click at [90, 371] on icon at bounding box center [85, 380] width 19 height 19
click at [186, 681] on button "Run search" at bounding box center [191, 694] width 262 height 28
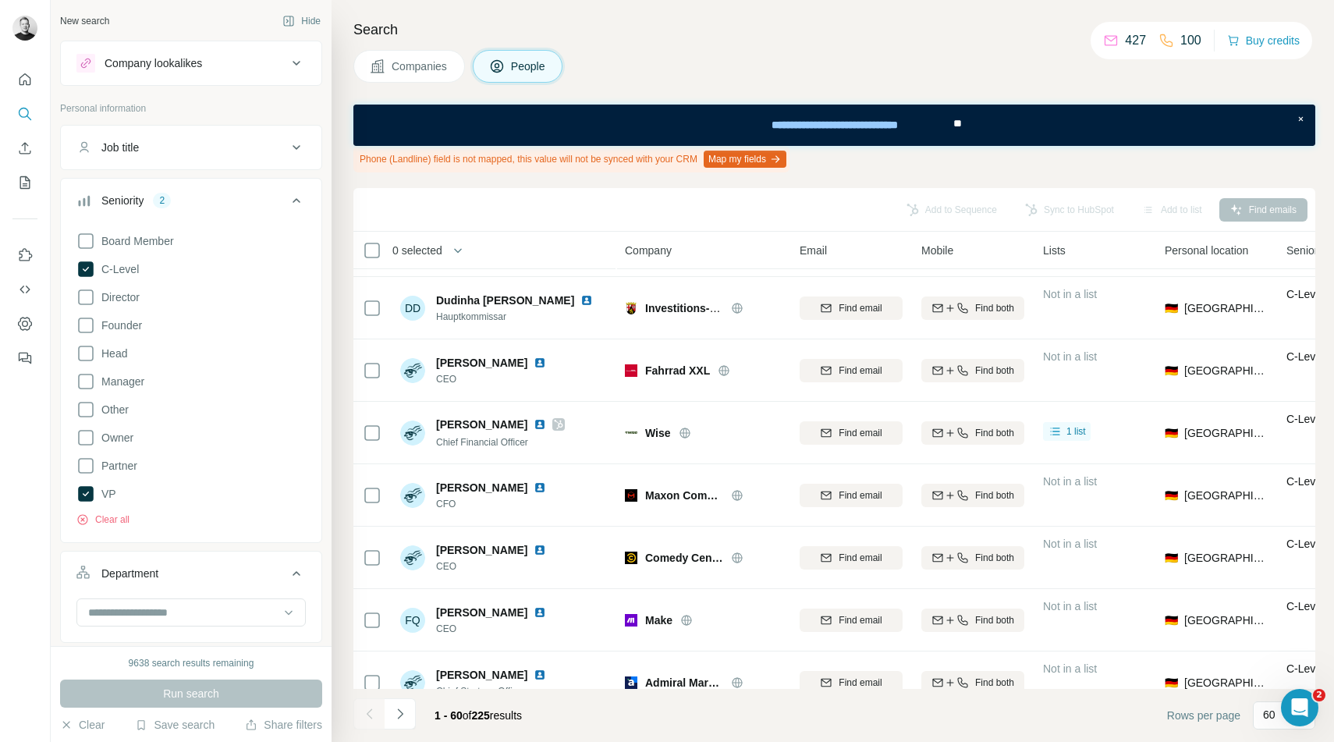
scroll to position [3325, 0]
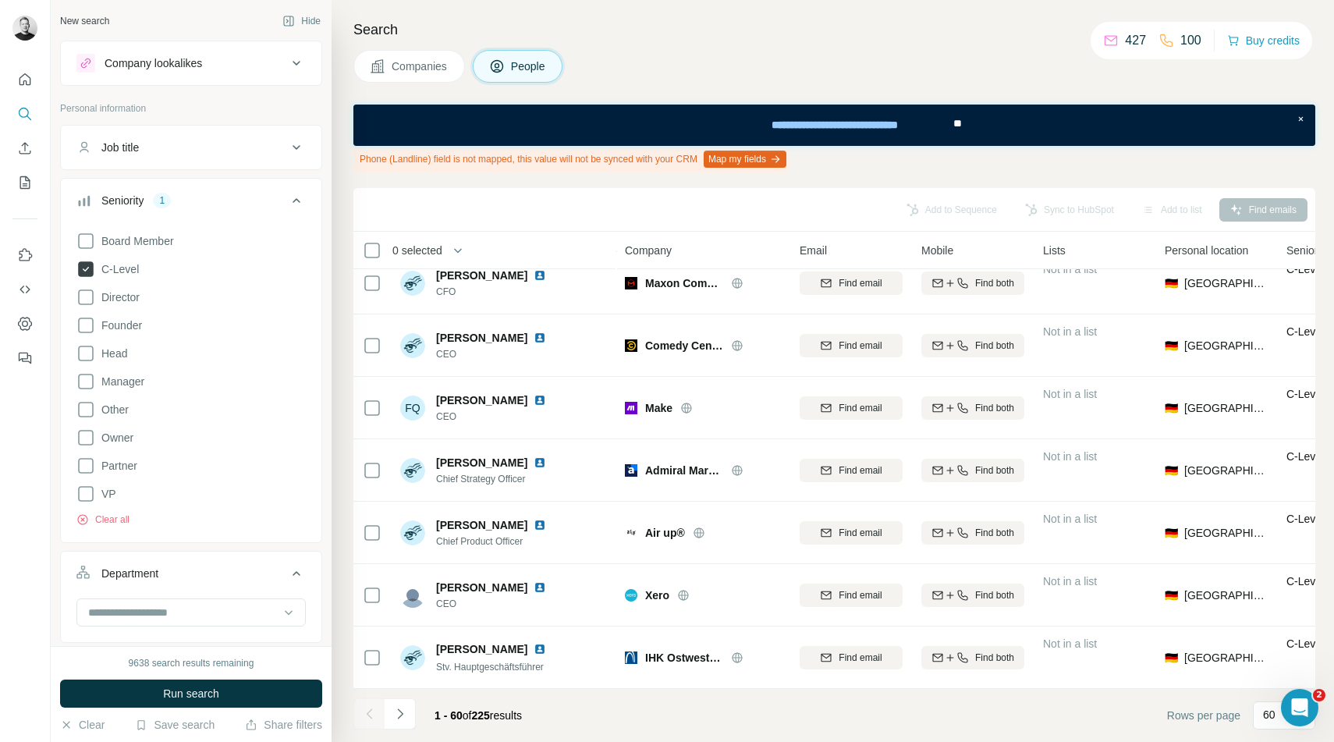
click at [92, 271] on icon at bounding box center [86, 269] width 16 height 16
click at [228, 140] on div "Job title" at bounding box center [181, 148] width 211 height 16
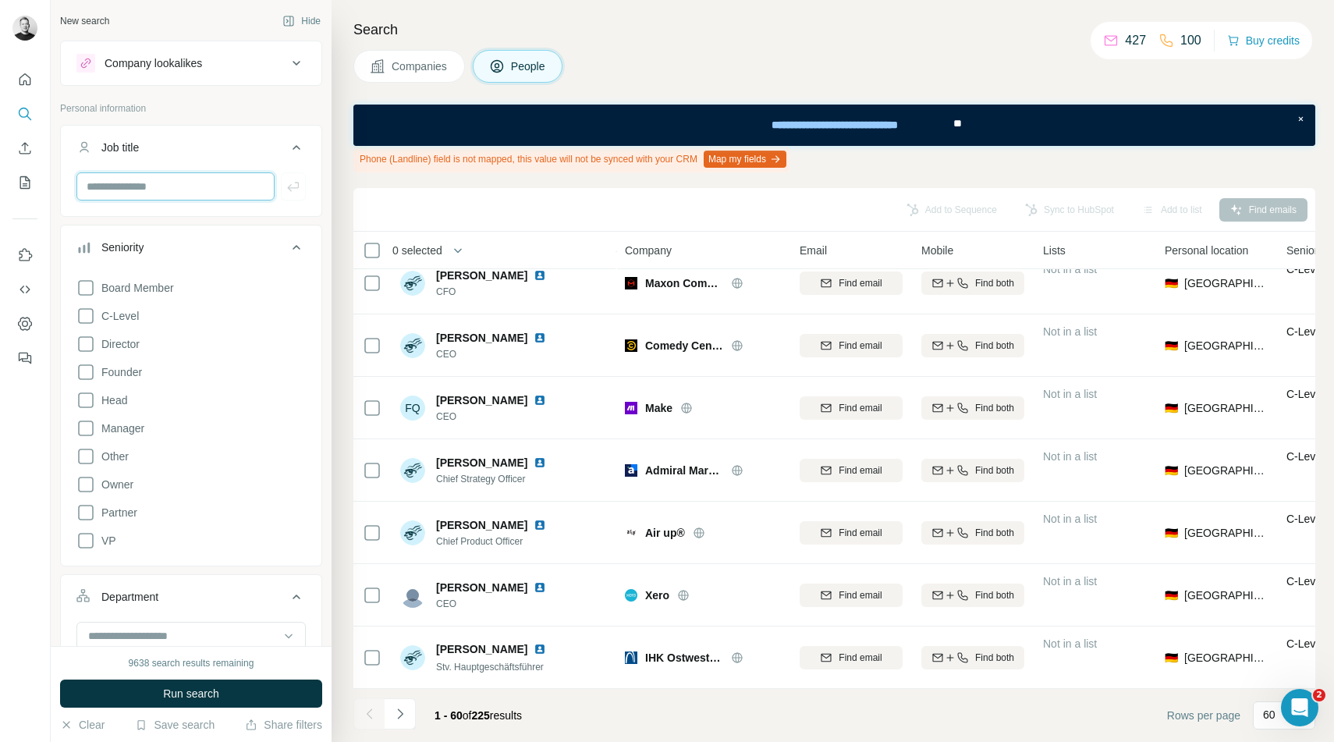
click at [168, 174] on input "text" at bounding box center [175, 186] width 198 height 28
type input "***"
type input "**********"
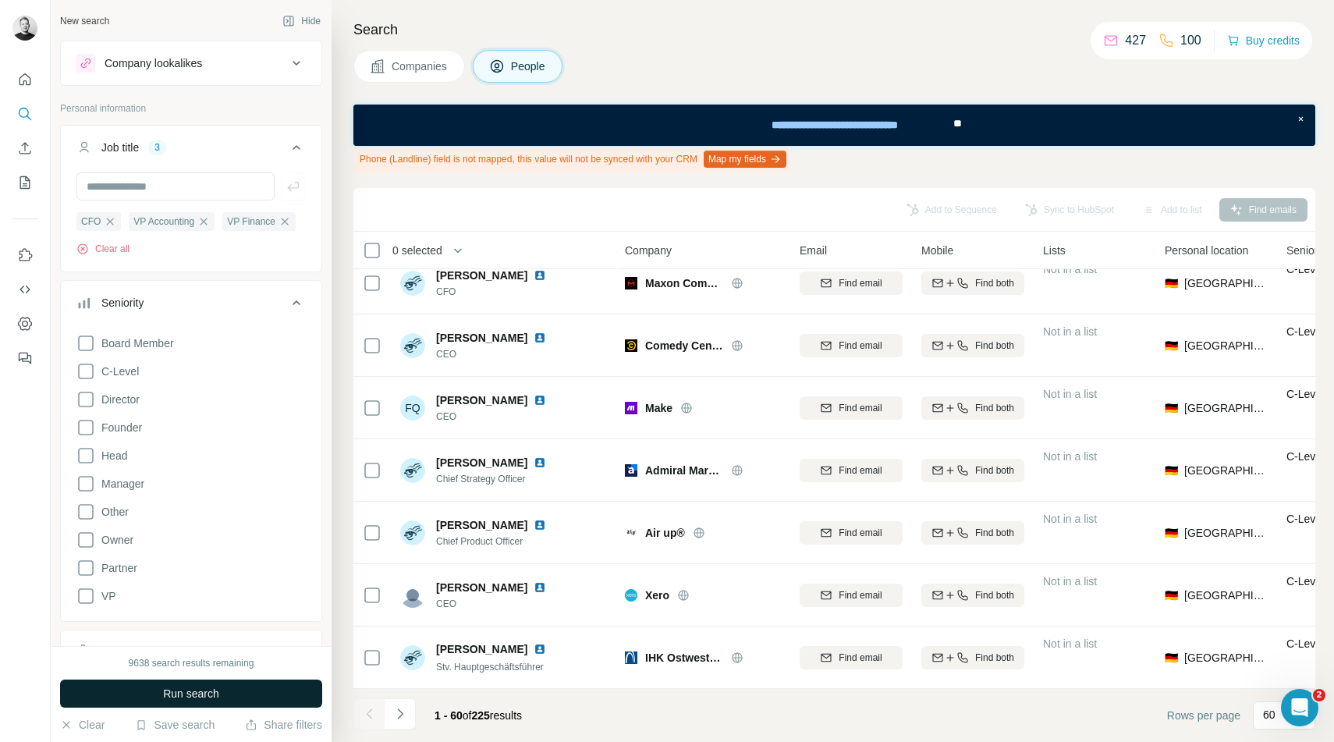
click at [187, 699] on span "Run search" at bounding box center [191, 694] width 56 height 16
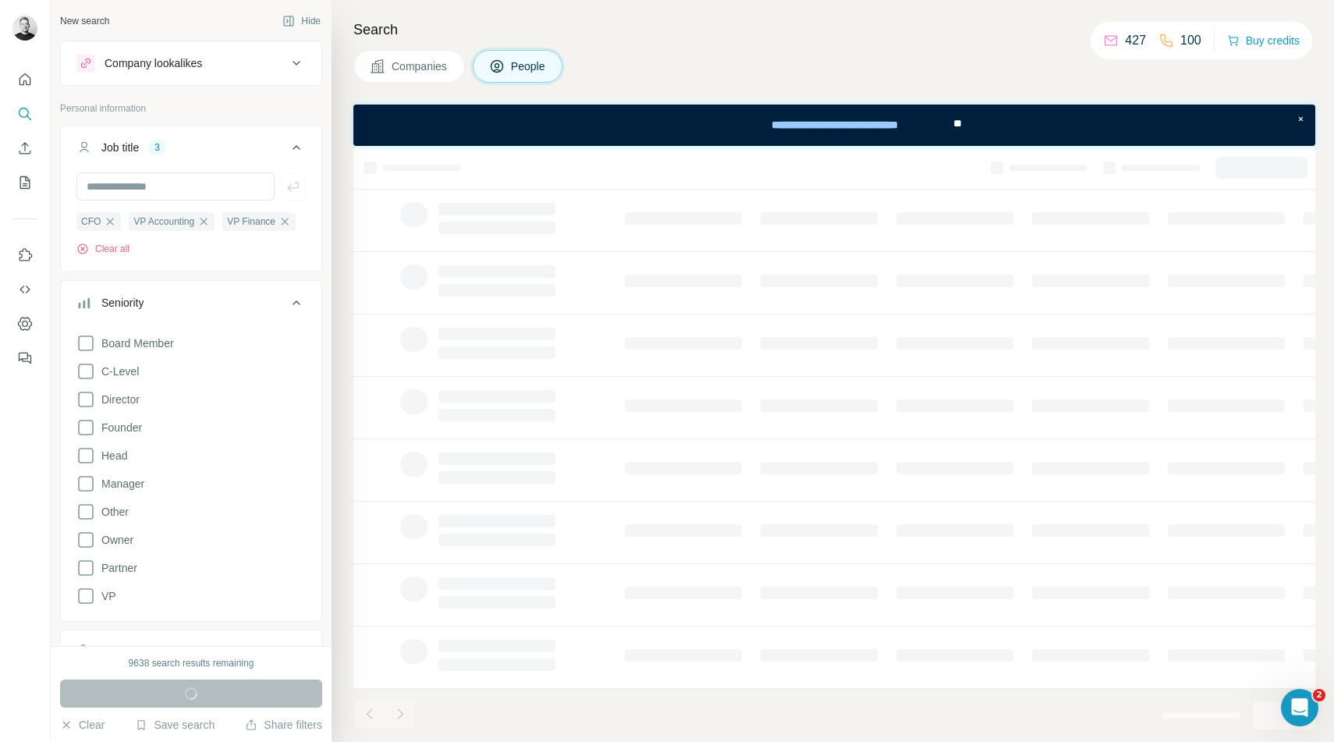
click at [298, 306] on icon at bounding box center [296, 302] width 19 height 19
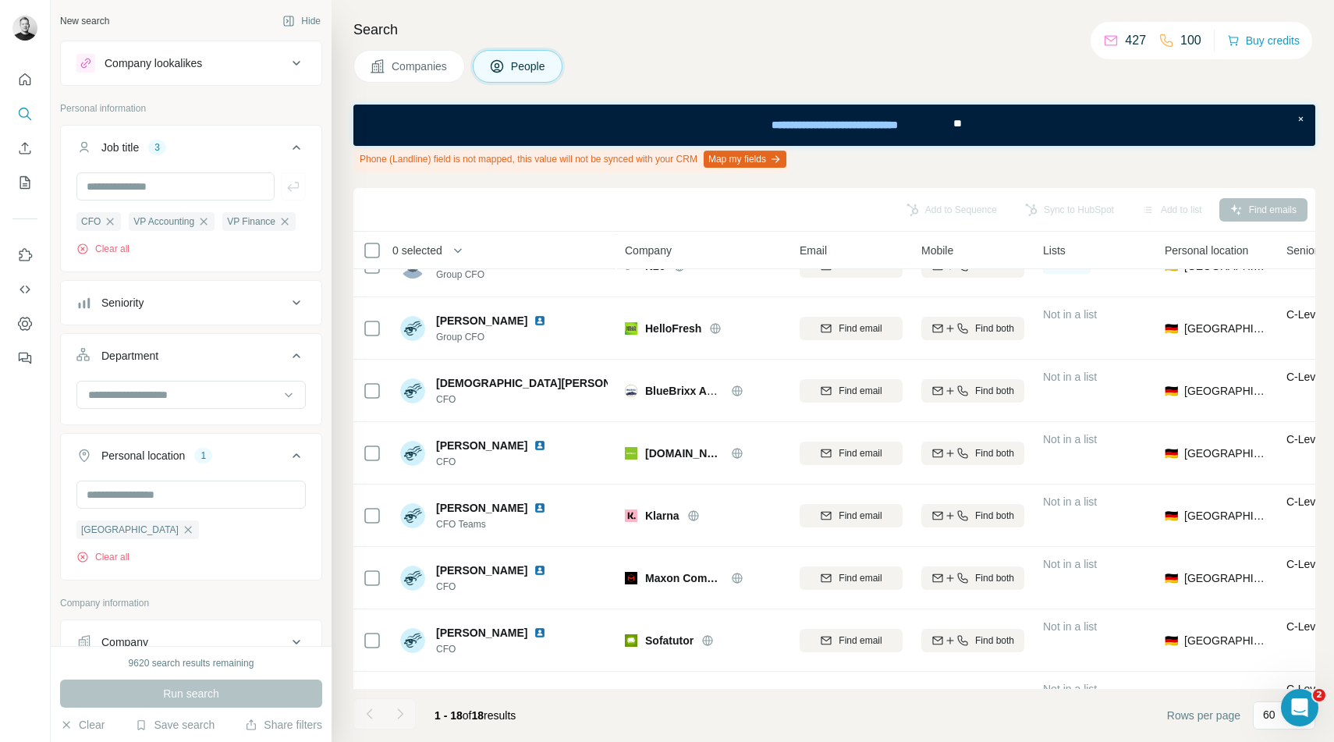
scroll to position [0, 0]
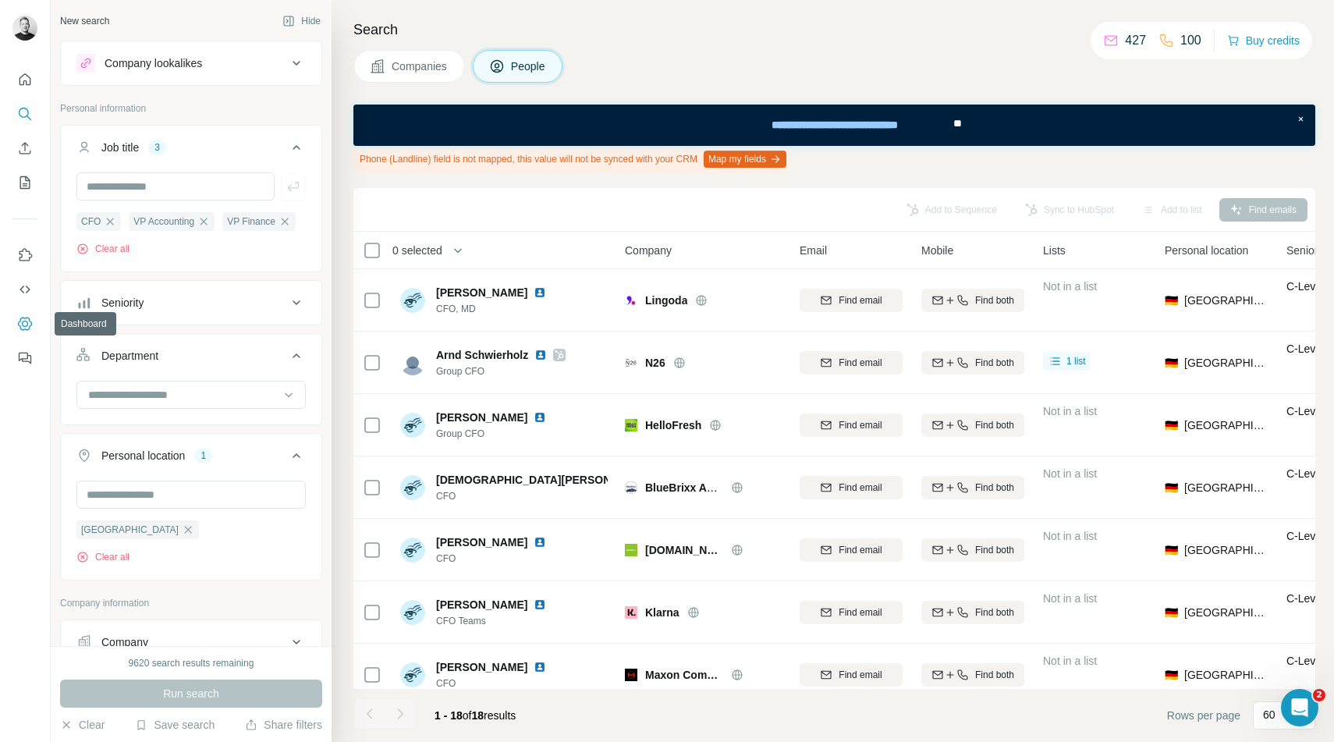
click at [28, 316] on icon "Dashboard" at bounding box center [25, 324] width 16 height 16
